Goal: Task Accomplishment & Management: Complete application form

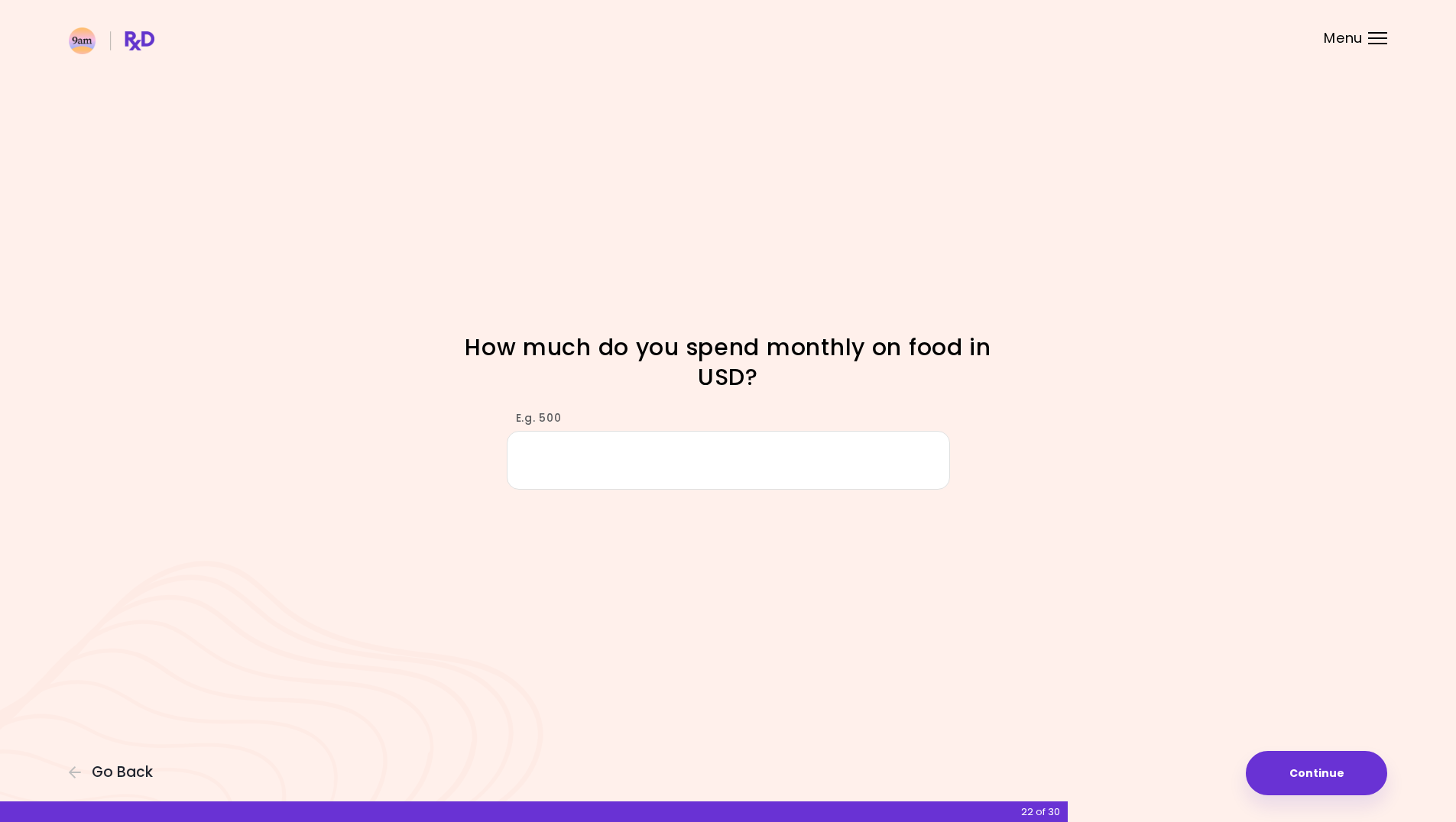
click at [620, 482] on input "E.g. 500" at bounding box center [728, 461] width 444 height 59
drag, startPoint x: 580, startPoint y: 436, endPoint x: 594, endPoint y: 468, distance: 34.9
click at [580, 436] on input "E.g. 500" at bounding box center [728, 461] width 444 height 59
click at [596, 469] on input "E.g. 500" at bounding box center [728, 461] width 444 height 59
click at [596, 461] on input "E.g. 500" at bounding box center [728, 461] width 444 height 59
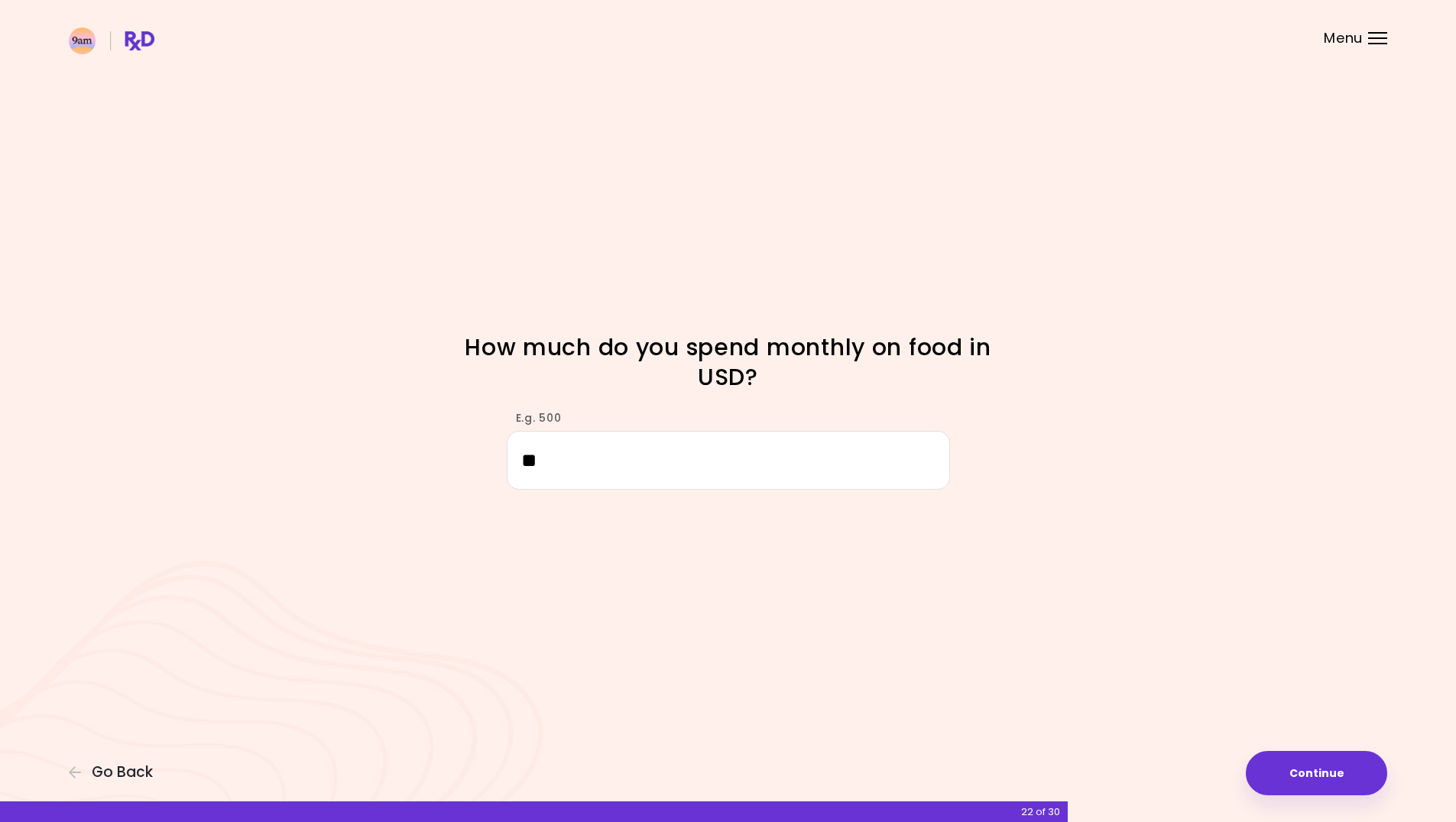
type input "*"
drag, startPoint x: 519, startPoint y: 449, endPoint x: 383, endPoint y: 451, distance: 136.0
click at [383, 451] on div "E.g. 500 ***" at bounding box center [728, 443] width 734 height 94
type input "***"
click at [1293, 797] on div "Focusable invisible element How much do you spend monthly on food in USD? E.g. …" at bounding box center [728, 411] width 1456 height 822
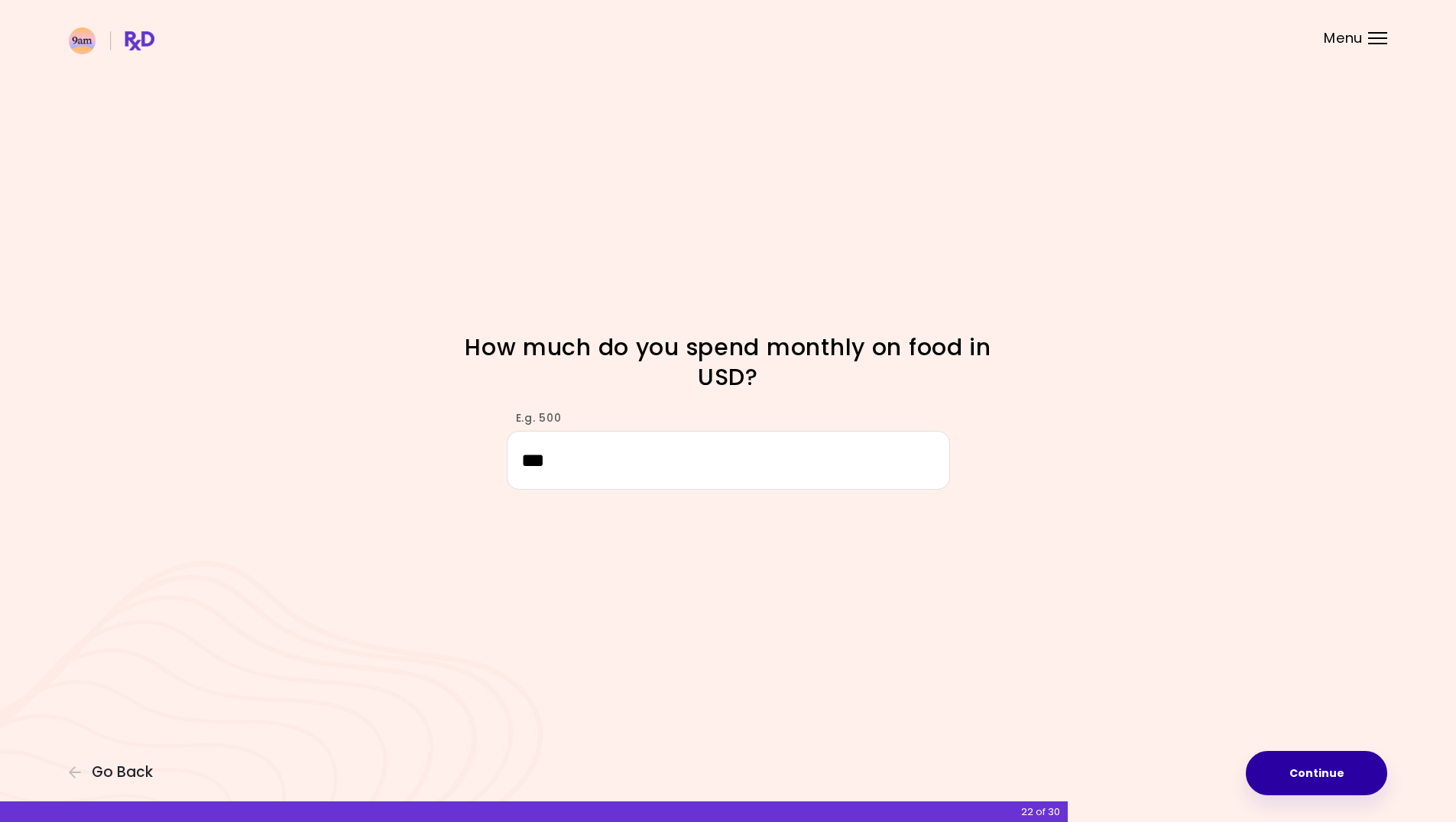
click at [1287, 781] on button "Continue" at bounding box center [1317, 773] width 142 height 44
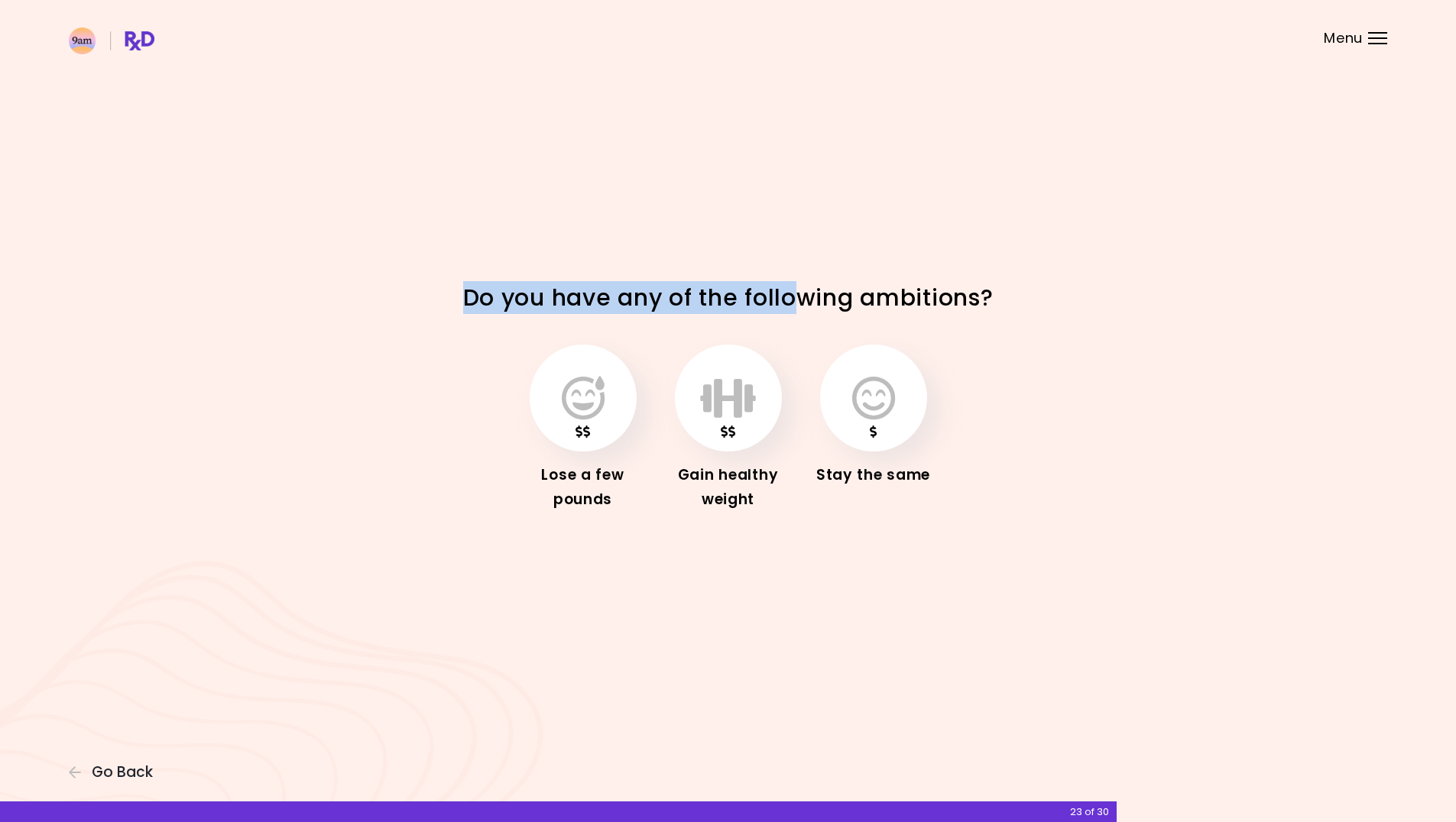
drag, startPoint x: 772, startPoint y: 304, endPoint x: 936, endPoint y: 310, distance: 164.1
click at [894, 307] on div "Do you have any of the following ambitions?" at bounding box center [728, 299] width 734 height 34
click at [931, 588] on div "Focusable invisible element Do you have any of the following ambitions? Lose a …" at bounding box center [728, 411] width 1456 height 822
click at [628, 378] on button "button" at bounding box center [584, 398] width 107 height 107
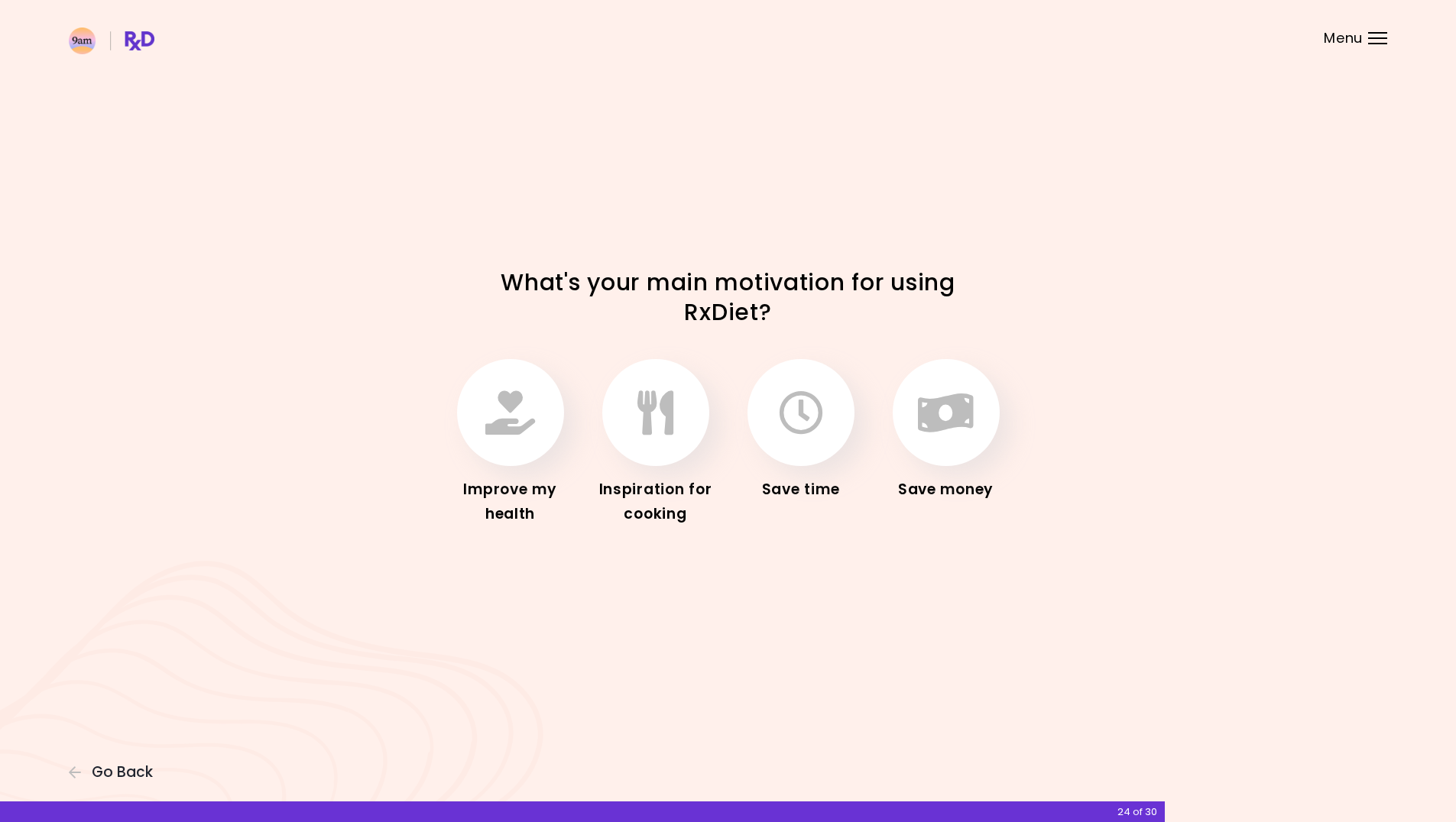
drag, startPoint x: 73, startPoint y: 780, endPoint x: 198, endPoint y: 724, distance: 137.0
click at [73, 780] on icon "button" at bounding box center [76, 773] width 14 height 14
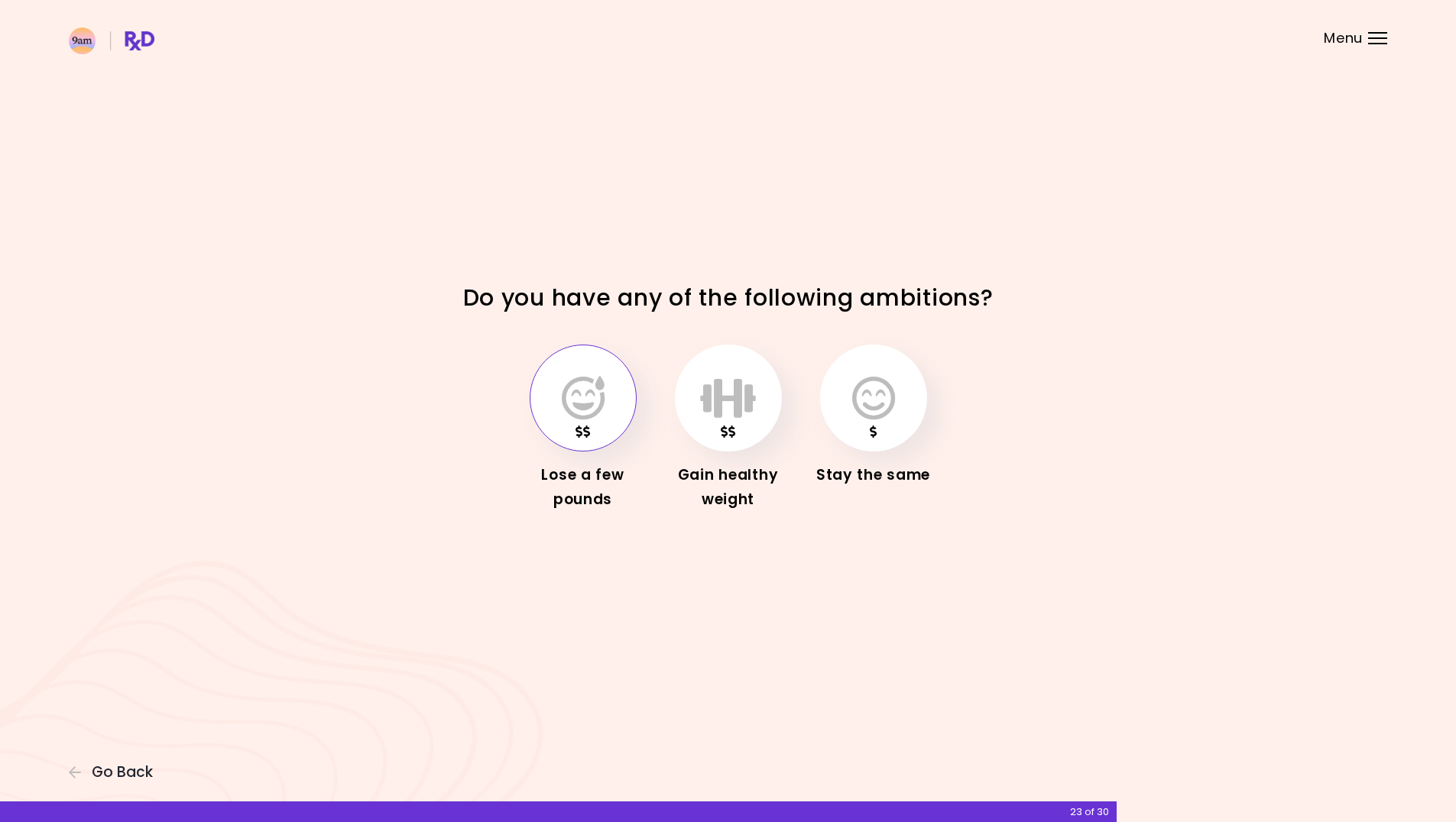
click at [613, 417] on button "button" at bounding box center [584, 398] width 107 height 107
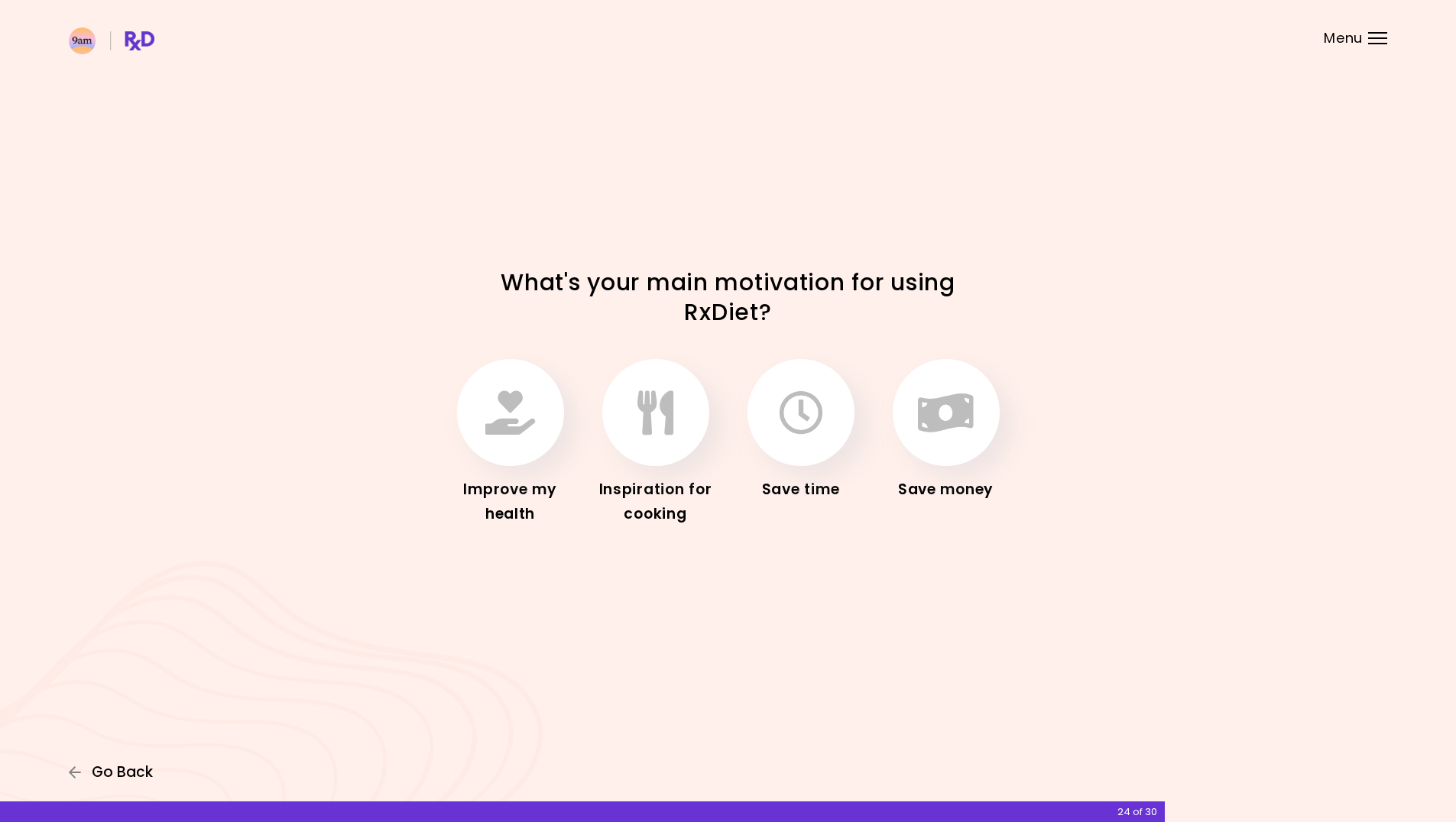
click at [87, 772] on button "Go Back" at bounding box center [115, 772] width 92 height 16
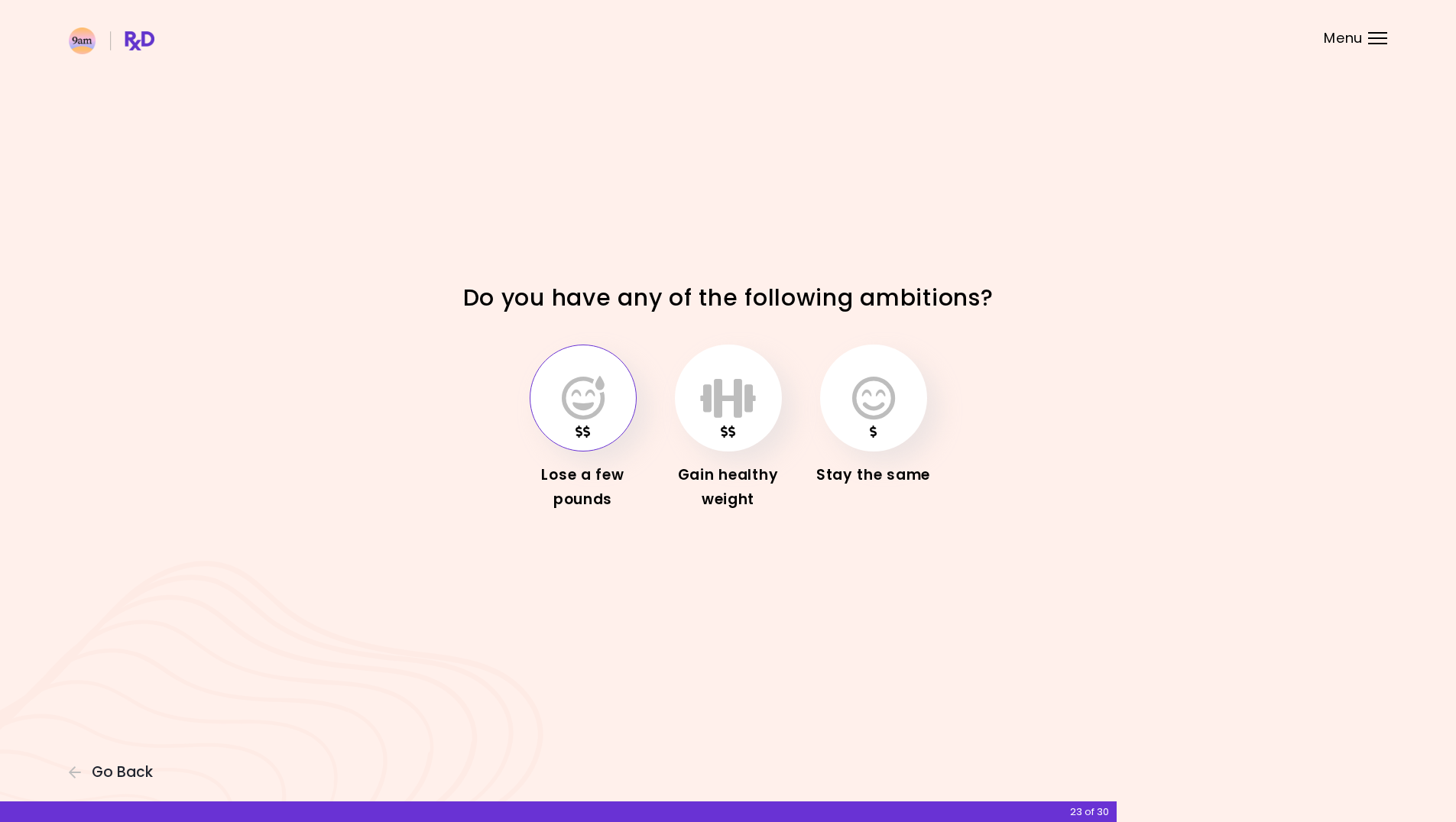
click at [583, 400] on icon "button" at bounding box center [583, 398] width 42 height 44
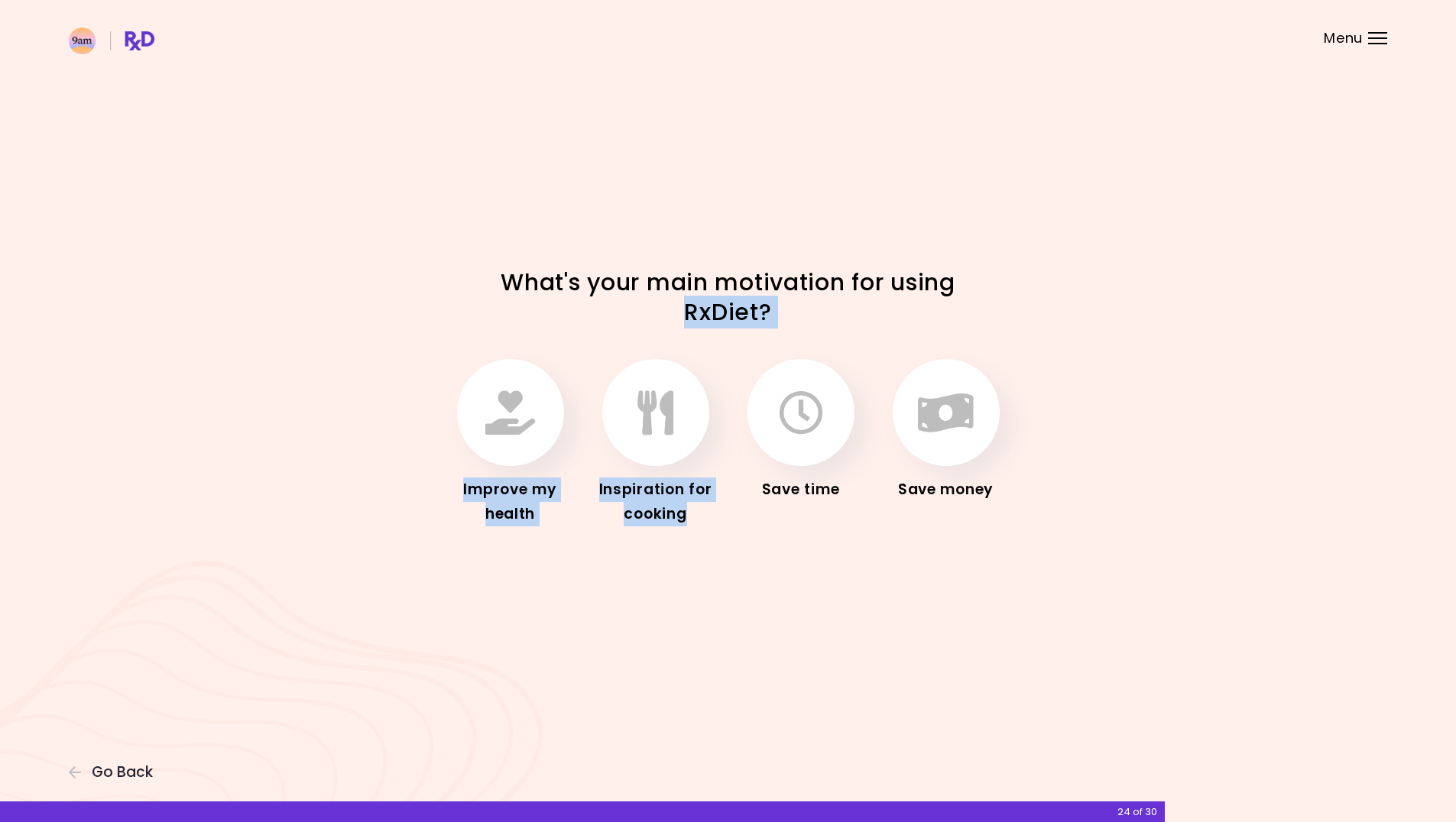
drag, startPoint x: 648, startPoint y: 306, endPoint x: 885, endPoint y: 347, distance: 240.5
click at [885, 344] on div "What's your main motivation for using RxDiet? Improve my health Inspiration for…" at bounding box center [728, 411] width 734 height 287
click at [770, 322] on h1 "What's your main motivation for using RxDiet?" at bounding box center [728, 296] width 535 height 60
click at [546, 425] on button "button" at bounding box center [511, 412] width 107 height 107
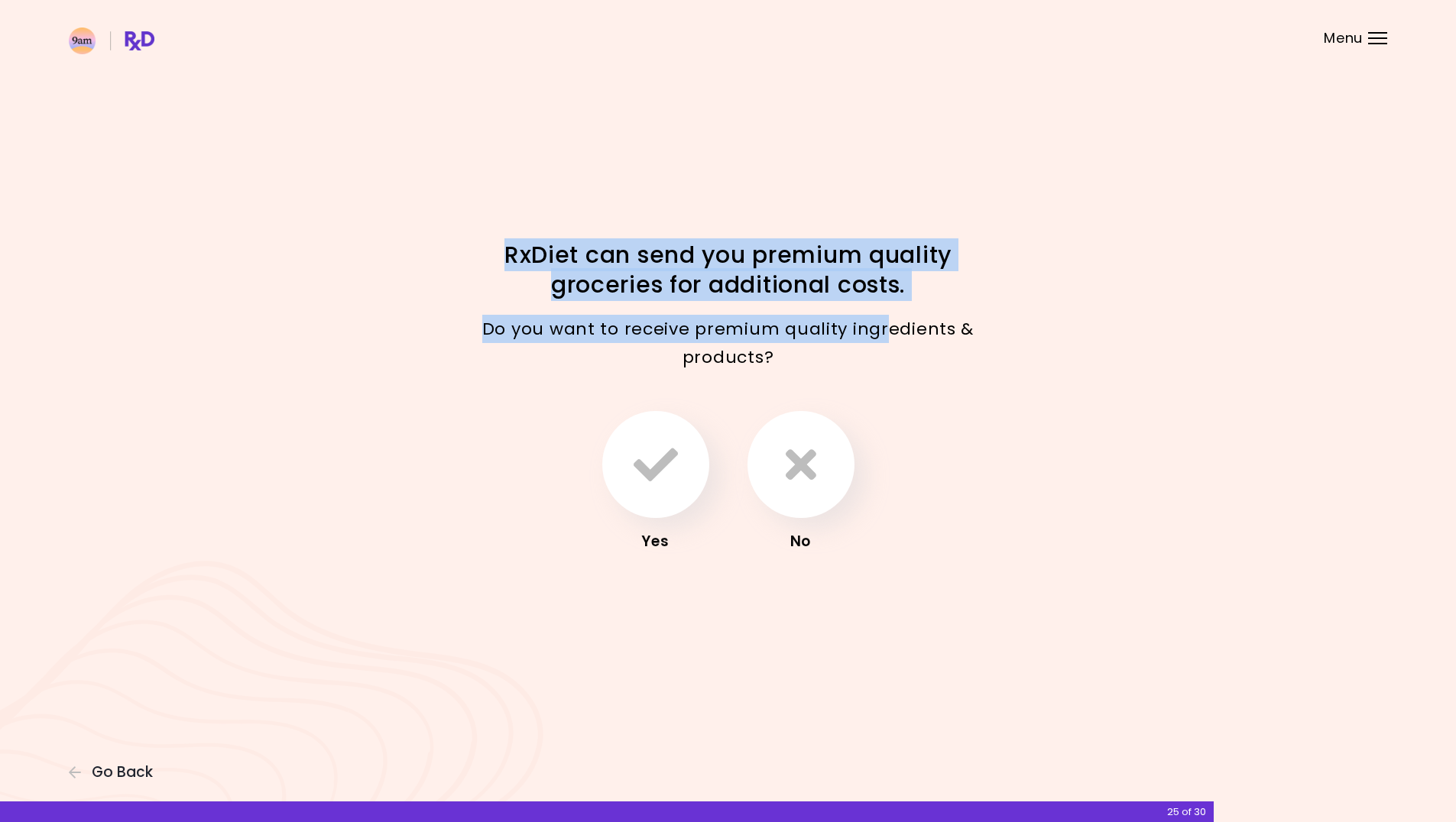
drag, startPoint x: 687, startPoint y: 284, endPoint x: 885, endPoint y: 338, distance: 205.2
click at [885, 338] on div "RxDiet can send you premium quality groceries for additional costs. Do you want…" at bounding box center [728, 411] width 734 height 343
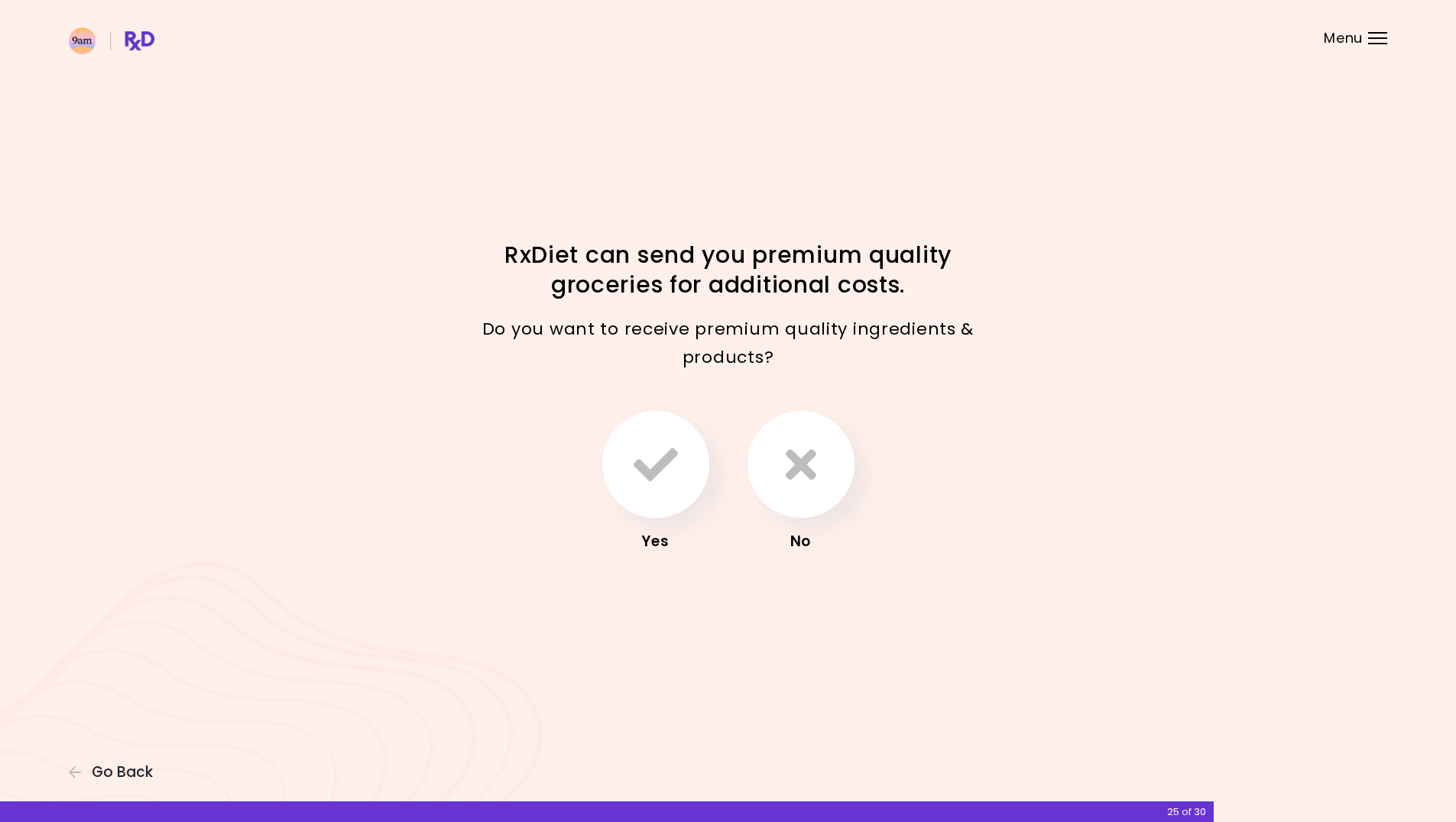
drag, startPoint x: 868, startPoint y: 363, endPoint x: 847, endPoint y: 356, distance: 22.1
click at [865, 361] on p "Do you want to receive premium quality ingredients & products?" at bounding box center [728, 343] width 535 height 57
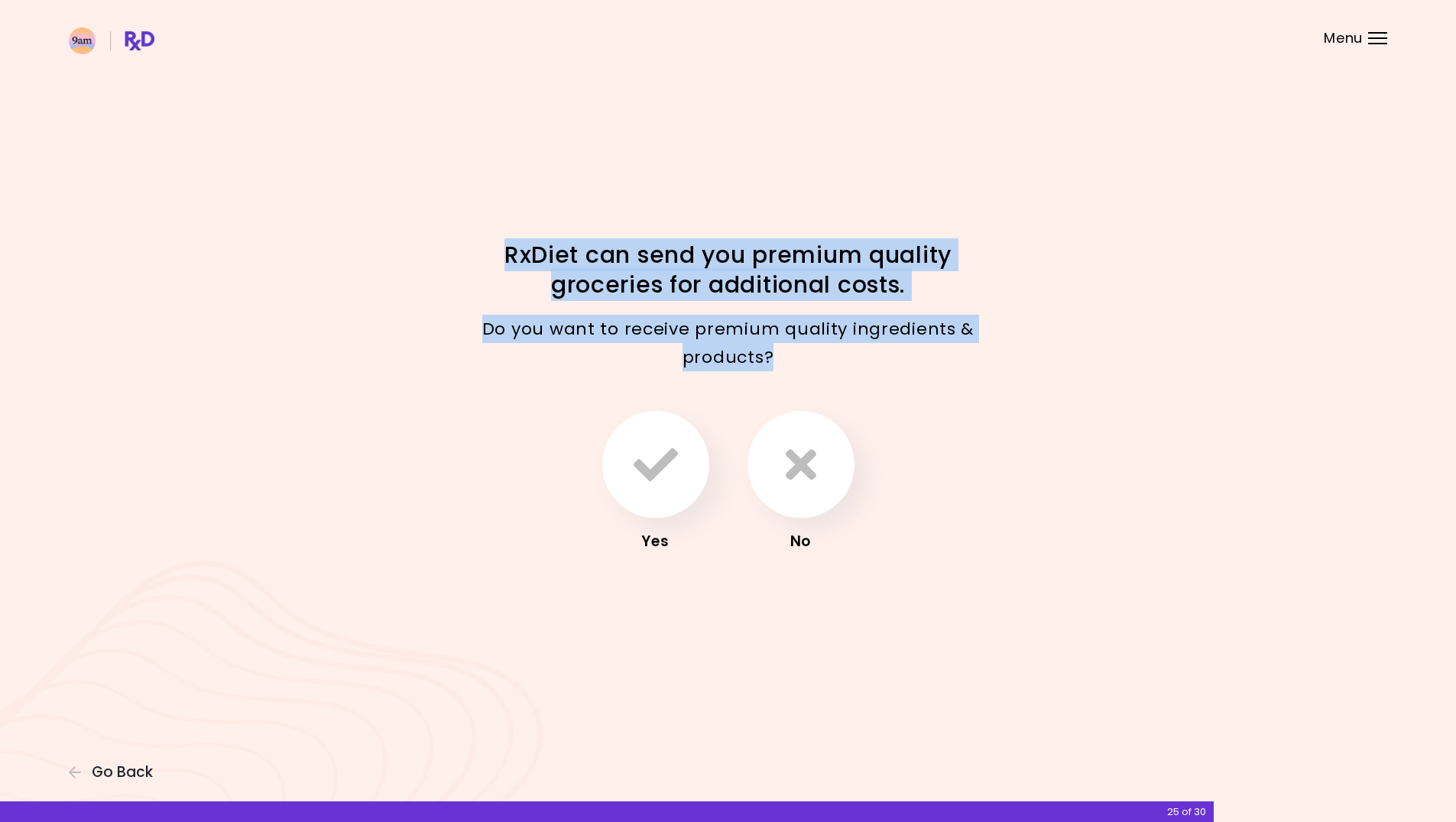
drag, startPoint x: 847, startPoint y: 356, endPoint x: 482, endPoint y: 240, distance: 383.0
click at [482, 240] on div "RxDiet can send you premium quality groceries for additional costs. Do you want…" at bounding box center [728, 411] width 734 height 343
click at [859, 354] on p "Do you want to receive premium quality ingredients & products?" at bounding box center [728, 343] width 535 height 57
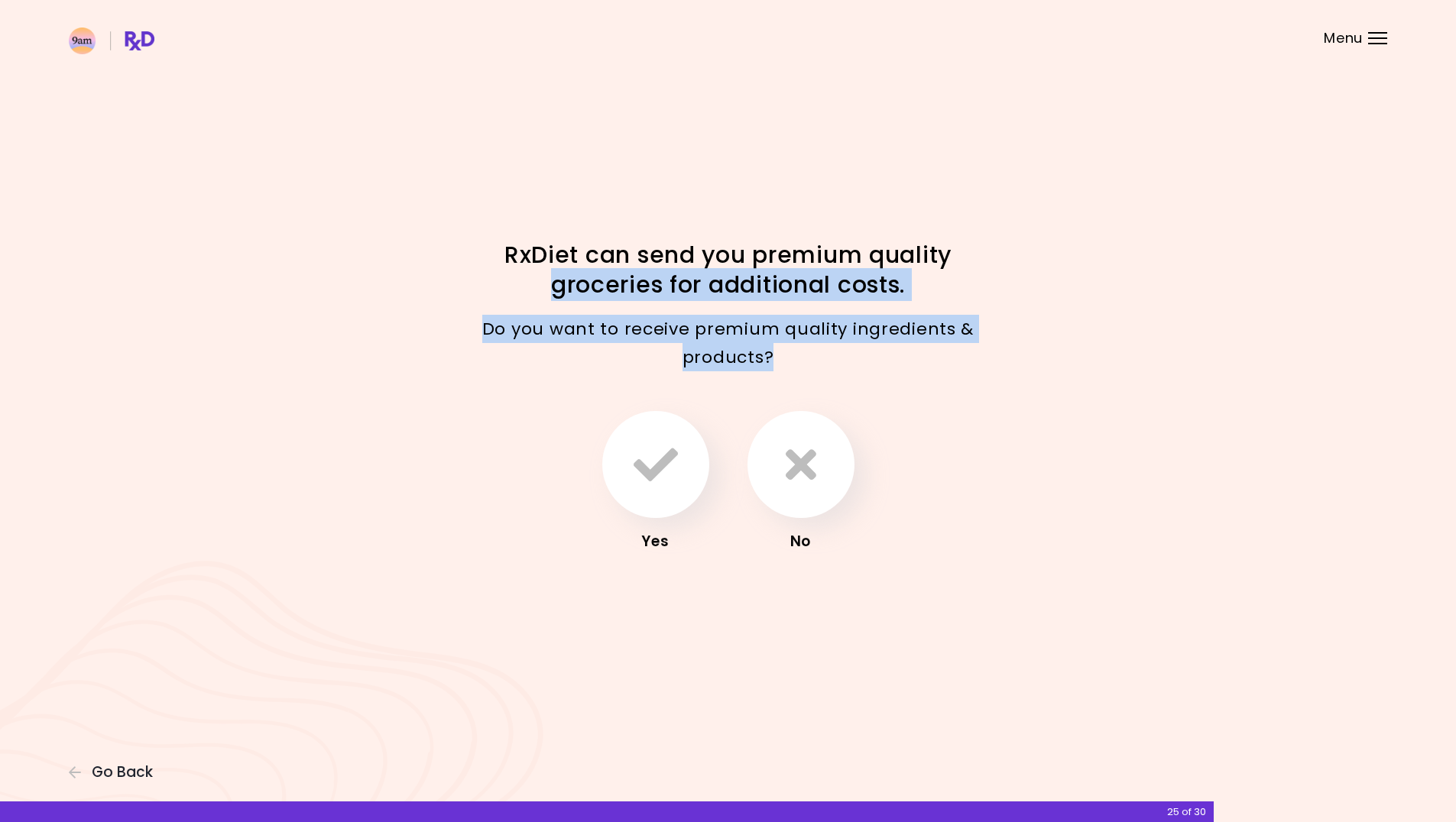
drag, startPoint x: 727, startPoint y: 350, endPoint x: 444, endPoint y: 291, distance: 289.1
click at [444, 291] on div "RxDiet can send you premium quality groceries for additional costs. Do you want…" at bounding box center [728, 411] width 734 height 343
click at [714, 323] on p "Do you want to receive premium quality ingredients & products?" at bounding box center [728, 343] width 535 height 57
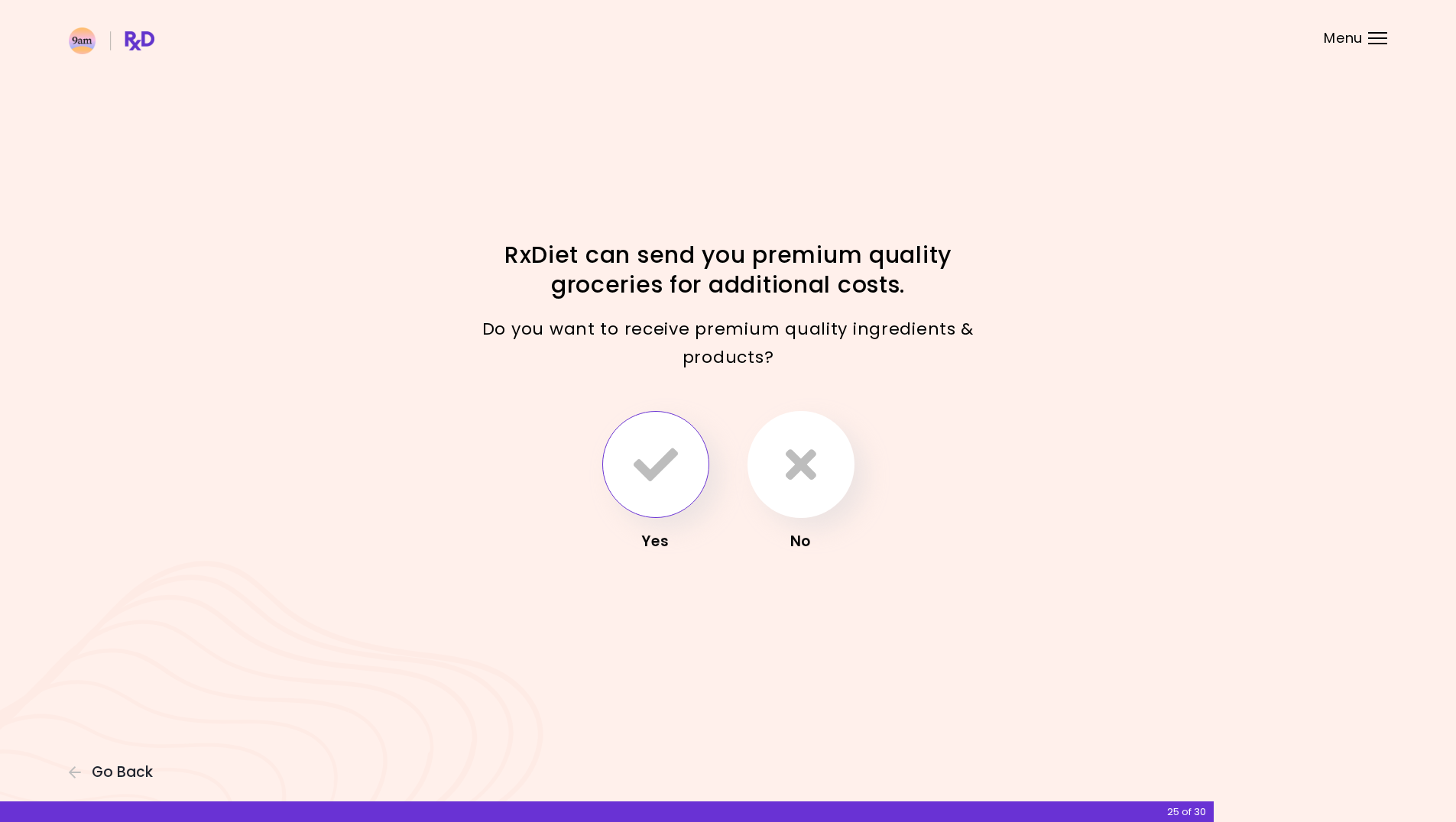
click at [660, 473] on icon "button" at bounding box center [655, 464] width 44 height 44
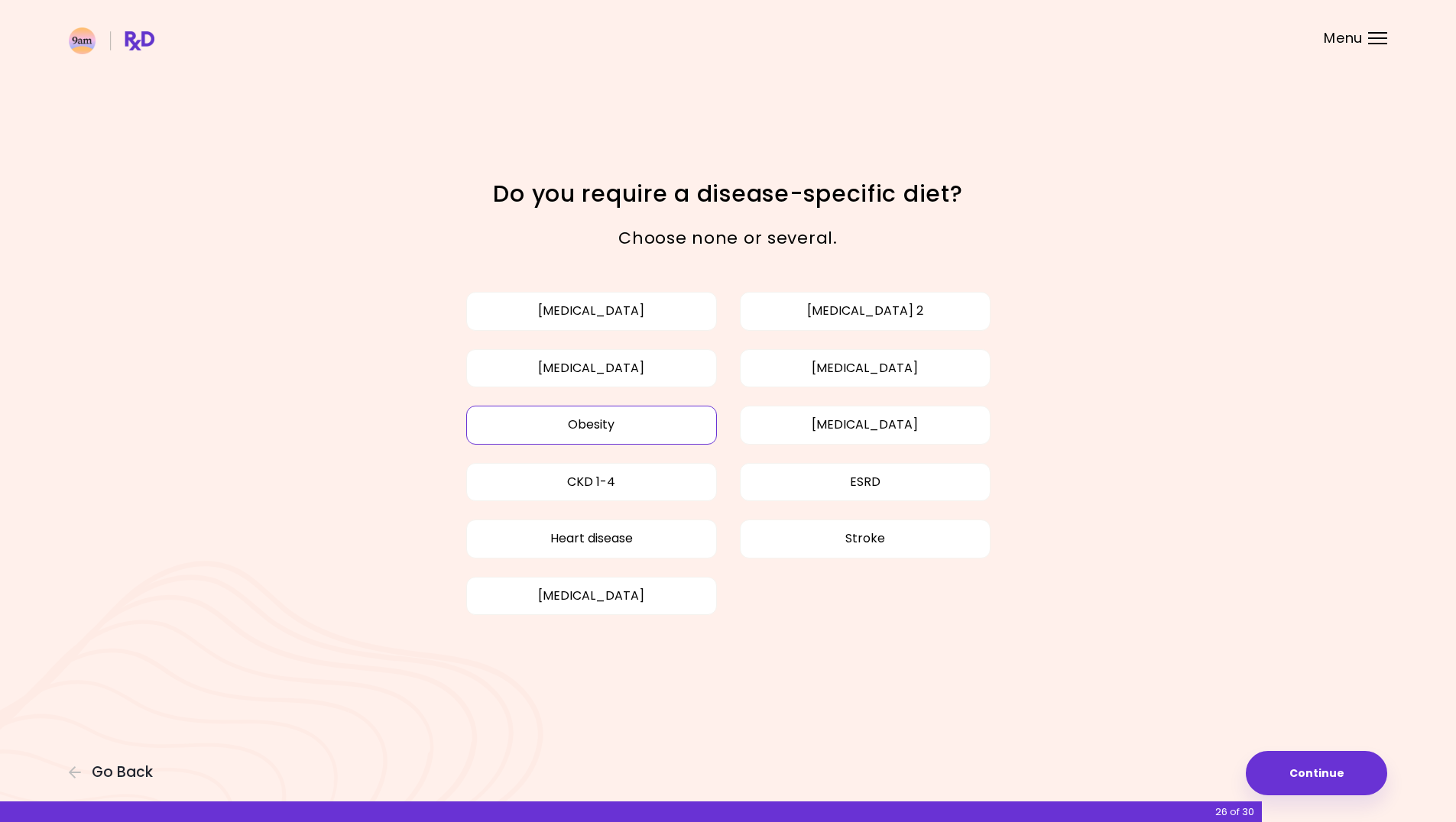
click at [596, 423] on button "Obesity" at bounding box center [591, 424] width 251 height 38
click at [1360, 783] on button "Continue" at bounding box center [1317, 773] width 142 height 44
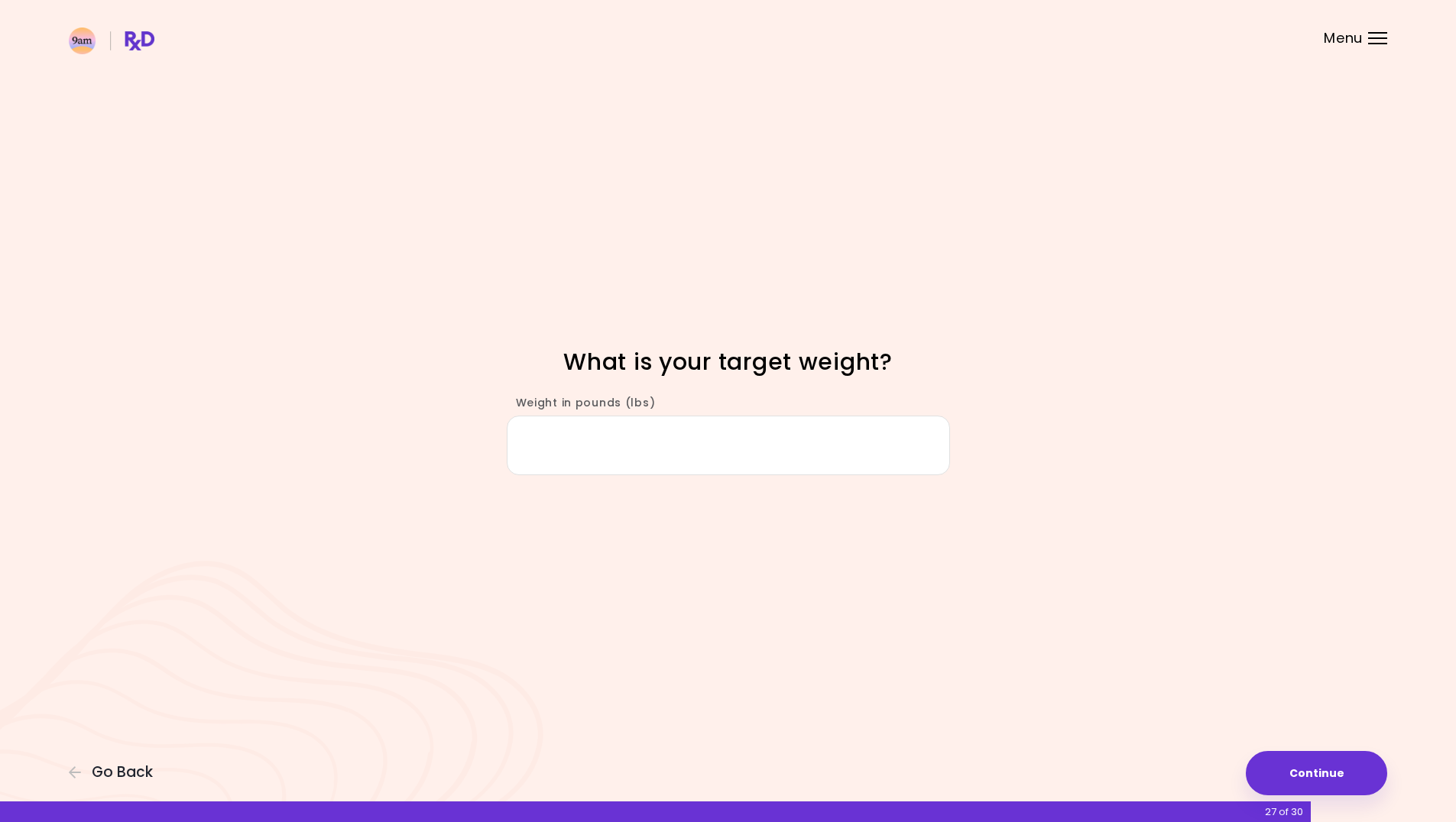
click at [603, 448] on input "Weight in pounds (lbs)" at bounding box center [728, 445] width 444 height 59
type input "***"
click at [1313, 762] on button "Continue" at bounding box center [1317, 773] width 142 height 44
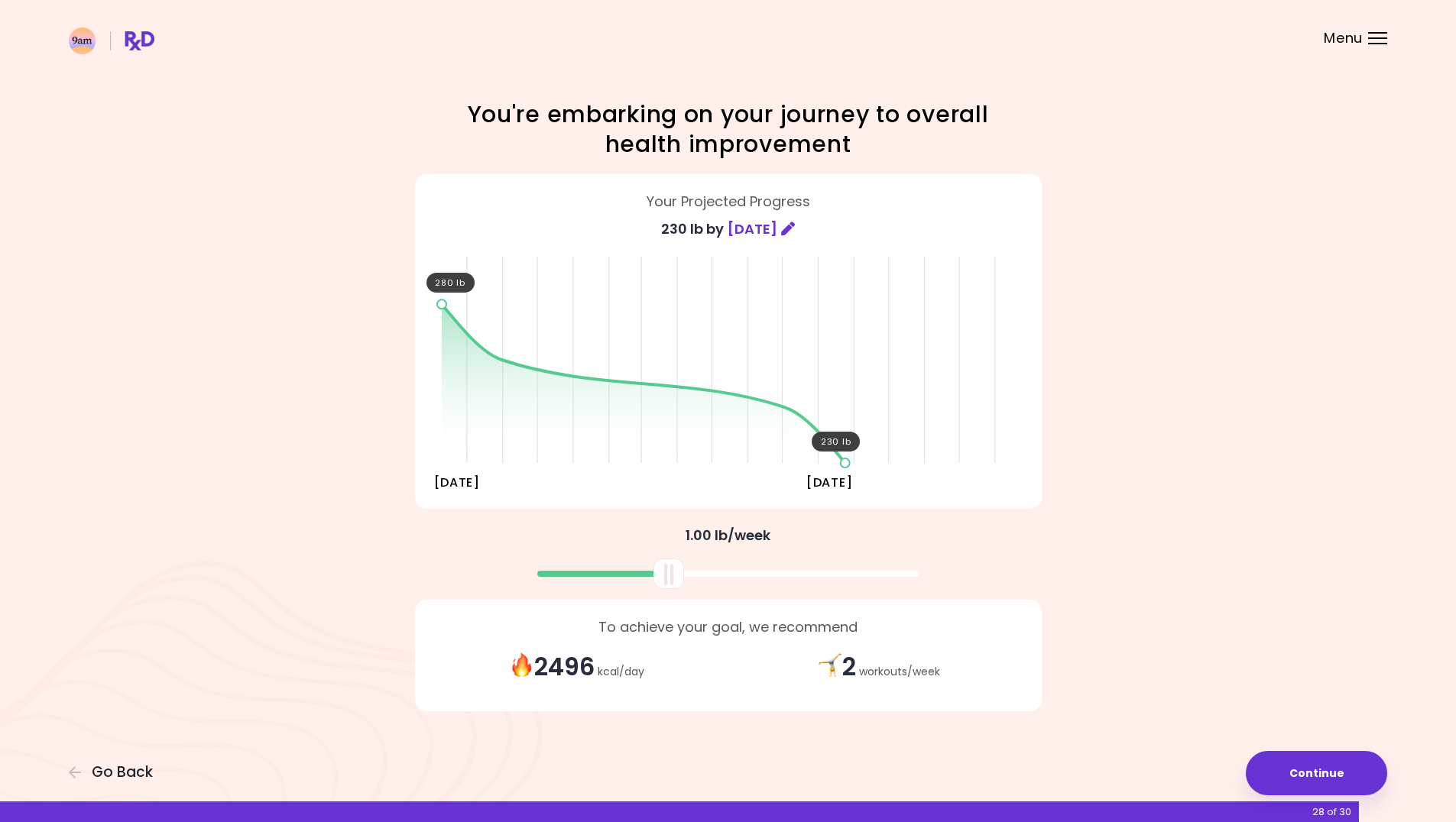
drag, startPoint x: 725, startPoint y: 573, endPoint x: 666, endPoint y: 570, distance: 59.1
click at [666, 570] on div at bounding box center [668, 573] width 30 height 30
drag, startPoint x: 670, startPoint y: 572, endPoint x: 728, endPoint y: 560, distance: 59.2
click at [728, 560] on div at bounding box center [726, 573] width 30 height 30
drag, startPoint x: 728, startPoint y: 574, endPoint x: 707, endPoint y: 583, distance: 22.8
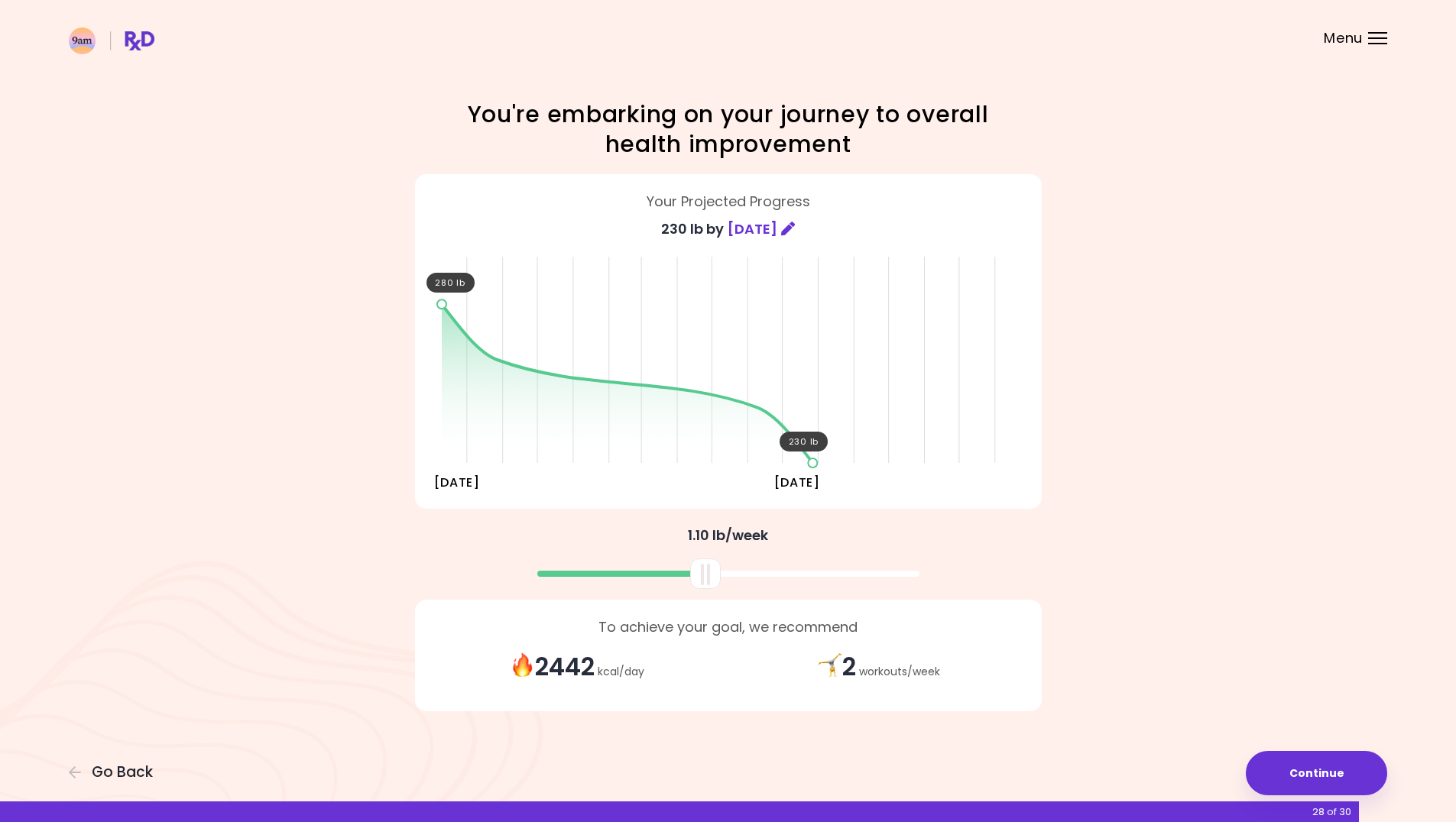
click at [707, 583] on div at bounding box center [705, 573] width 30 height 30
click at [1345, 785] on button "Continue" at bounding box center [1317, 773] width 142 height 44
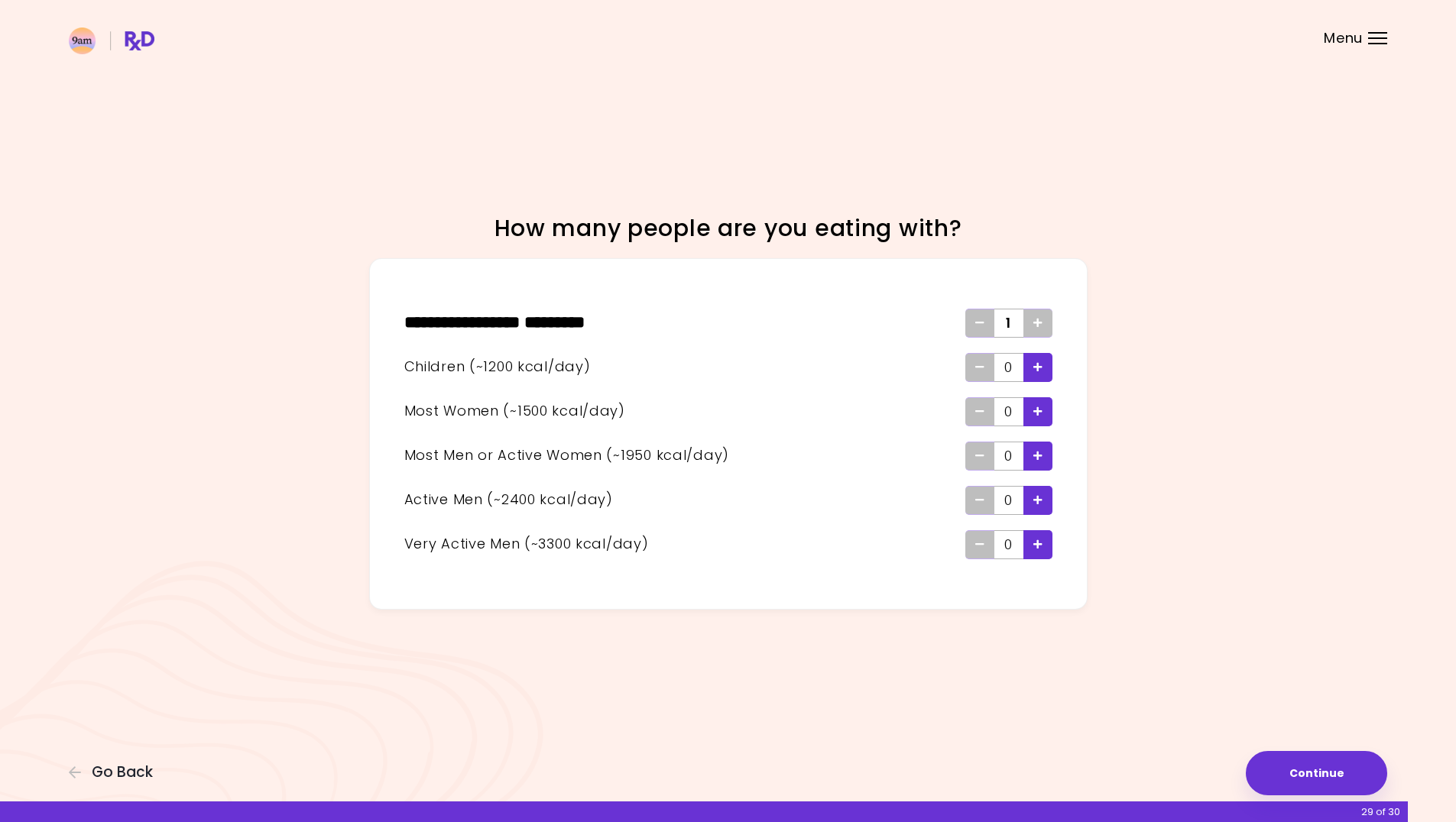
click at [1052, 376] on div "** * ******* * **** ******** * 1 Children (~1200 kcal/day) 0 Most Women (~1500 …" at bounding box center [728, 434] width 718 height 352
click at [1043, 371] on div "Add - Child" at bounding box center [1038, 367] width 29 height 29
click at [1046, 406] on div "Add - Woman" at bounding box center [1038, 412] width 29 height 29
click at [1330, 774] on button "Continue" at bounding box center [1317, 773] width 142 height 44
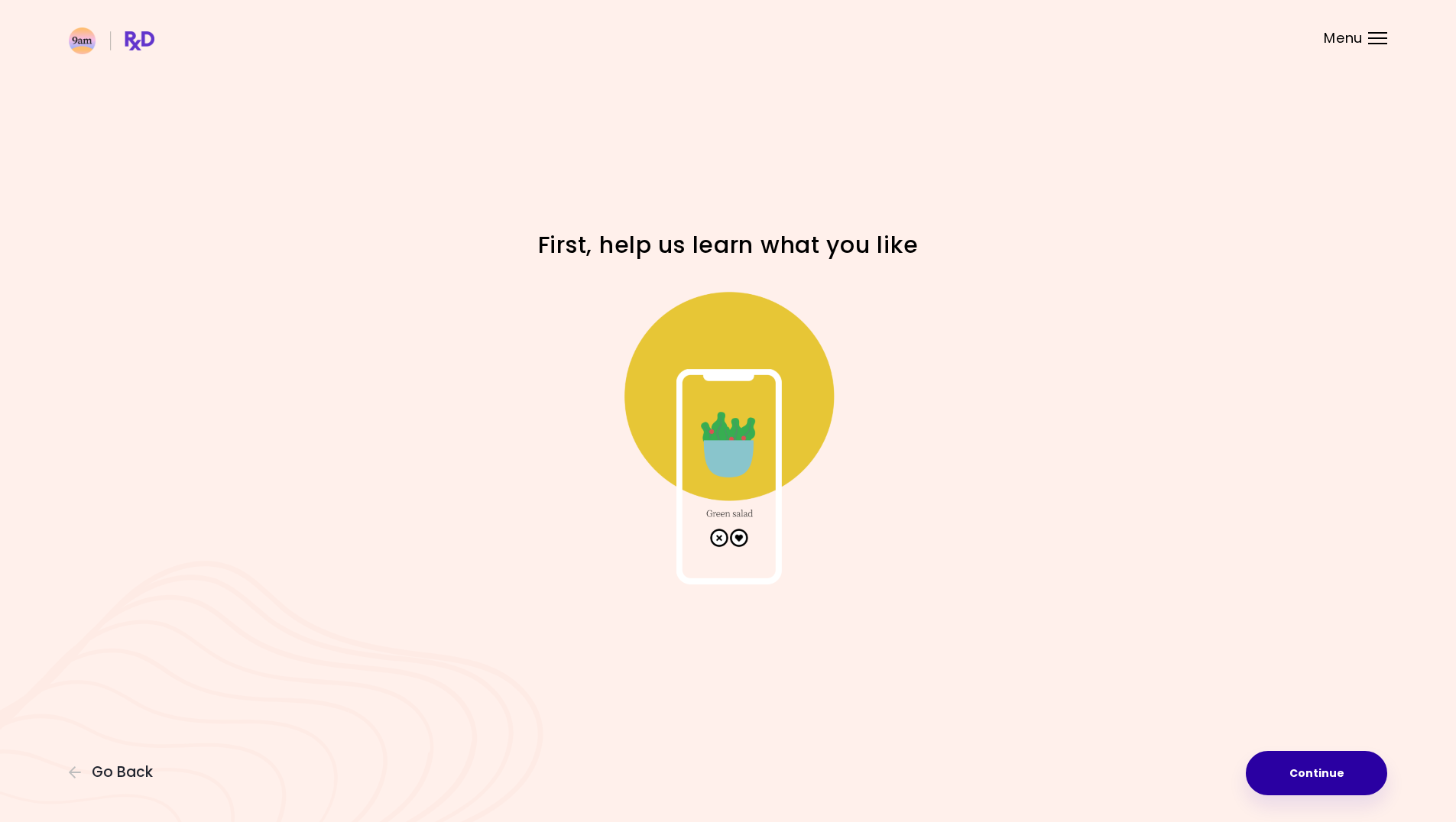
click at [1292, 780] on button "Continue" at bounding box center [1317, 773] width 142 height 44
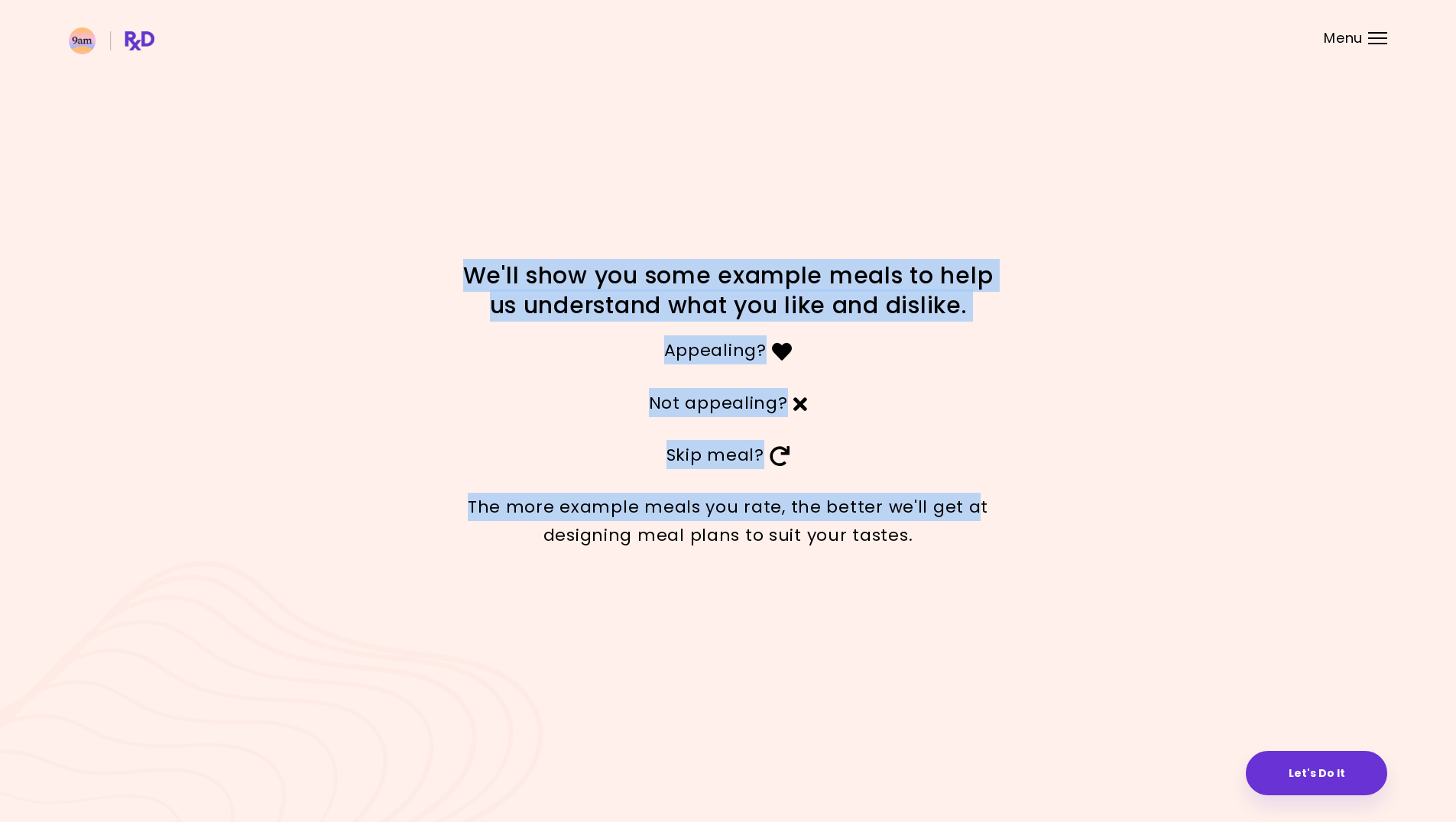
drag, startPoint x: 501, startPoint y: 273, endPoint x: 976, endPoint y: 503, distance: 527.8
click at [976, 503] on div "We'll show you some example meals to help us understand what you like and disli…" at bounding box center [728, 411] width 1456 height 822
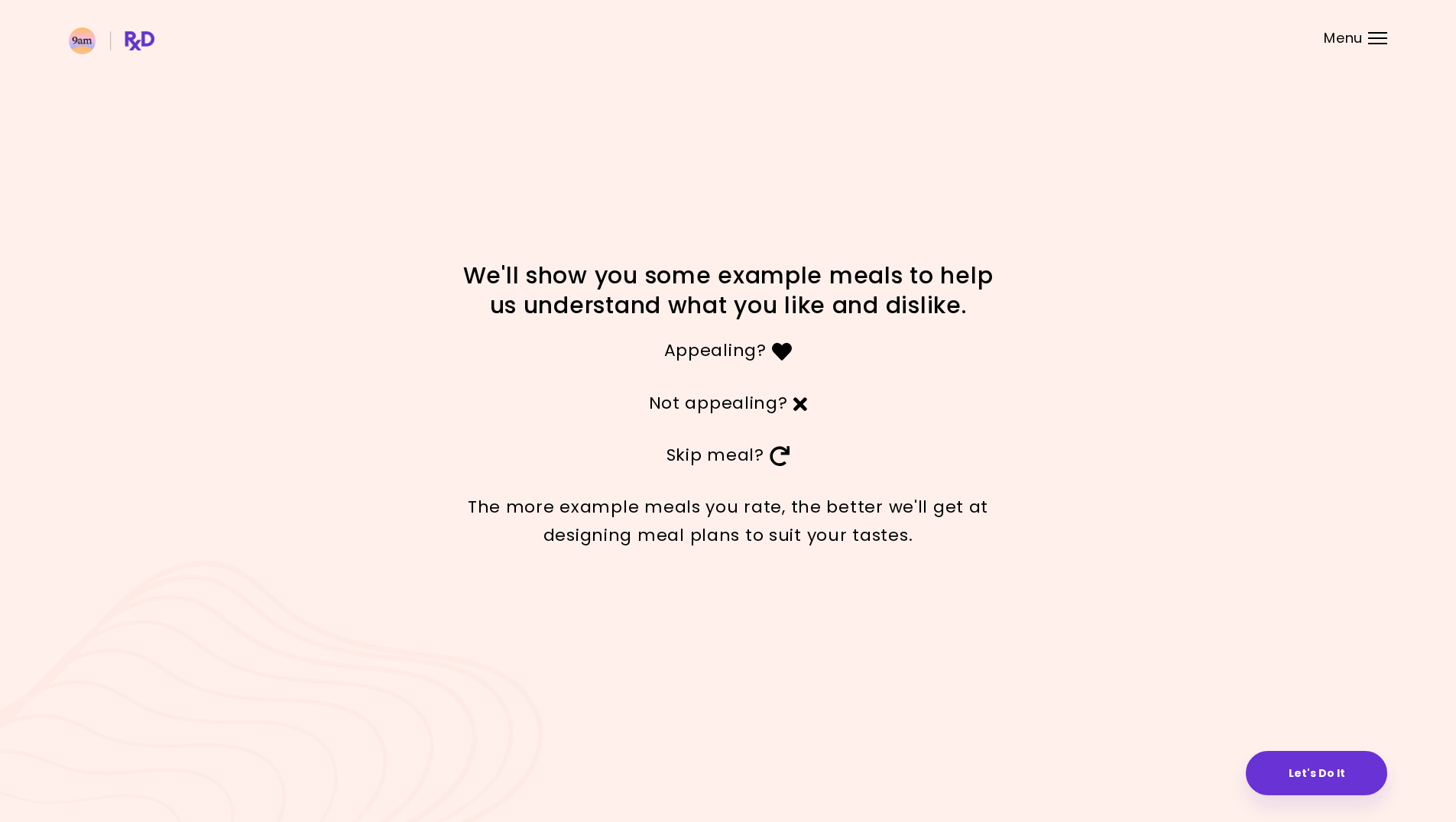
click at [977, 530] on p "The more example meals you rate, the better we'll get at designing meal plans t…" at bounding box center [728, 521] width 535 height 57
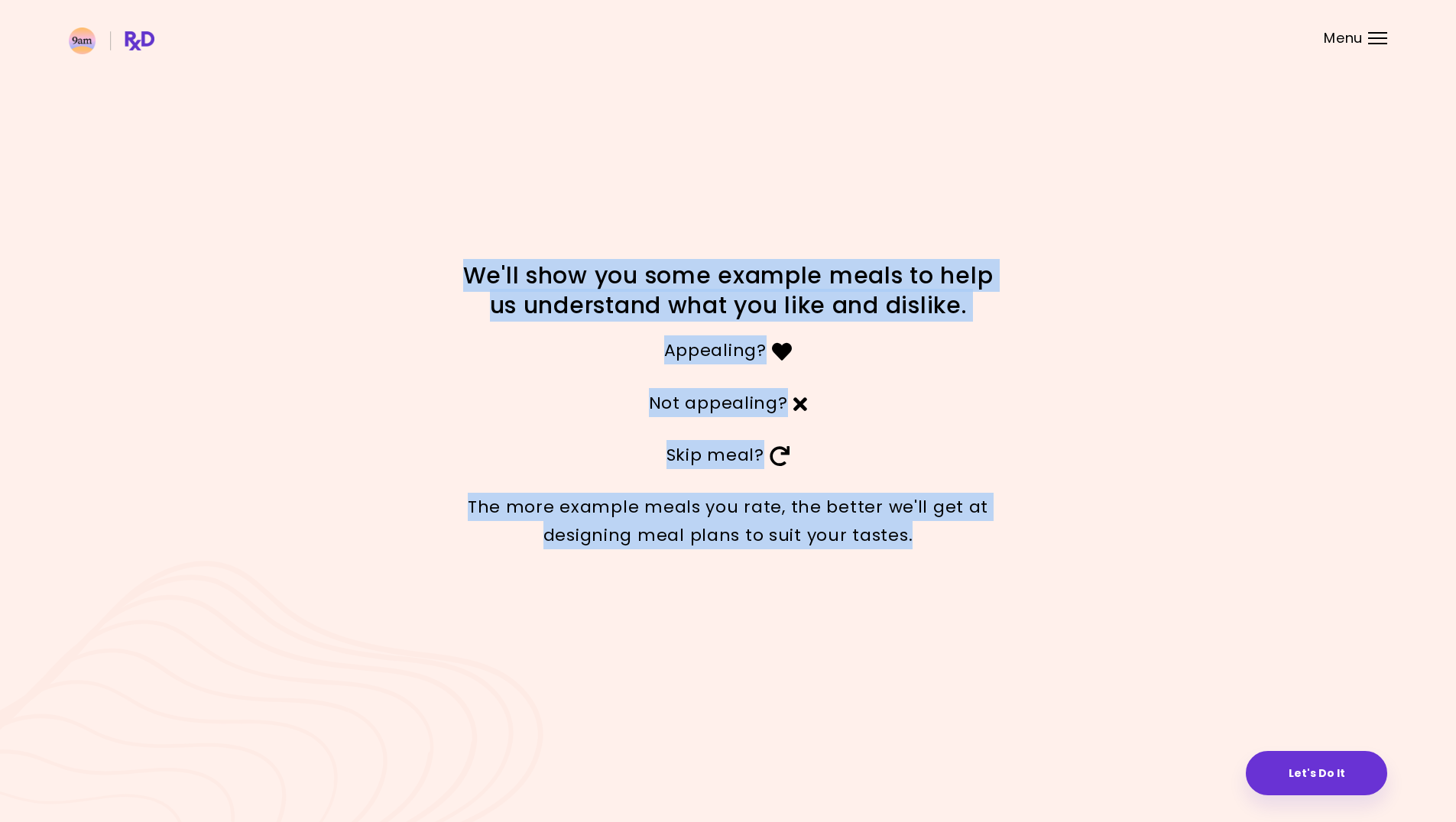
drag, startPoint x: 950, startPoint y: 546, endPoint x: 354, endPoint y: 194, distance: 692.2
click at [354, 194] on div "We'll show you some example meals to help us understand what you like and disli…" at bounding box center [728, 411] width 1456 height 822
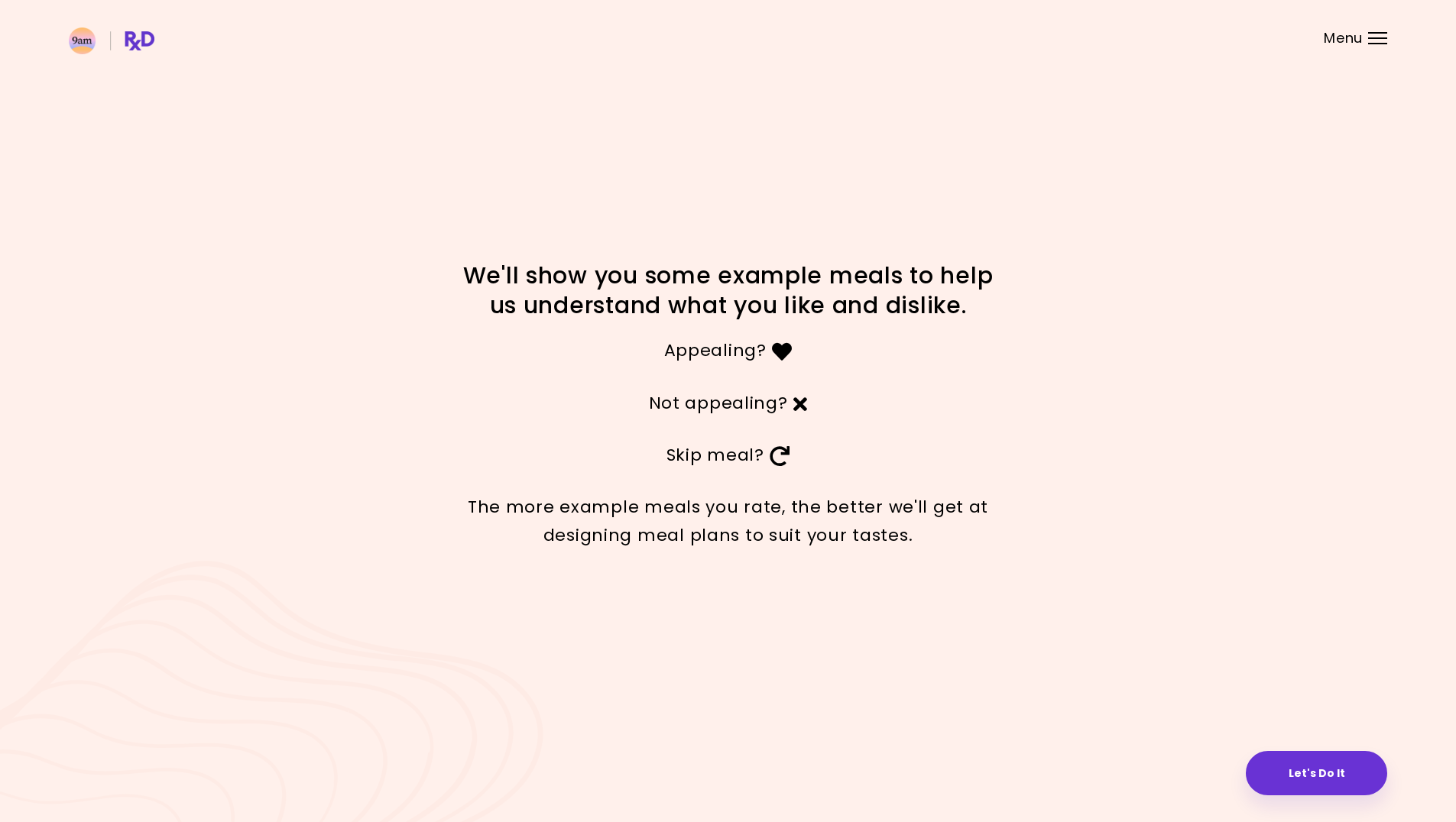
click at [635, 303] on h1 "We'll show you some example meals to help us understand what you like and disli…" at bounding box center [728, 290] width 535 height 60
click at [1313, 776] on button "Let's Do It" at bounding box center [1317, 773] width 142 height 44
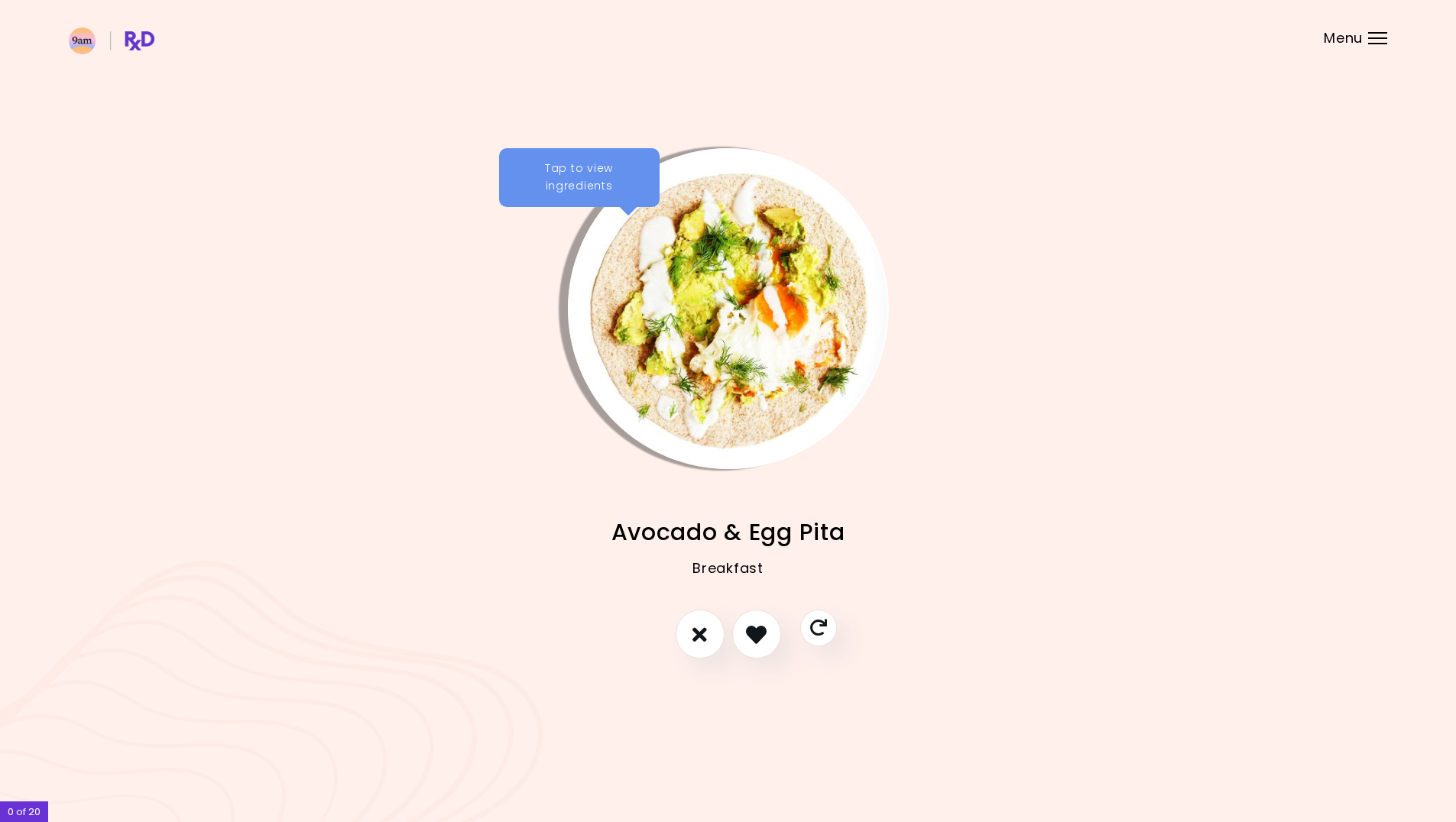
click at [573, 172] on div "Tap to view ingredients" at bounding box center [579, 177] width 161 height 60
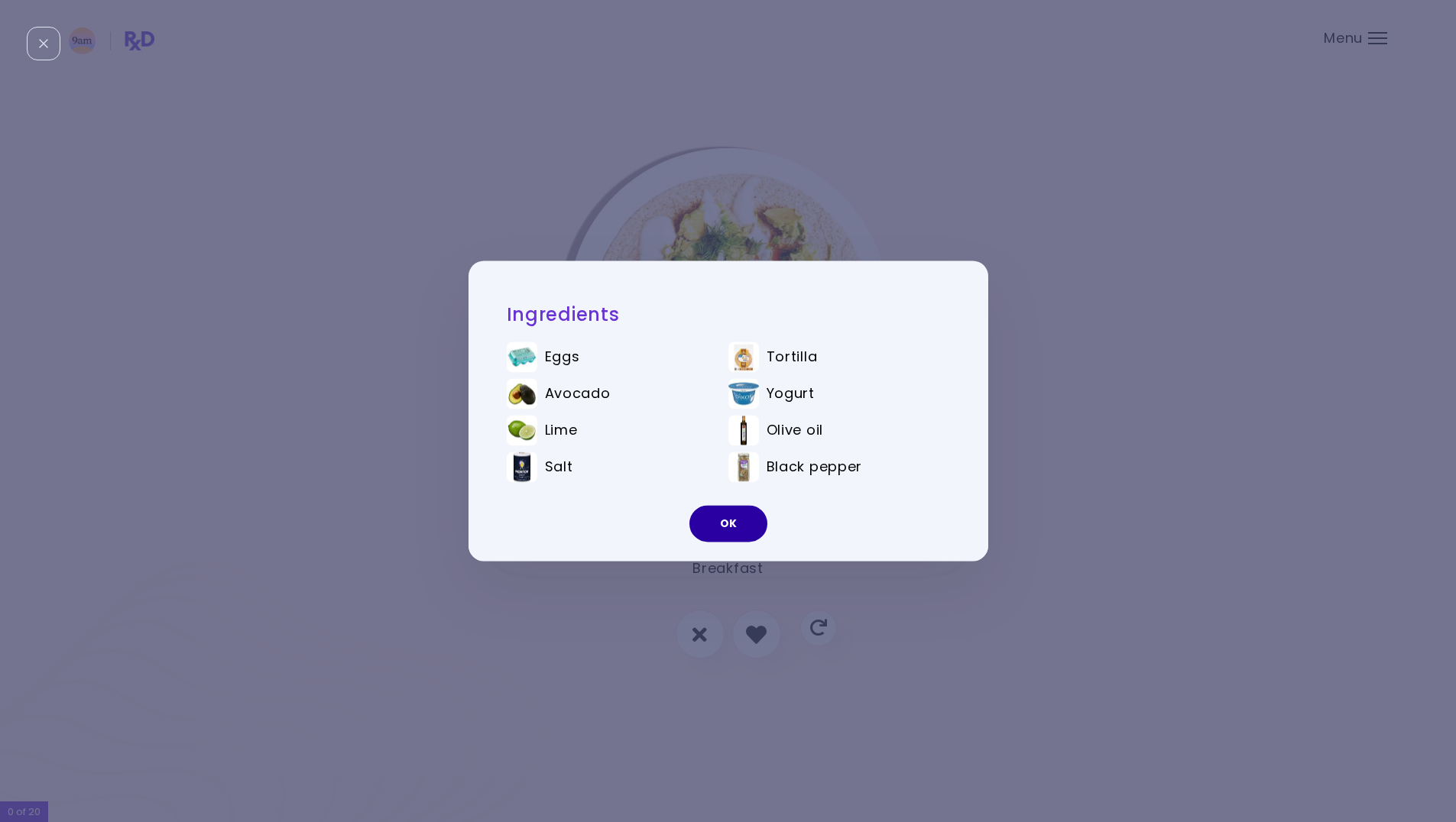
click at [734, 531] on button "OK" at bounding box center [728, 524] width 78 height 36
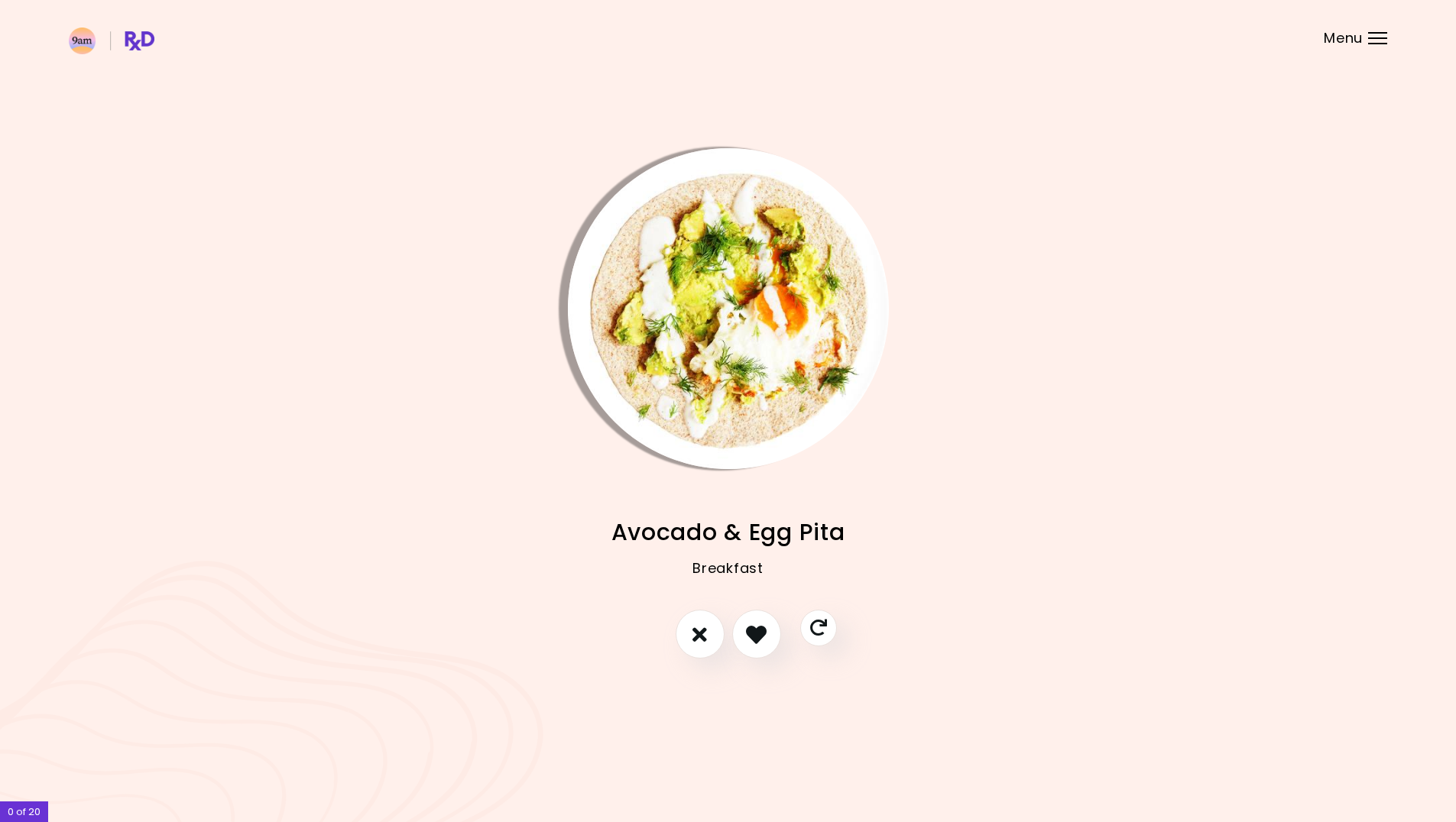
click at [664, 249] on img "Info - Avocado & Egg Pita" at bounding box center [728, 308] width 321 height 321
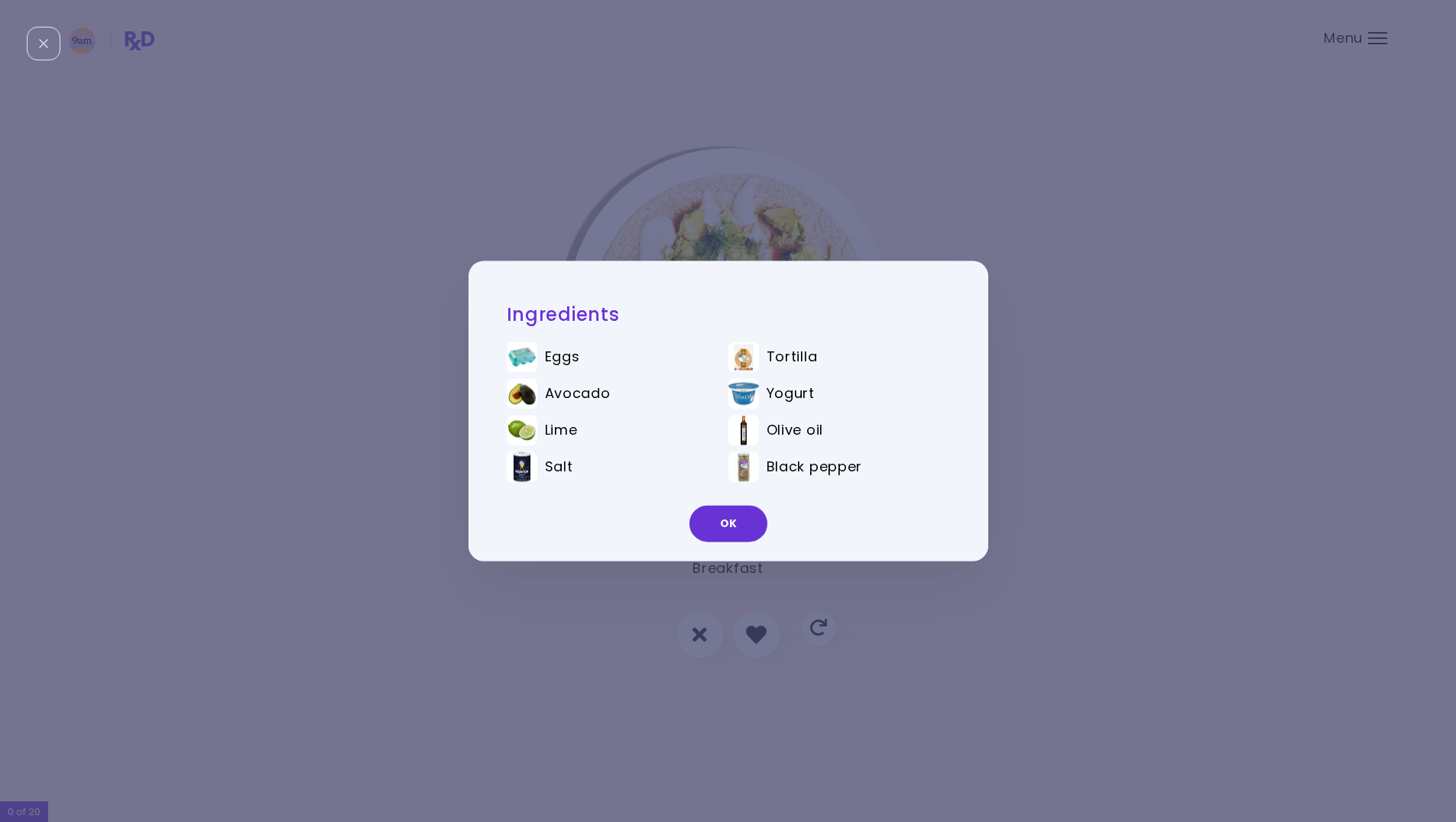
click at [903, 220] on div "Ingredients Eggs Tortilla Avocado Yogurt Lime Olive oil Salt Black pepper OK" at bounding box center [728, 411] width 1456 height 822
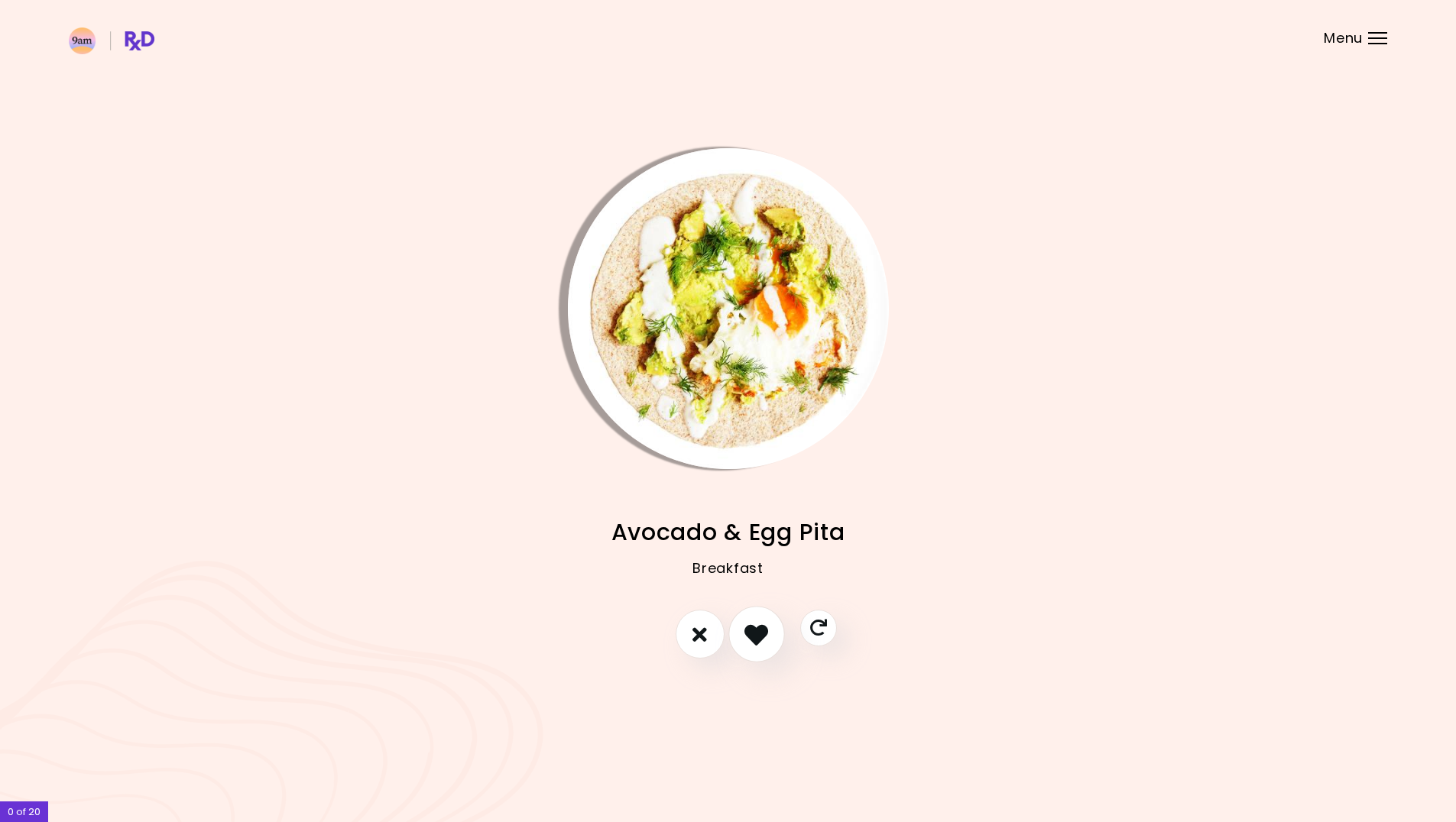
click at [771, 650] on button "I like this recipe" at bounding box center [756, 634] width 56 height 56
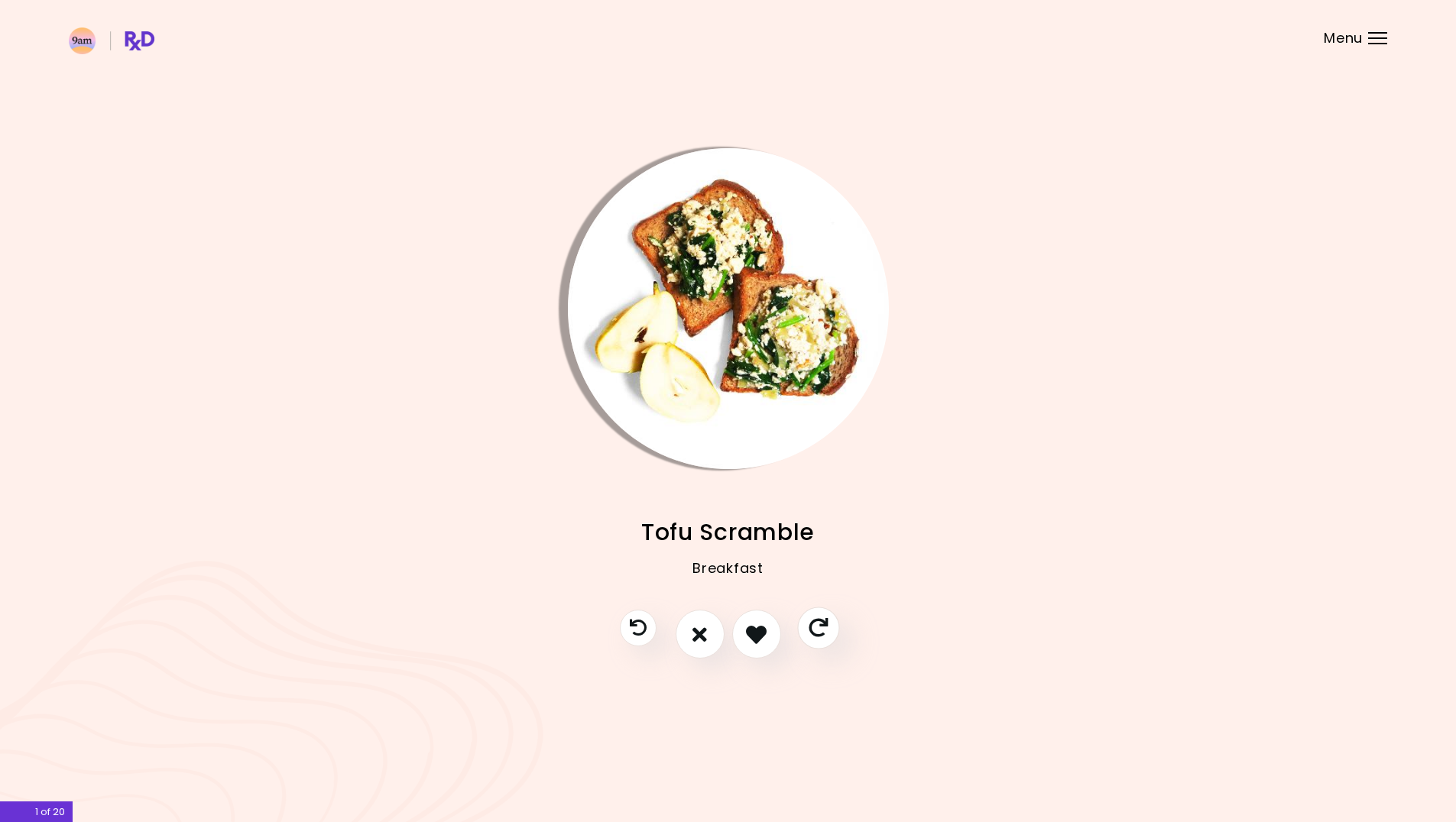
click at [817, 638] on button "Skip" at bounding box center [818, 628] width 42 height 42
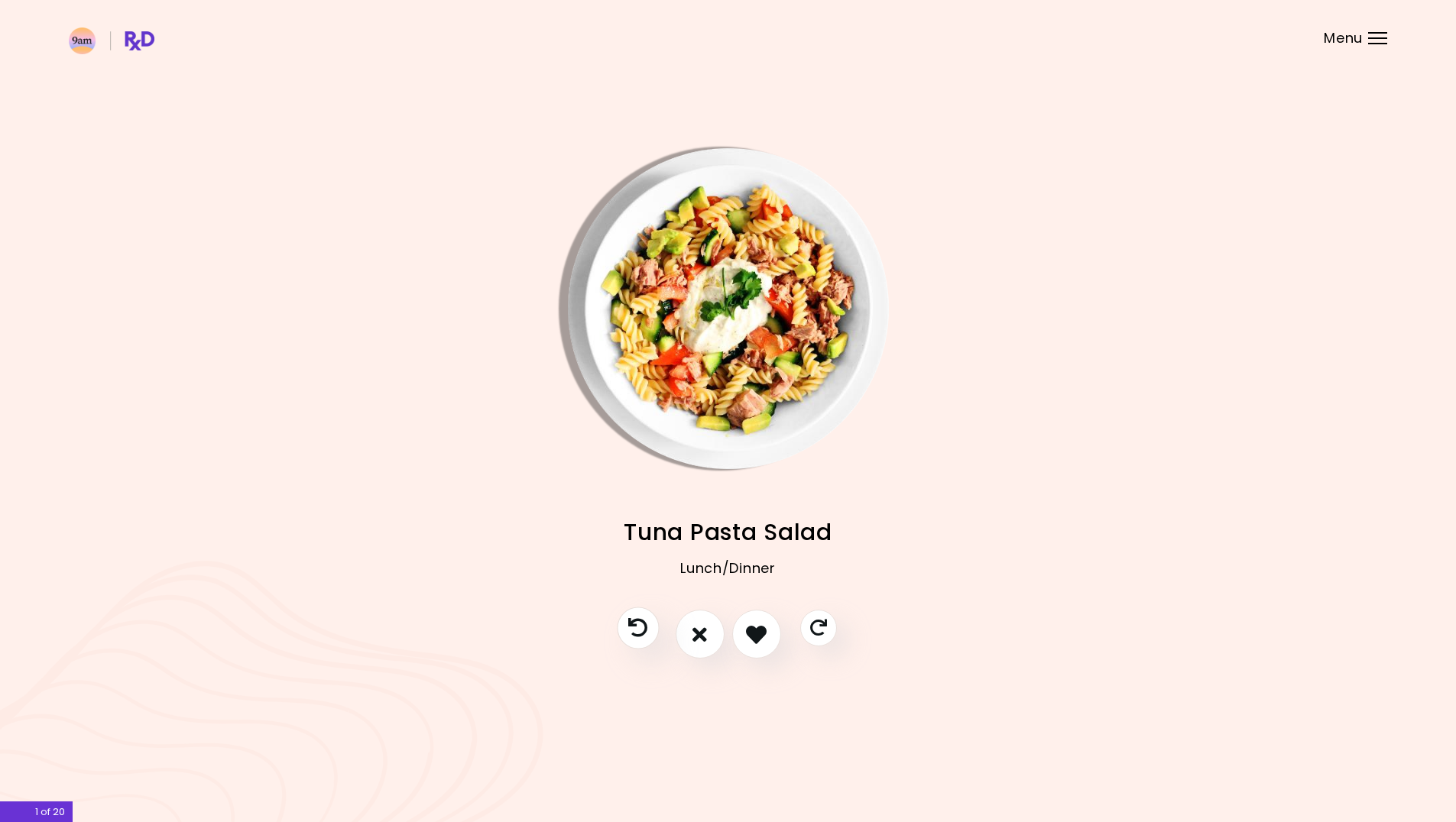
click at [653, 638] on button "Previous recipe" at bounding box center [637, 628] width 42 height 42
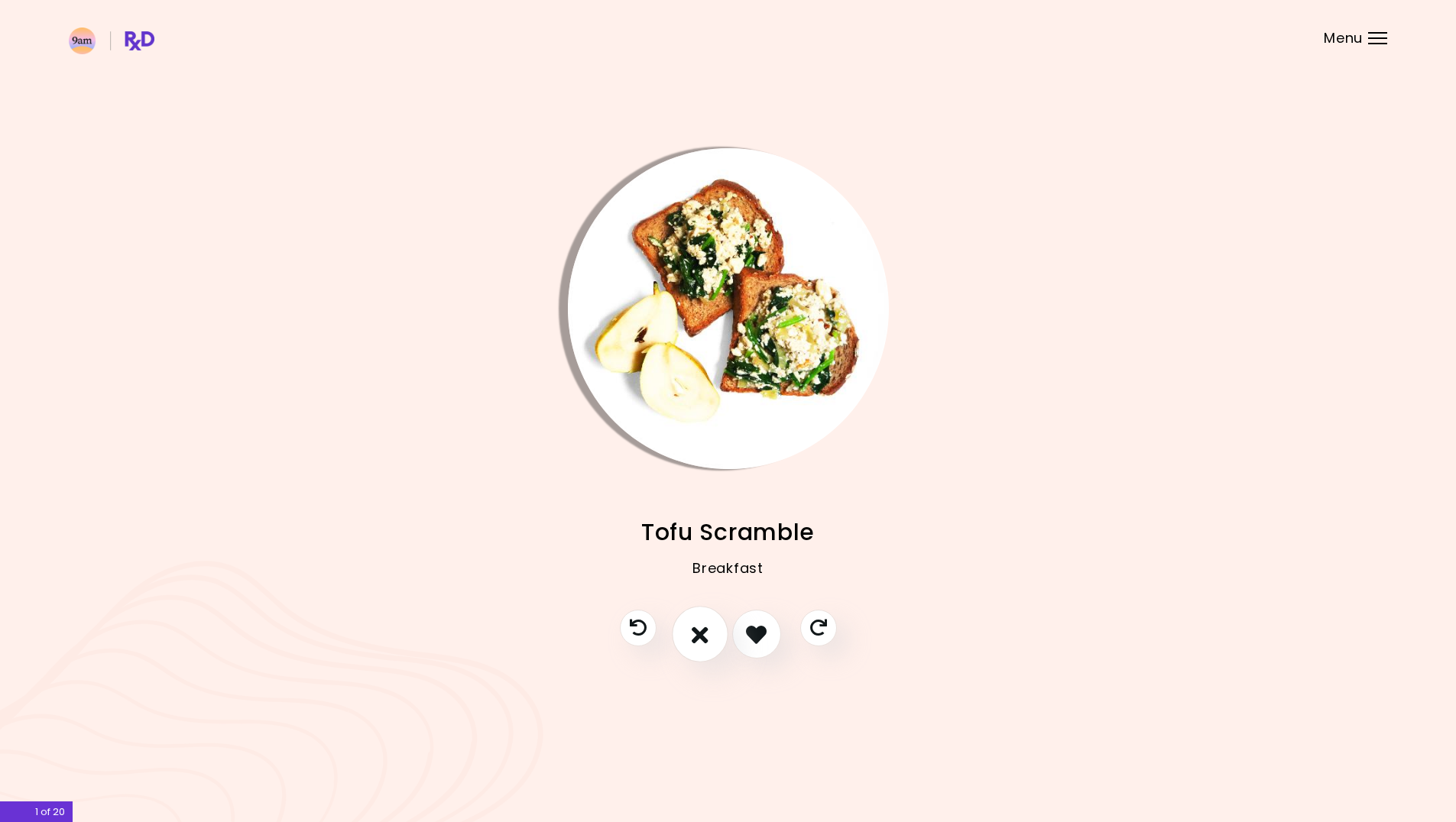
click at [706, 629] on icon "I don't like this recipe" at bounding box center [699, 634] width 16 height 23
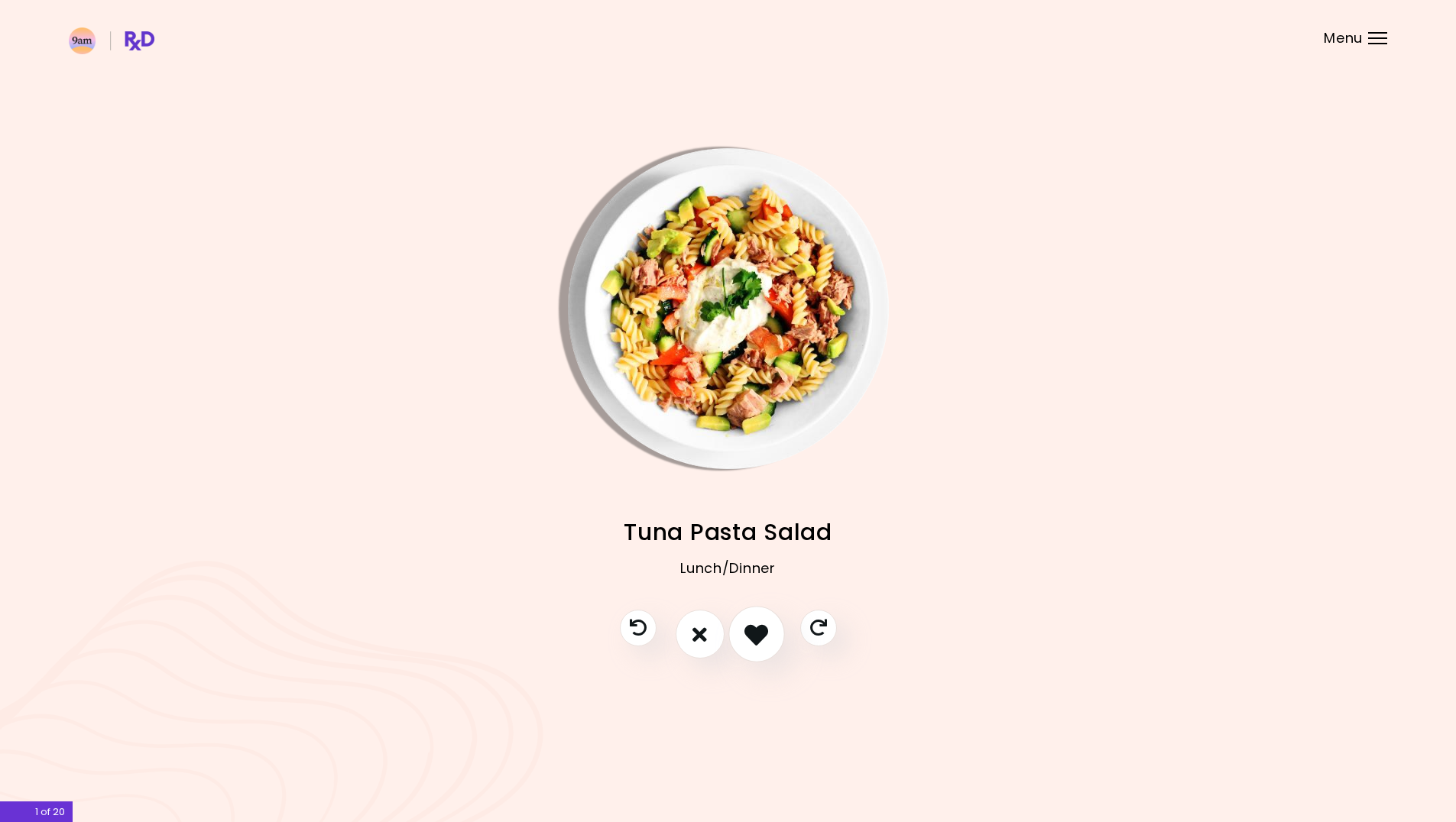
click at [771, 637] on button "I like this recipe" at bounding box center [756, 634] width 56 height 56
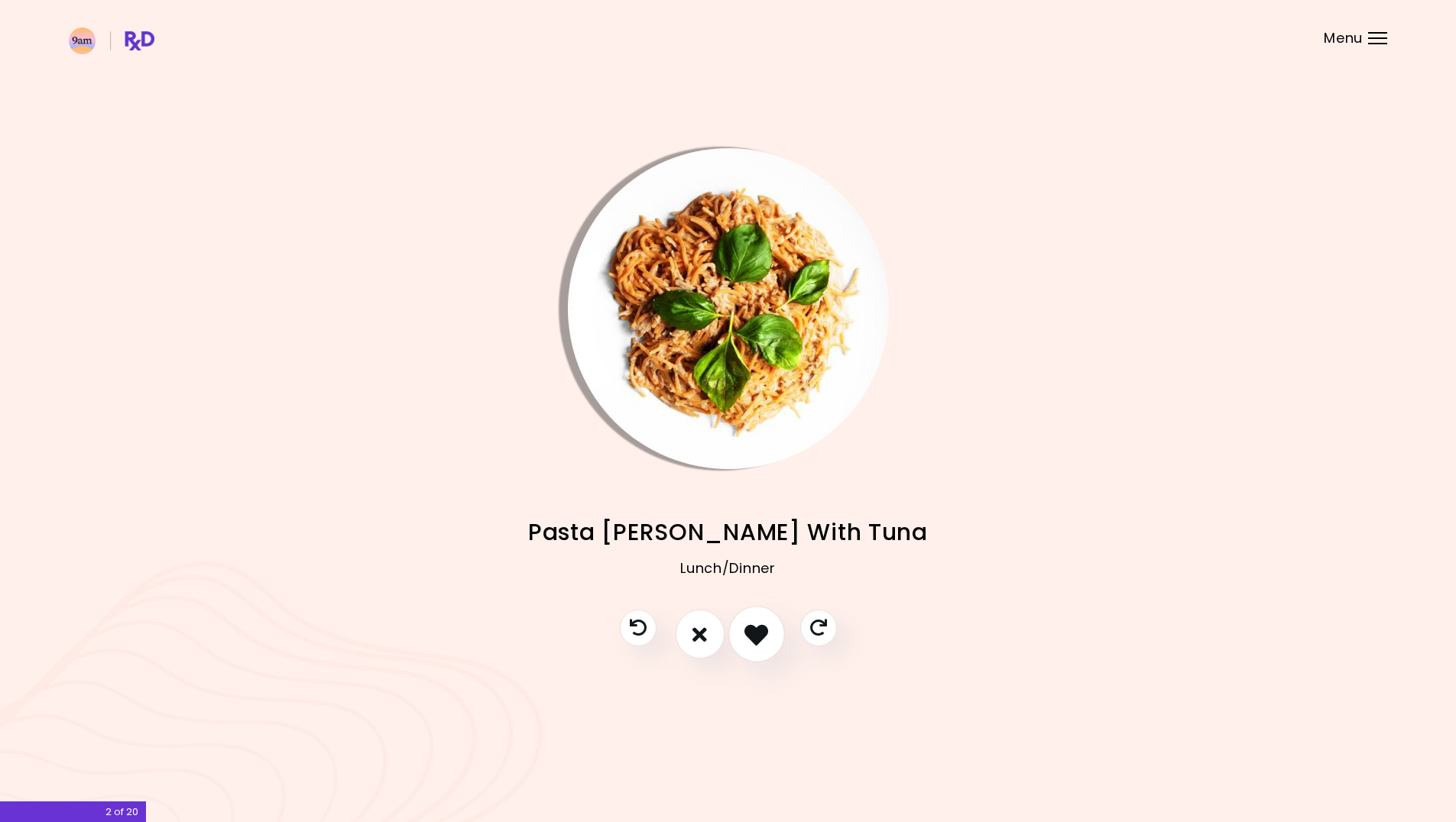
click at [758, 644] on icon "I like this recipe" at bounding box center [756, 634] width 23 height 23
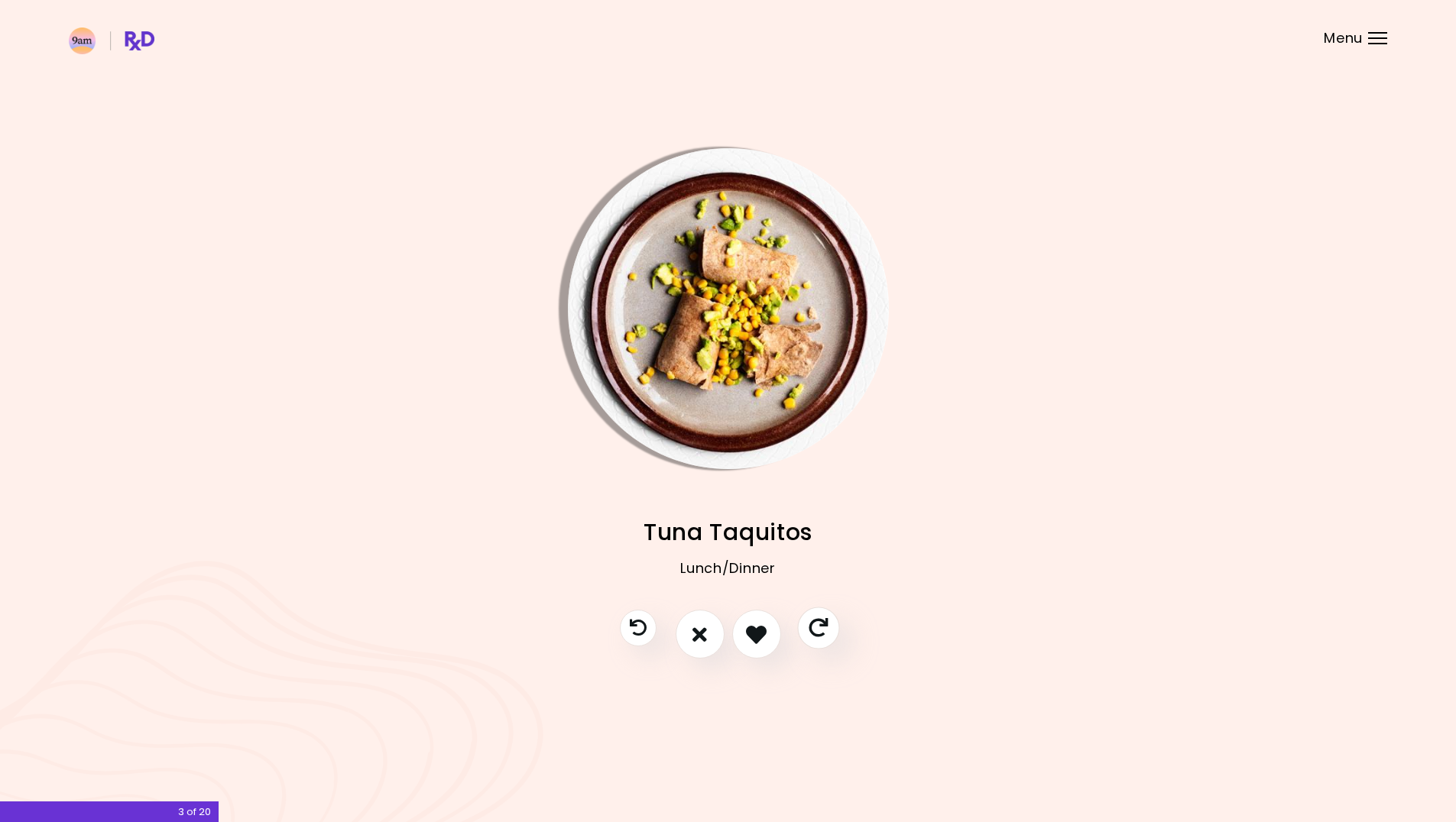
click at [808, 635] on button "Skip" at bounding box center [818, 628] width 42 height 42
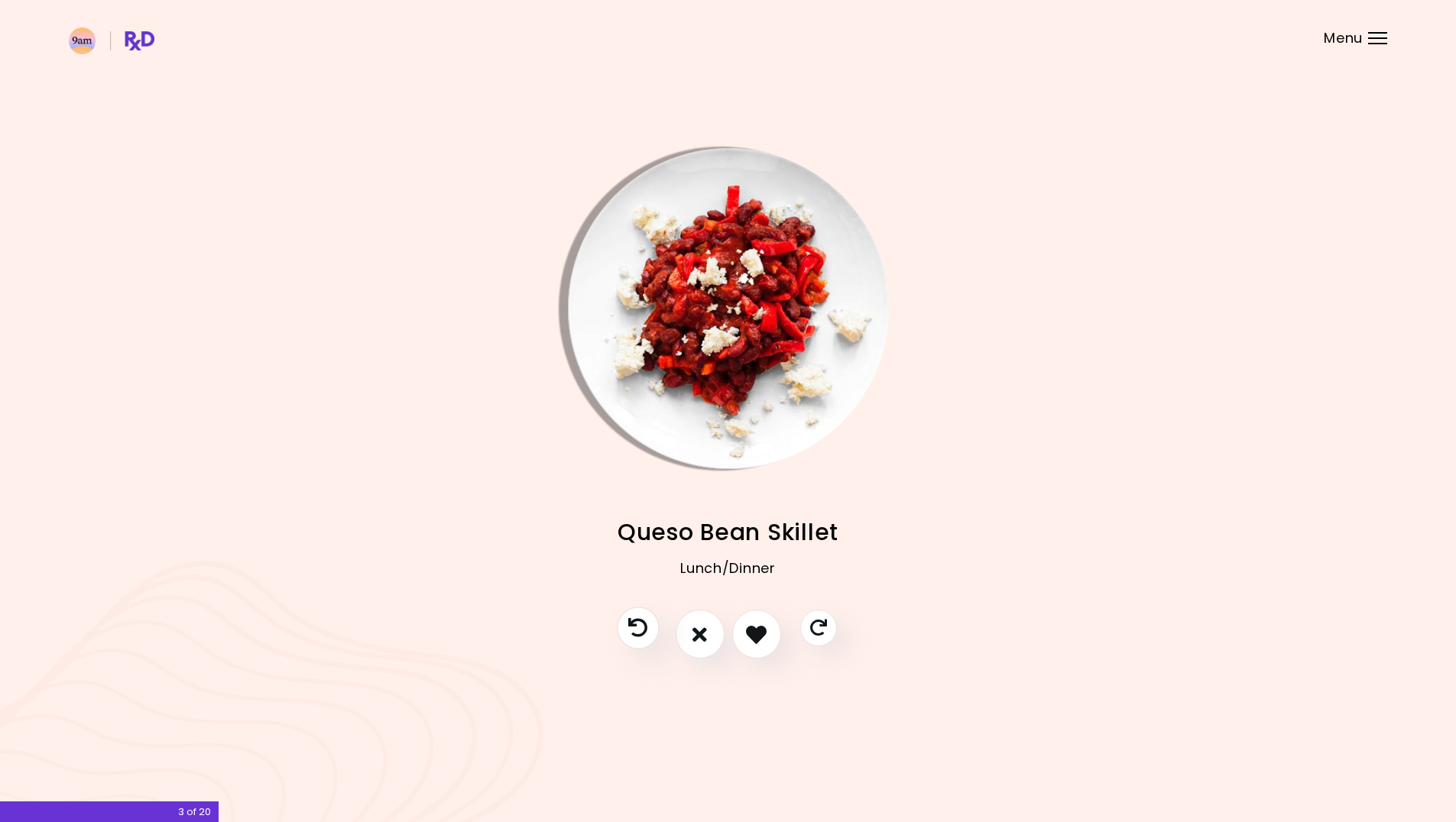
click at [644, 626] on icon "Previous recipe" at bounding box center [638, 628] width 19 height 19
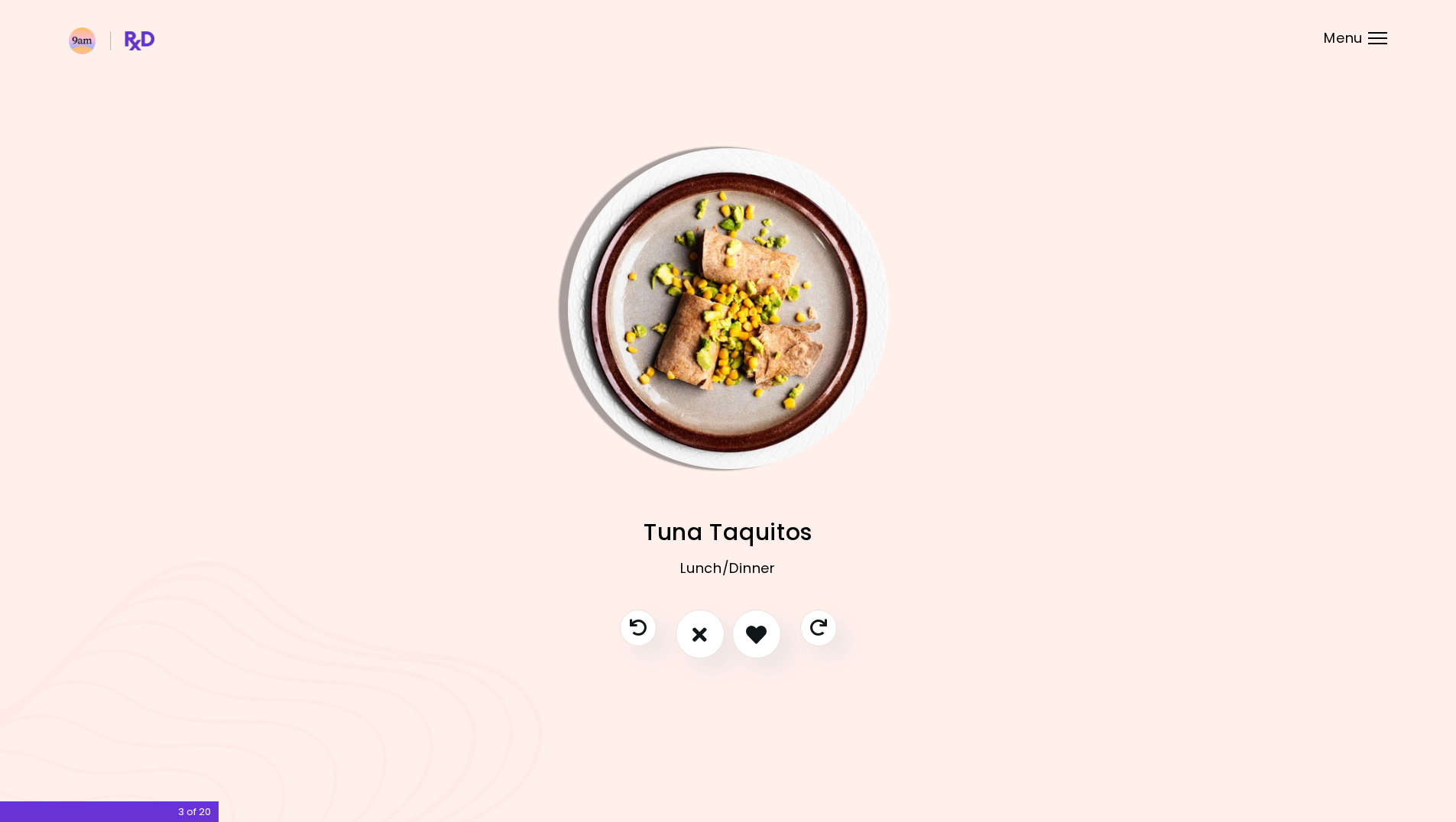
click at [782, 309] on img "Info - Tuna Taquitos" at bounding box center [728, 308] width 321 height 321
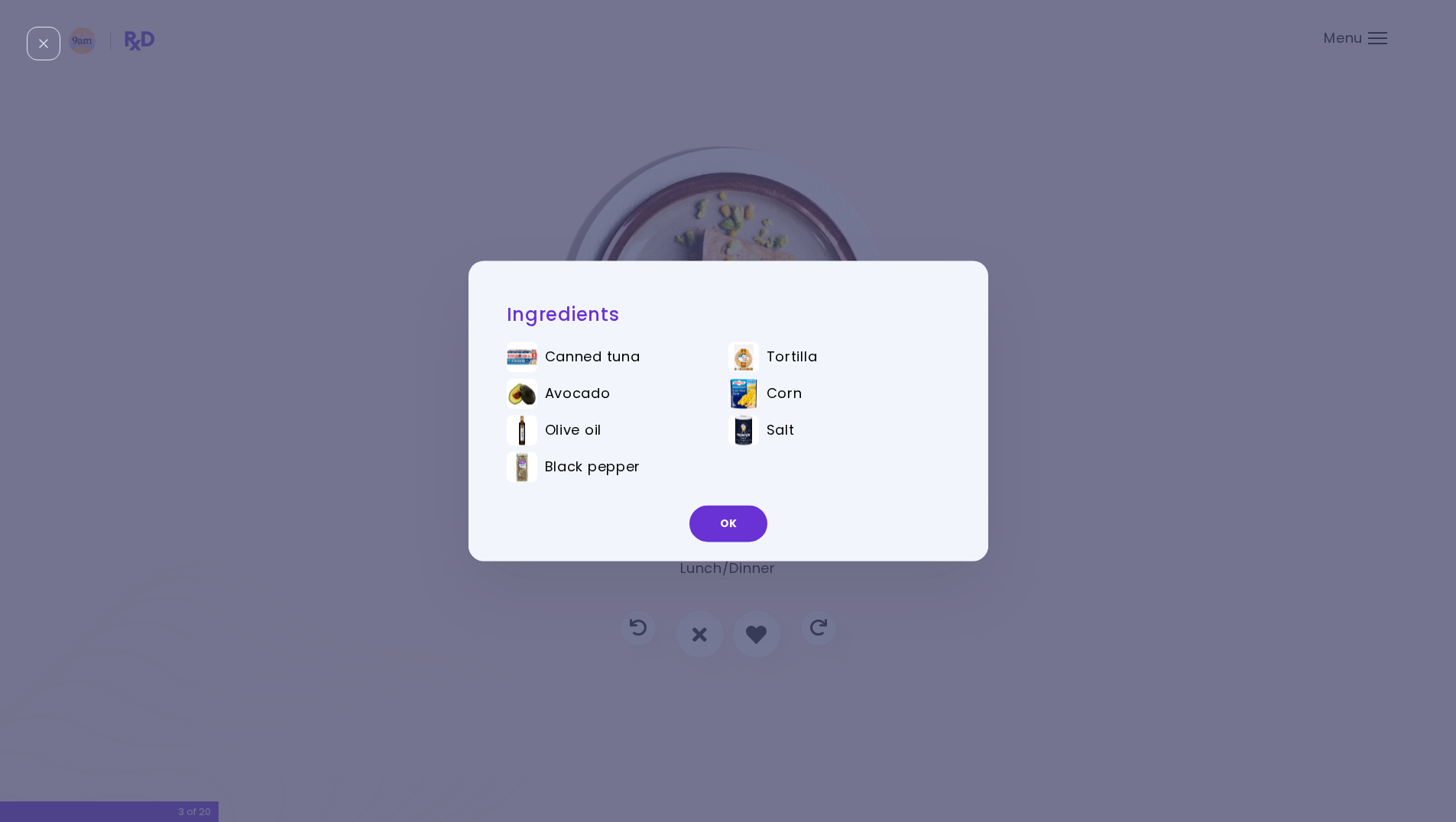
click at [746, 205] on div "Ingredients Canned tuna Tortilla Avocado Corn Olive oil Salt Black pepper OK" at bounding box center [728, 411] width 1456 height 822
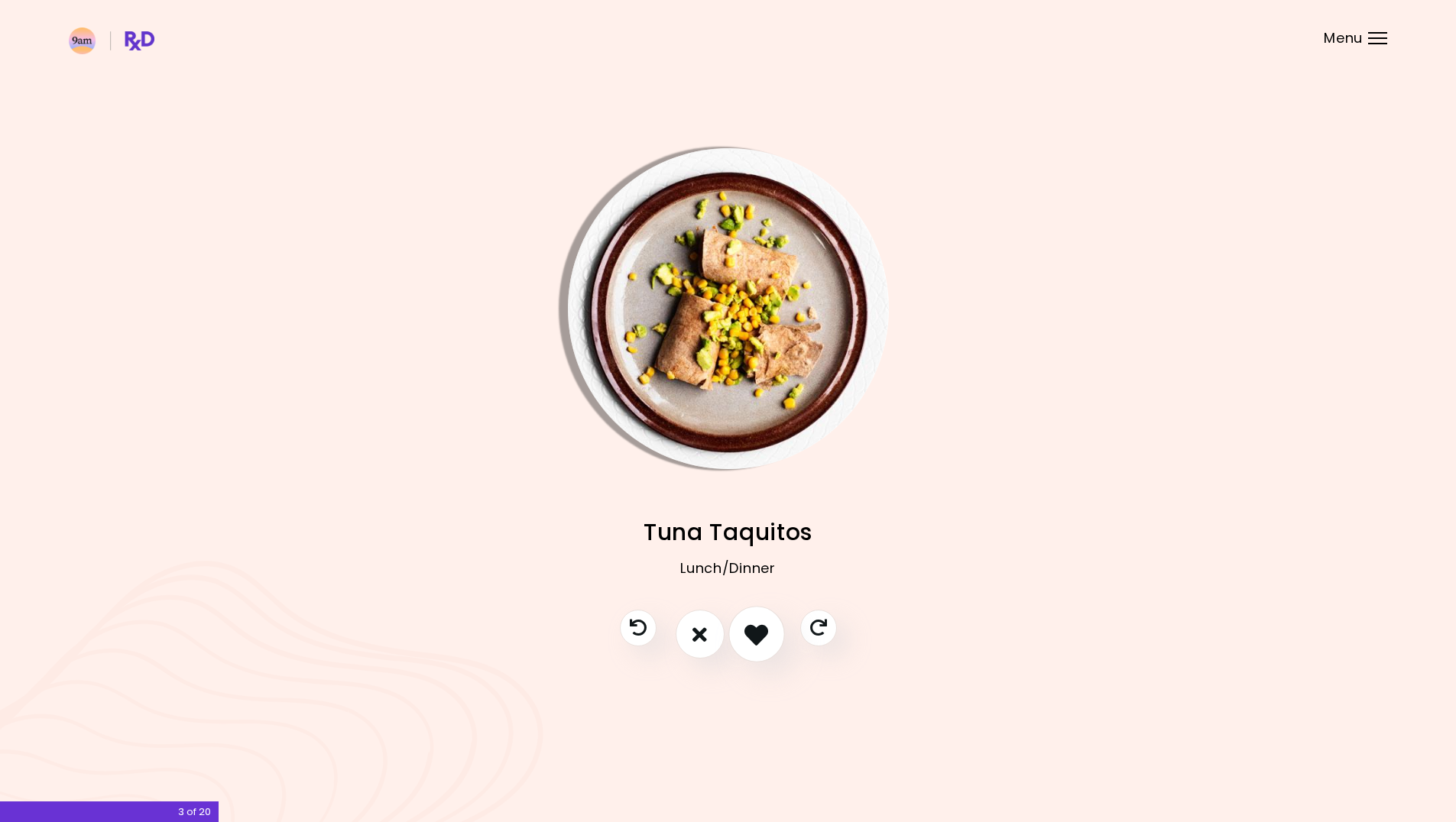
click at [747, 632] on icon "I like this recipe" at bounding box center [756, 634] width 23 height 23
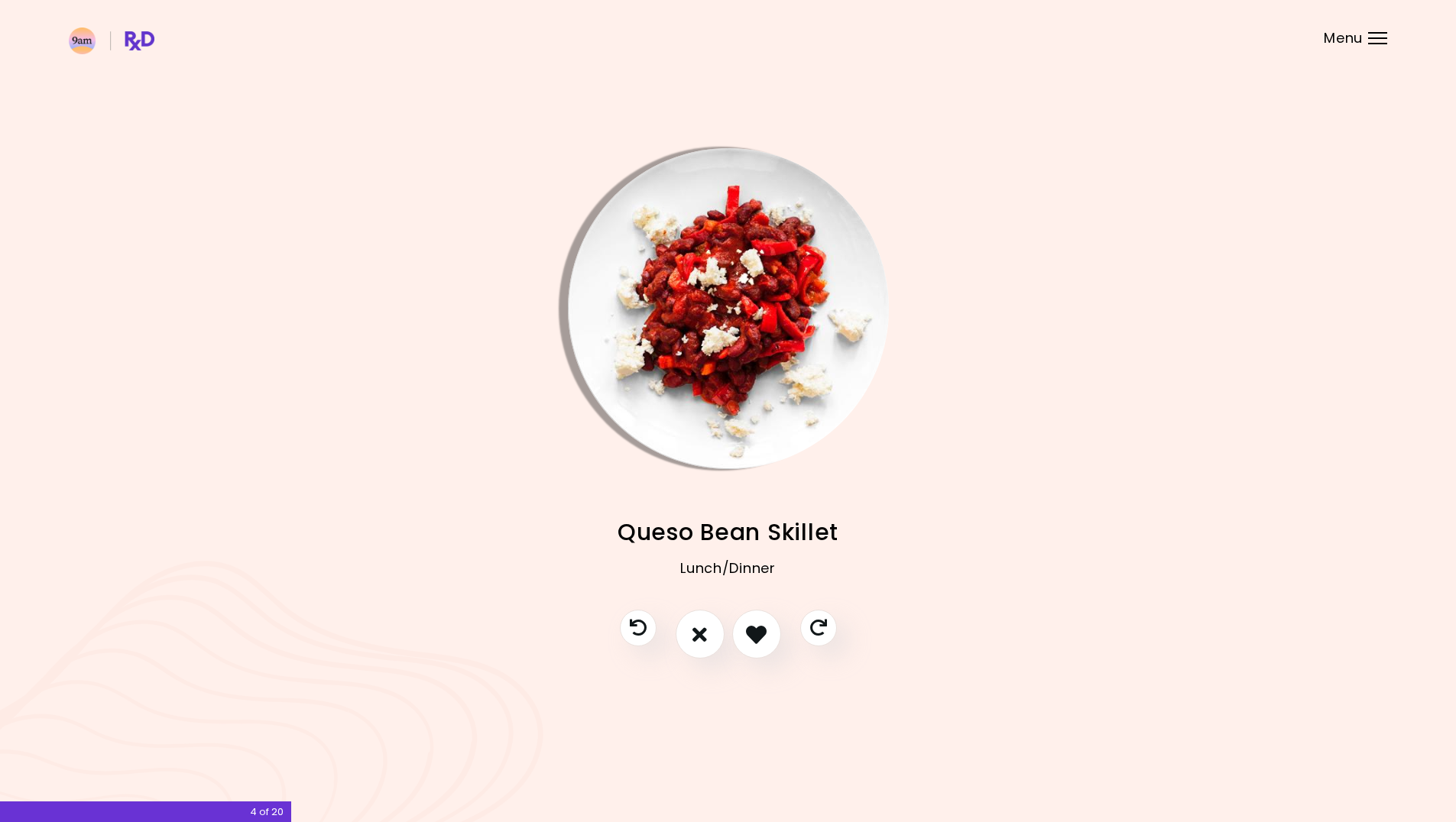
click at [795, 424] on img "Info - Queso Bean Skillet" at bounding box center [728, 308] width 321 height 321
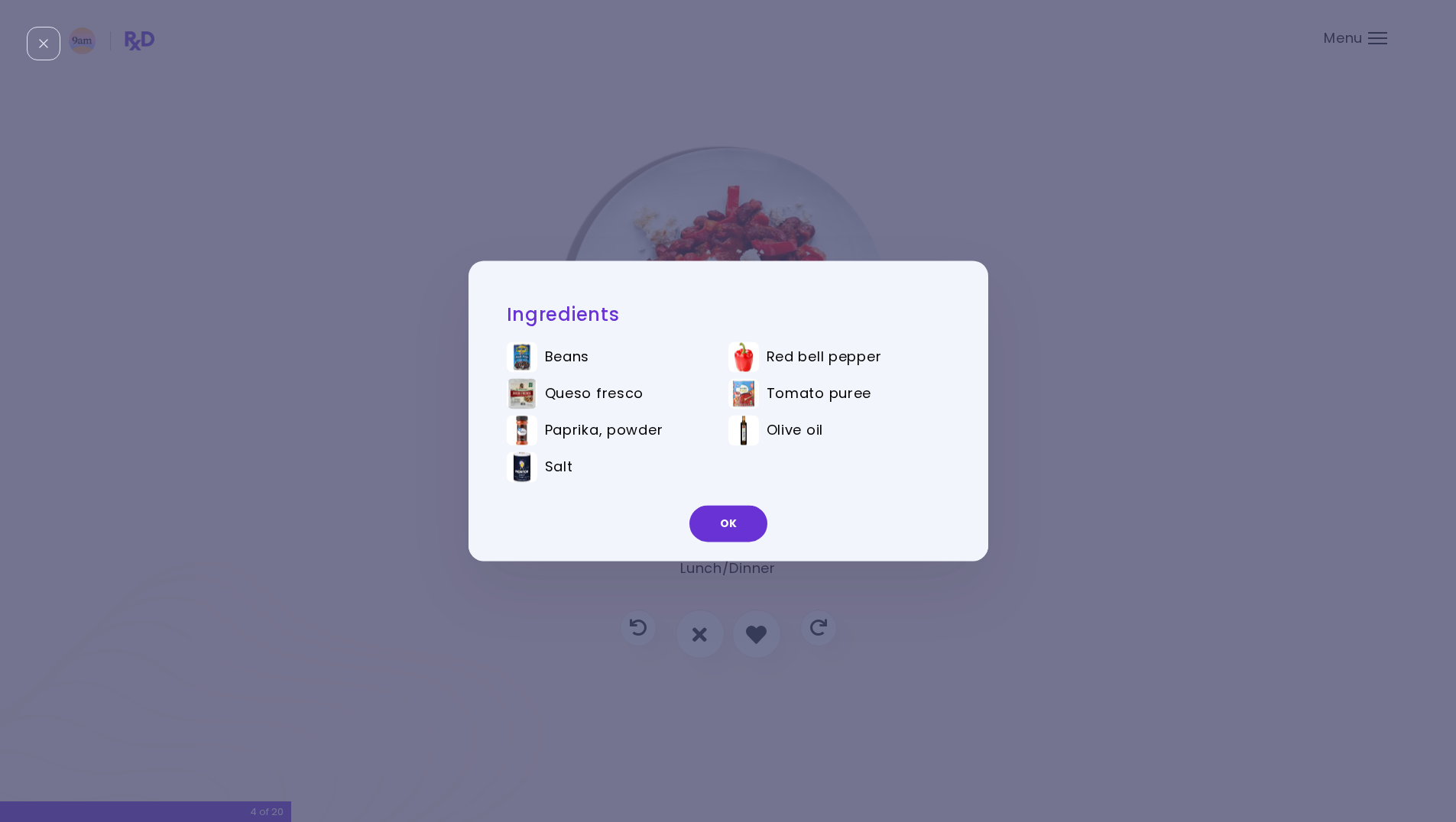
click at [750, 220] on div "Ingredients Beans Red bell pepper Queso fresco Tomato puree Paprika, powder Oli…" at bounding box center [728, 411] width 1456 height 822
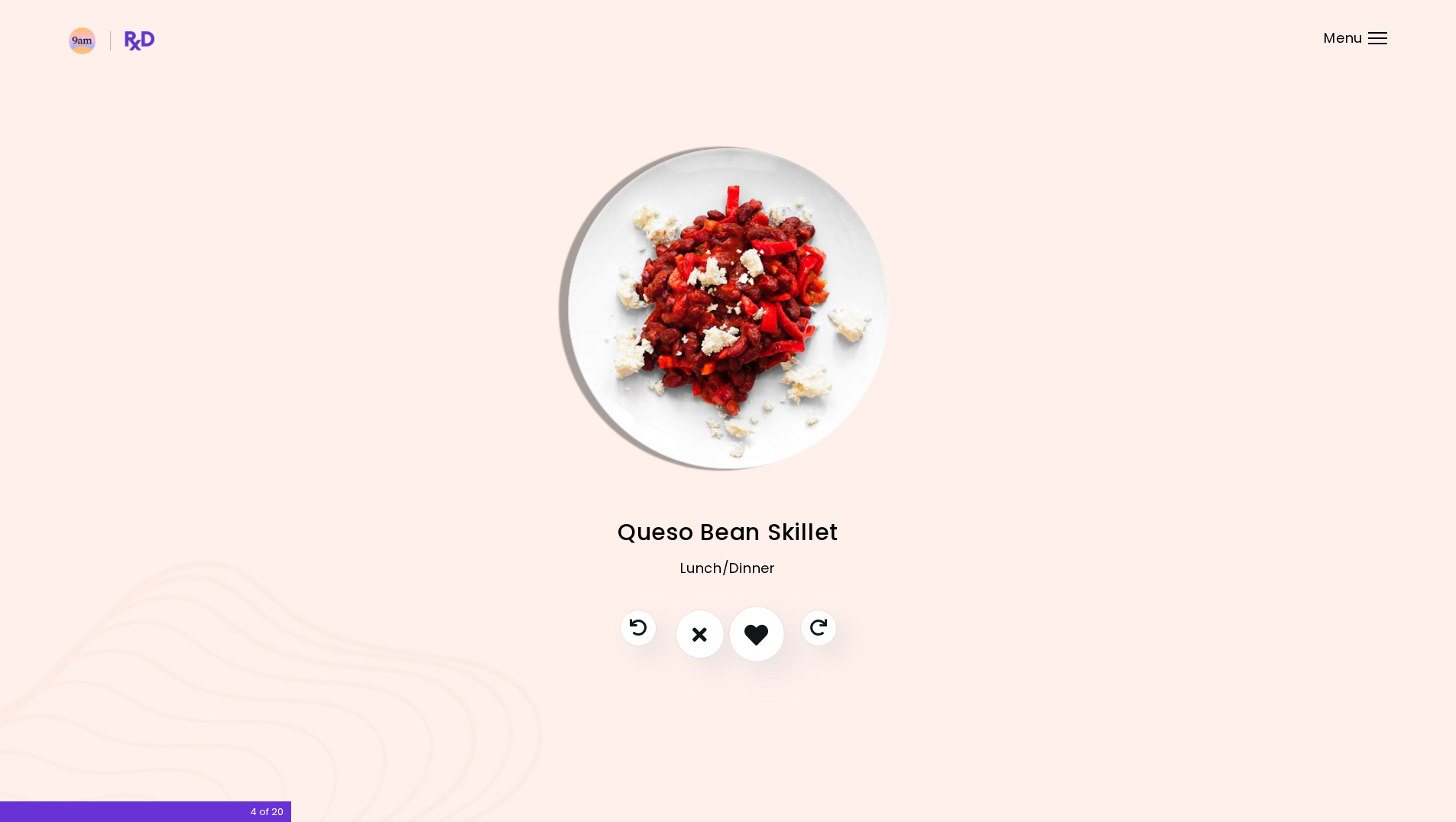
click at [770, 640] on button "I like this recipe" at bounding box center [756, 634] width 56 height 56
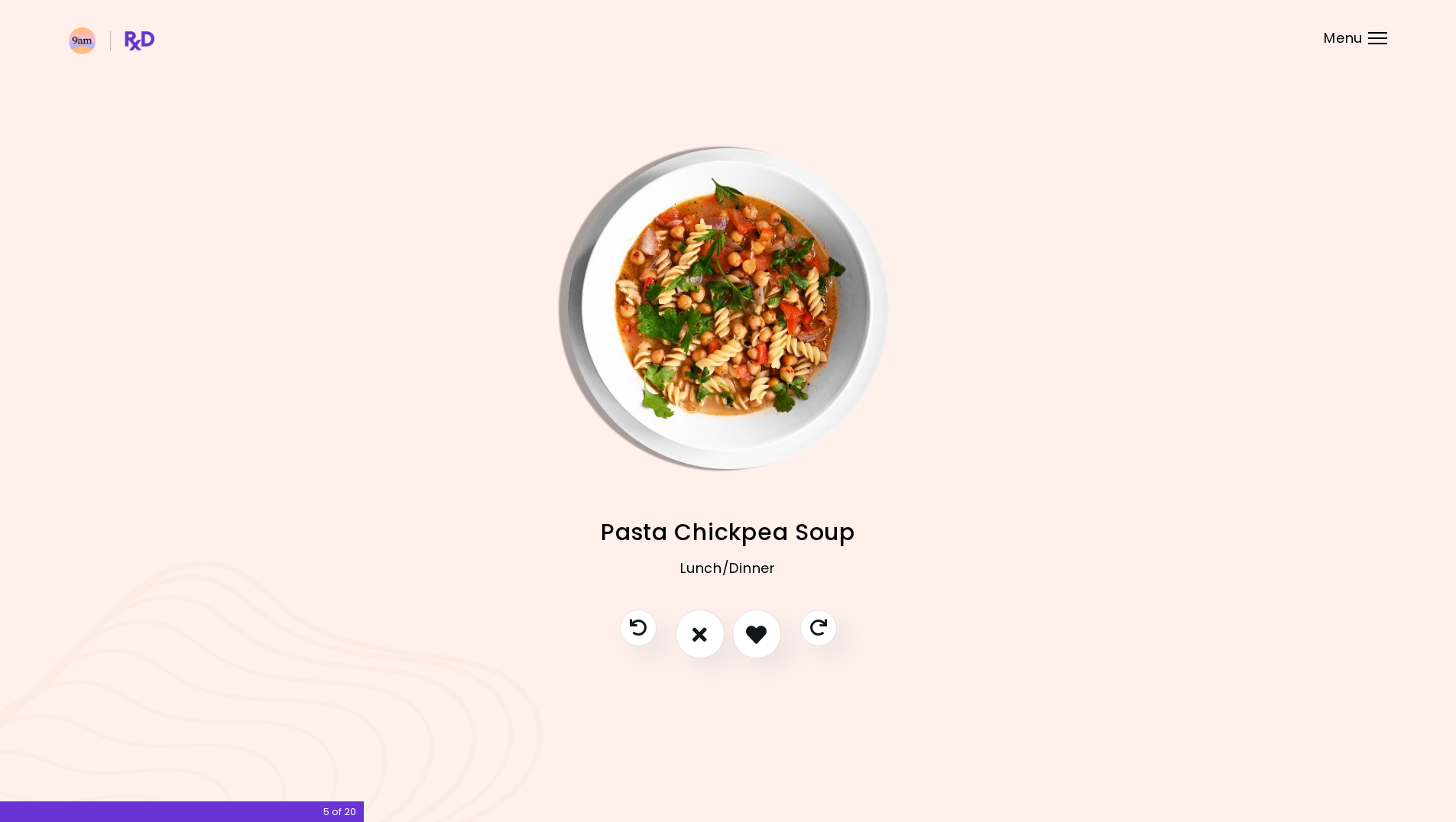
click at [712, 252] on img "Info - Pasta Chickpea Soup" at bounding box center [728, 308] width 321 height 321
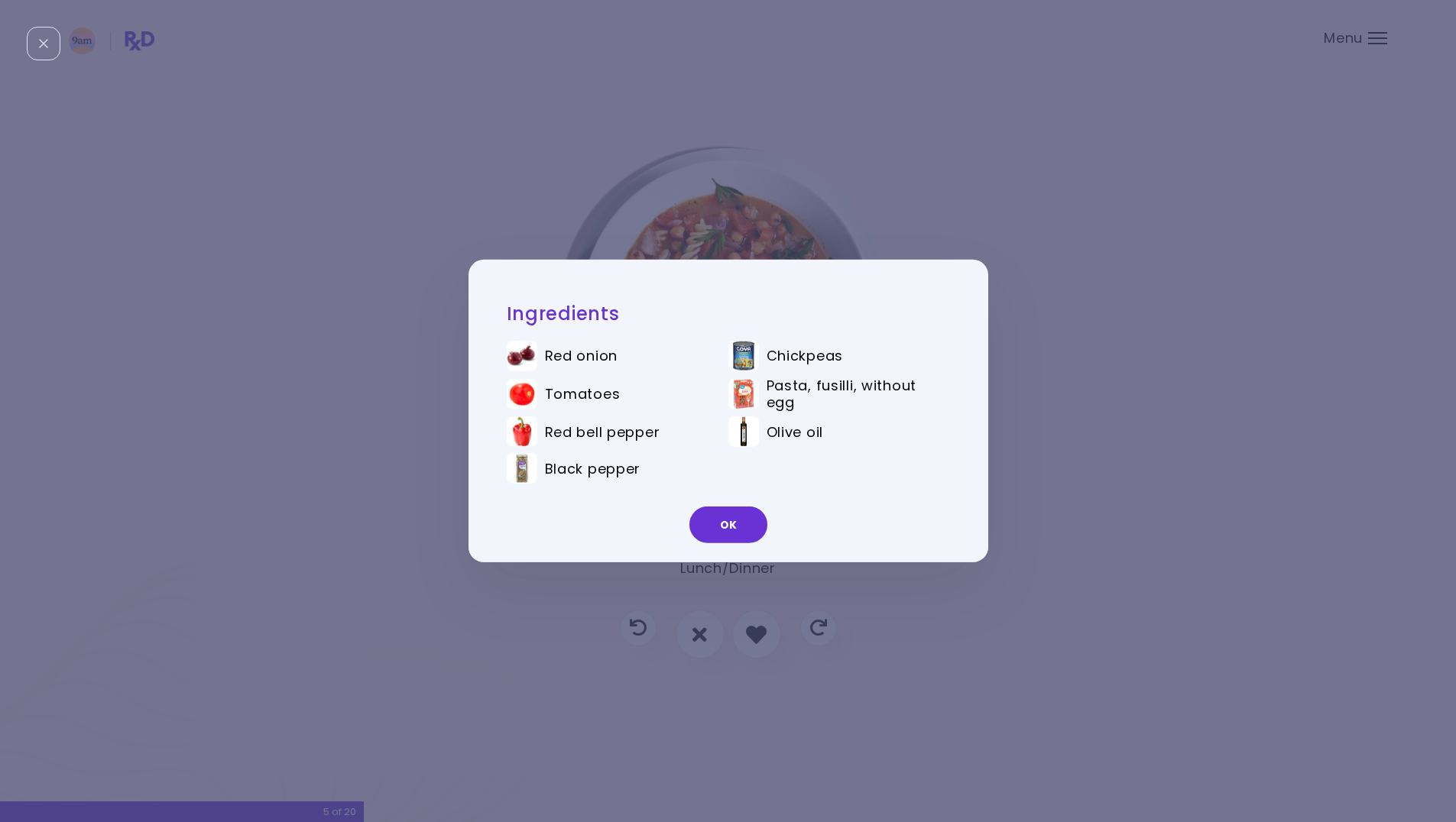
click at [828, 57] on div "Ingredients Red onion Chickpeas Tomatoes Pasta, fusilli, without egg Red bell p…" at bounding box center [728, 411] width 1456 height 822
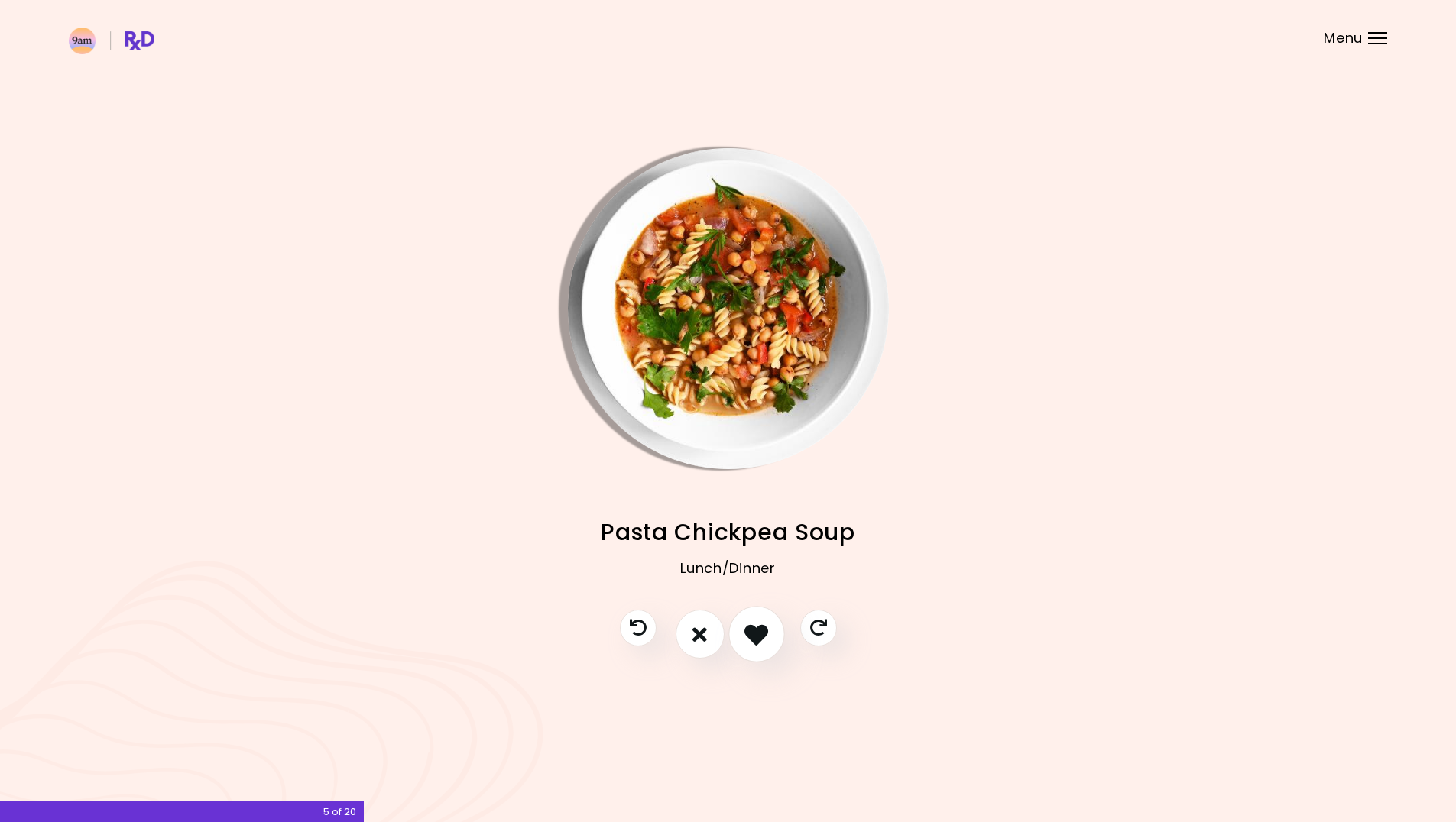
click at [771, 629] on button "I like this recipe" at bounding box center [756, 634] width 56 height 56
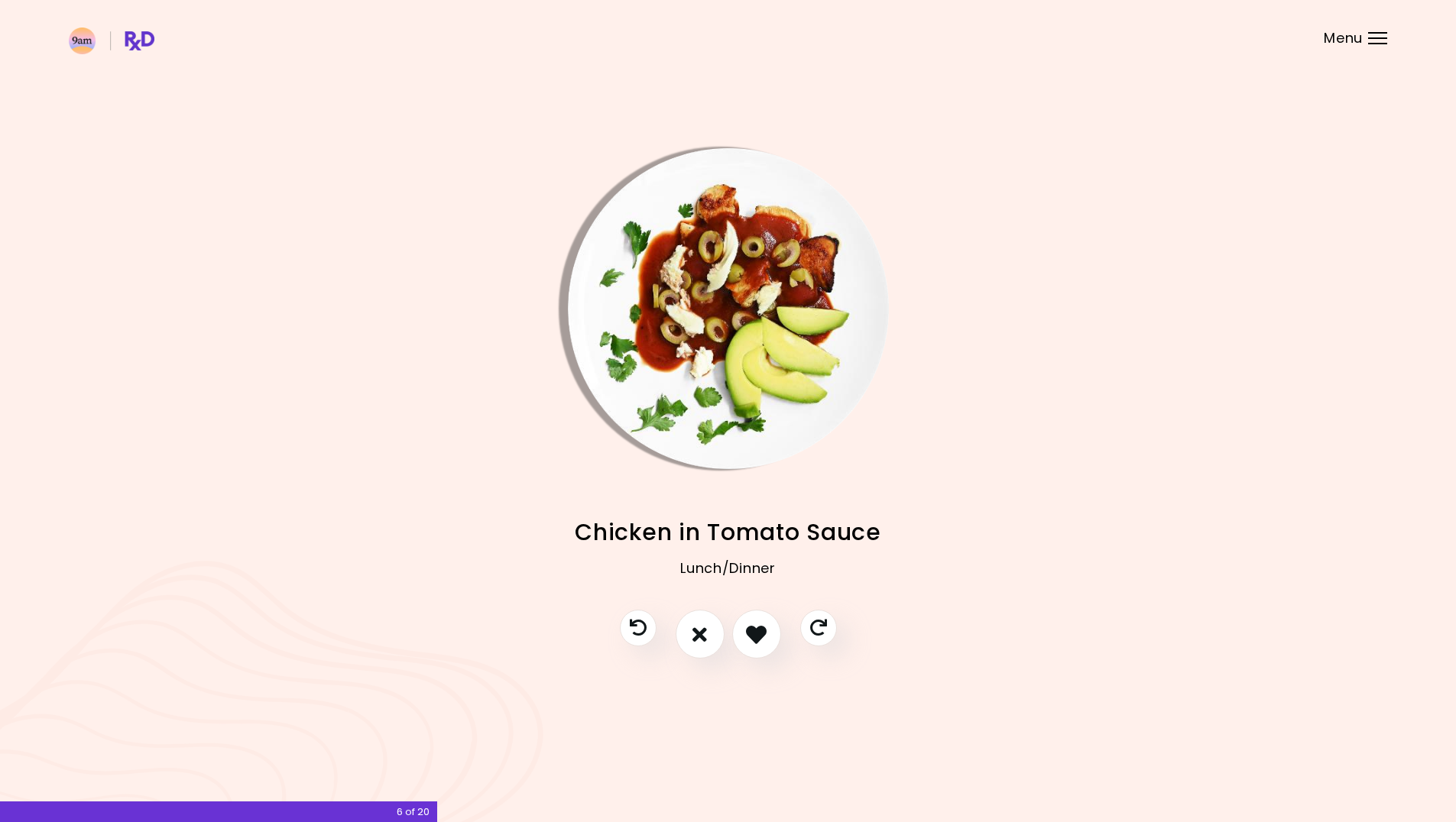
click at [751, 357] on img "Info - Chicken in Tomato Sauce" at bounding box center [728, 308] width 321 height 321
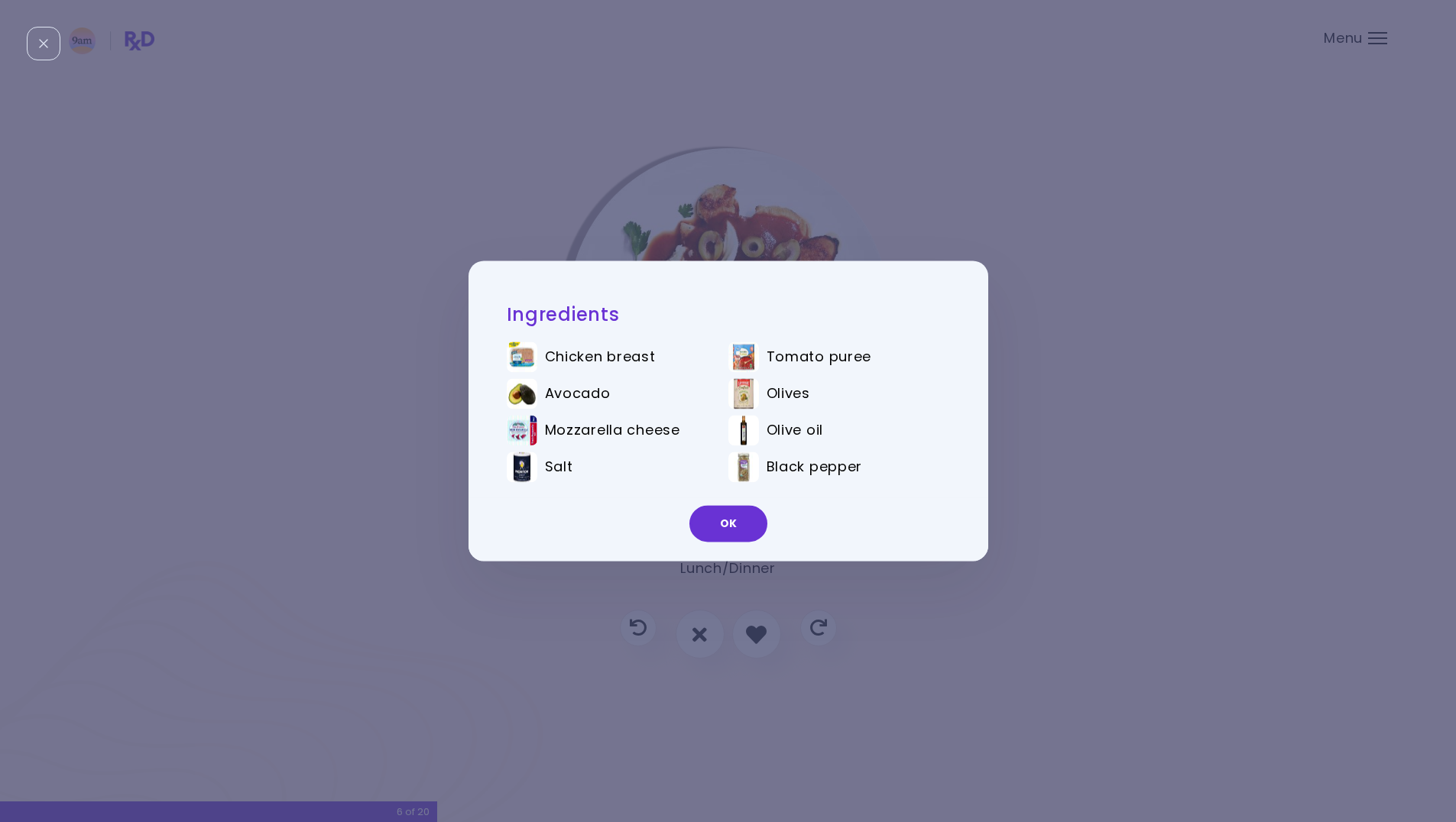
click at [718, 52] on div "Ingredients Chicken breast Tomato puree Avocado Olives Mozzarella cheese Olive …" at bounding box center [728, 411] width 1456 height 822
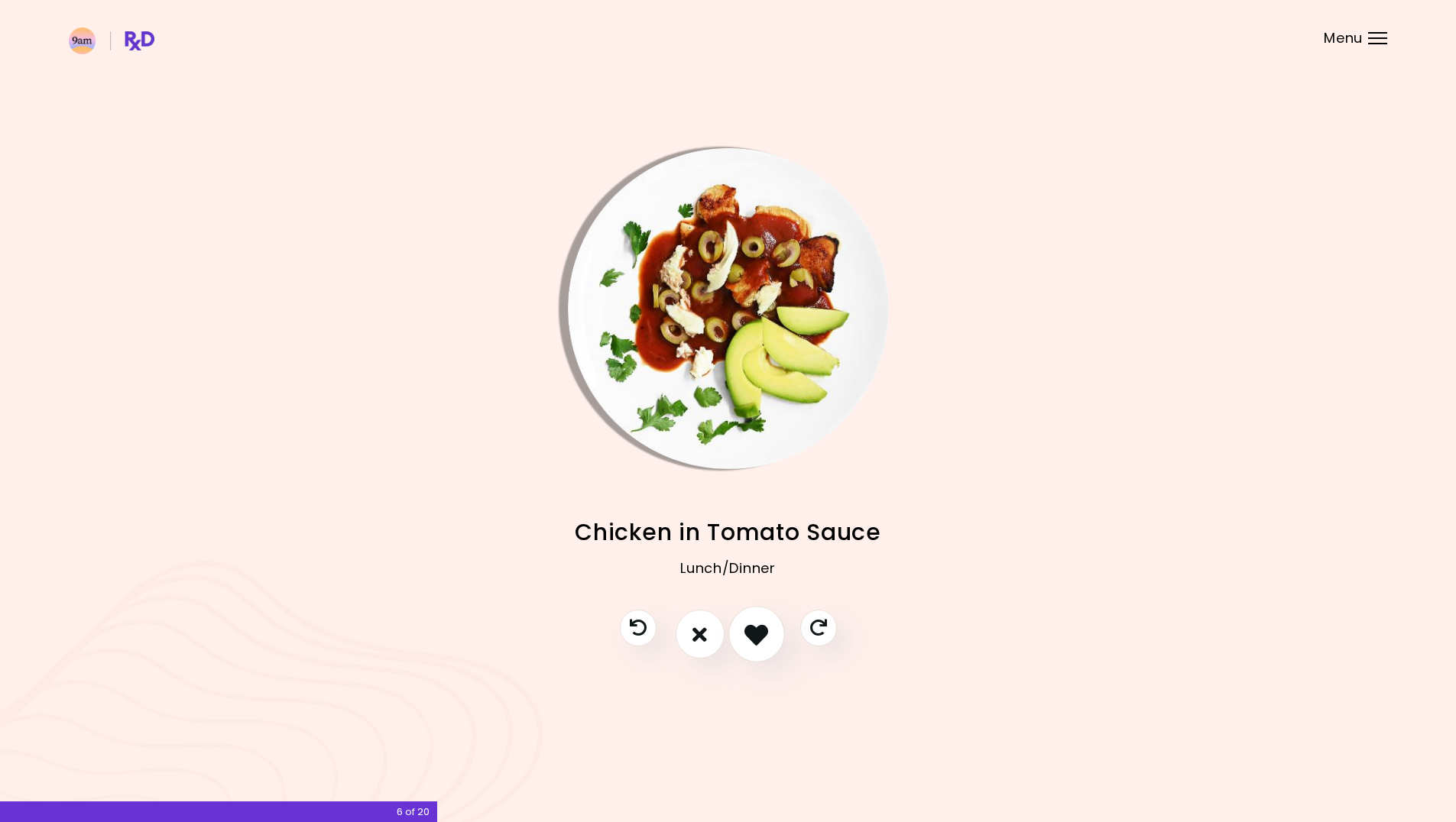
click at [755, 634] on icon "I like this recipe" at bounding box center [756, 634] width 23 height 23
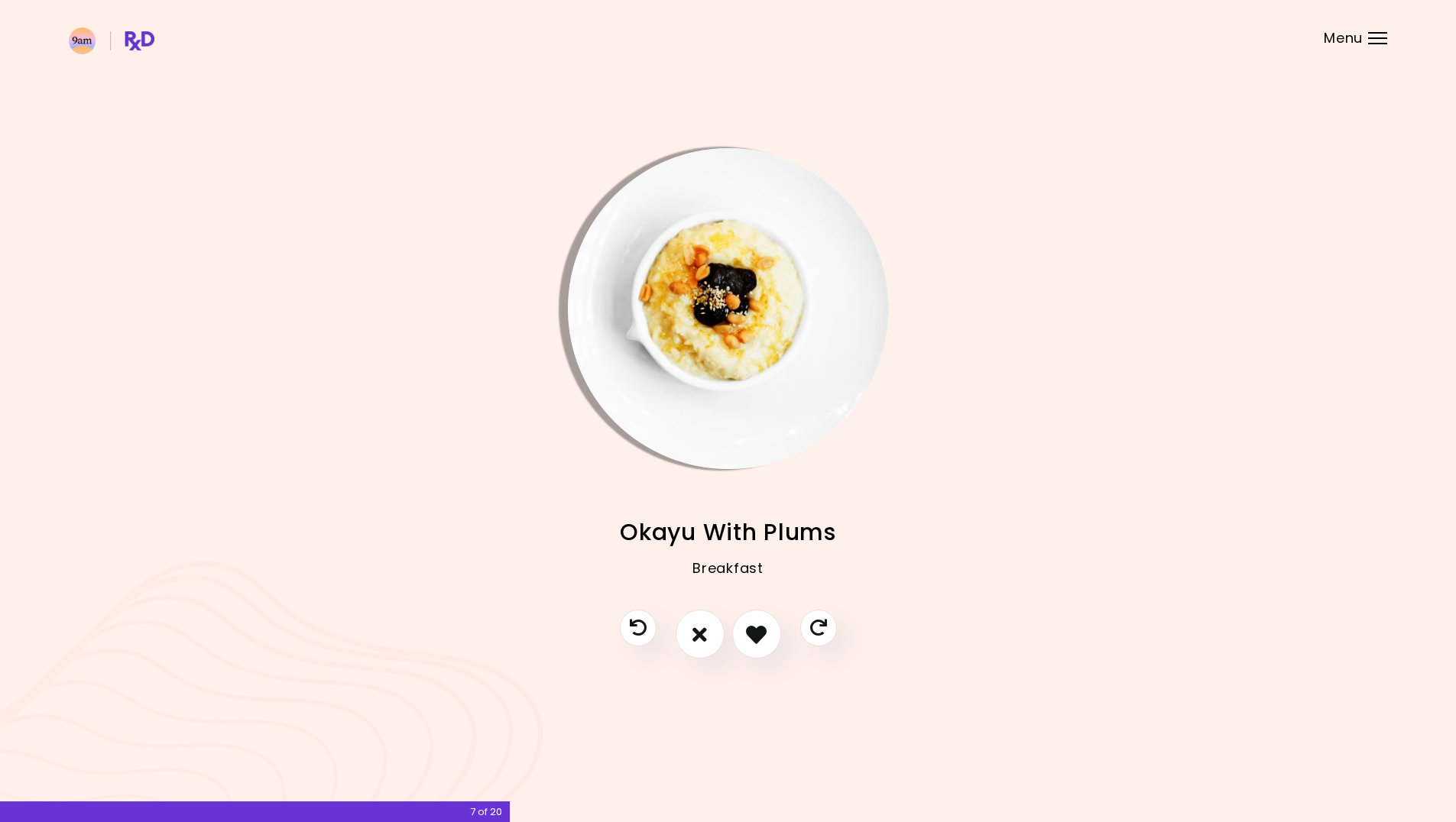
click at [745, 299] on img "Info - Okayu With Plums" at bounding box center [728, 308] width 321 height 321
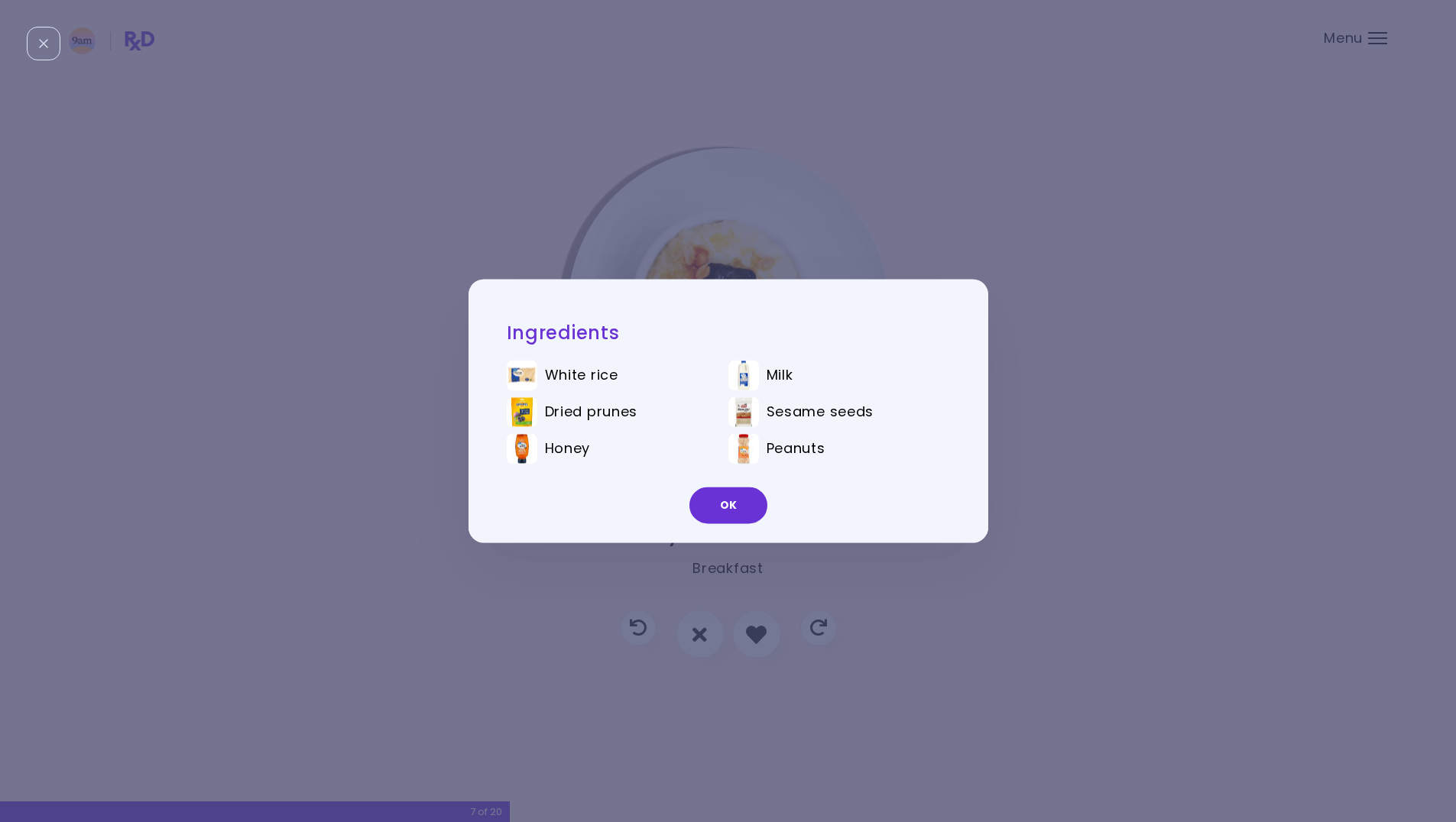
click at [887, 241] on div "Ingredients White rice Milk Dried prunes Sesame seeds Honey Peanuts OK" at bounding box center [728, 411] width 1456 height 822
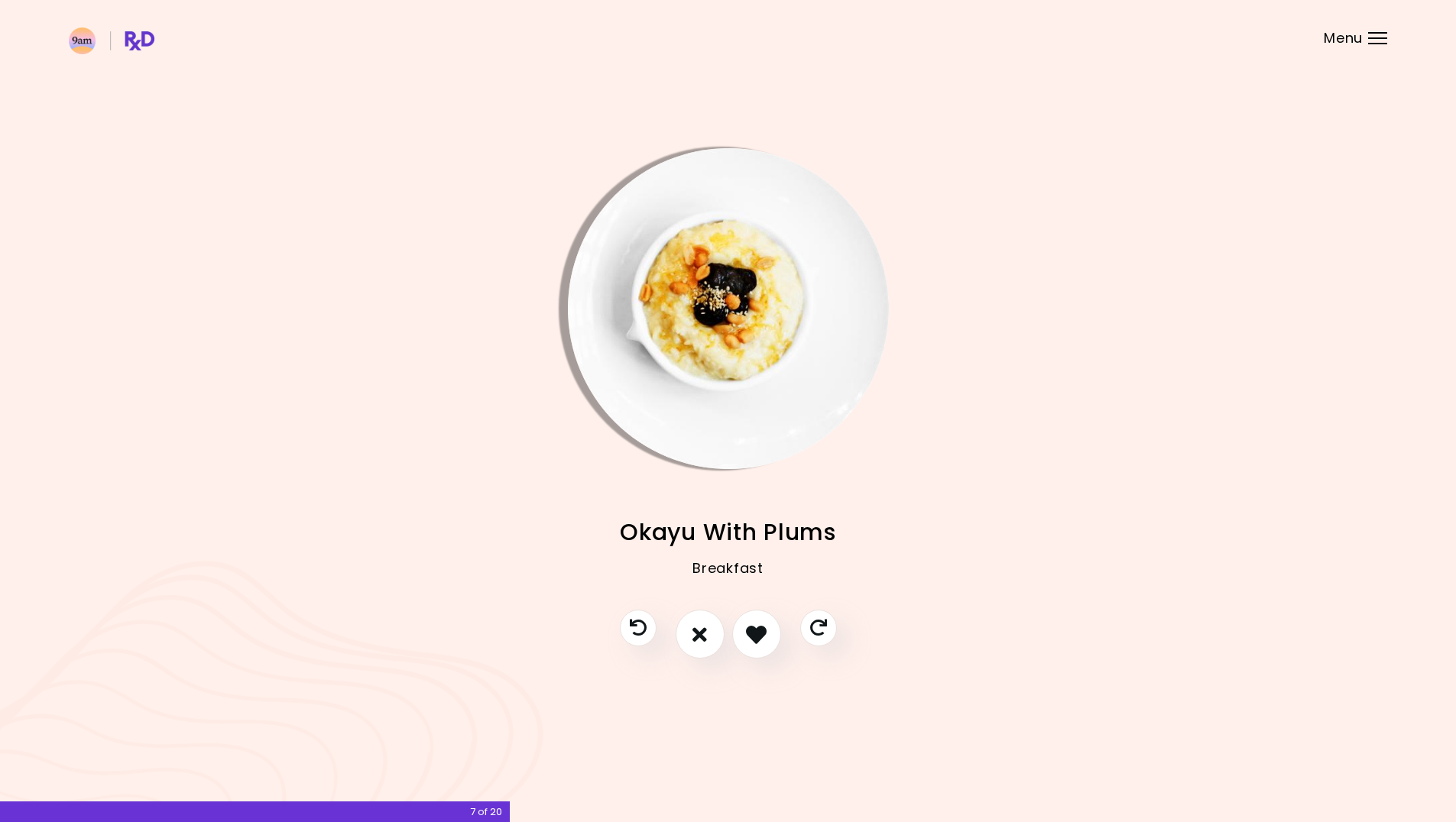
click at [722, 305] on img "Info - Okayu With Plums" at bounding box center [728, 308] width 321 height 321
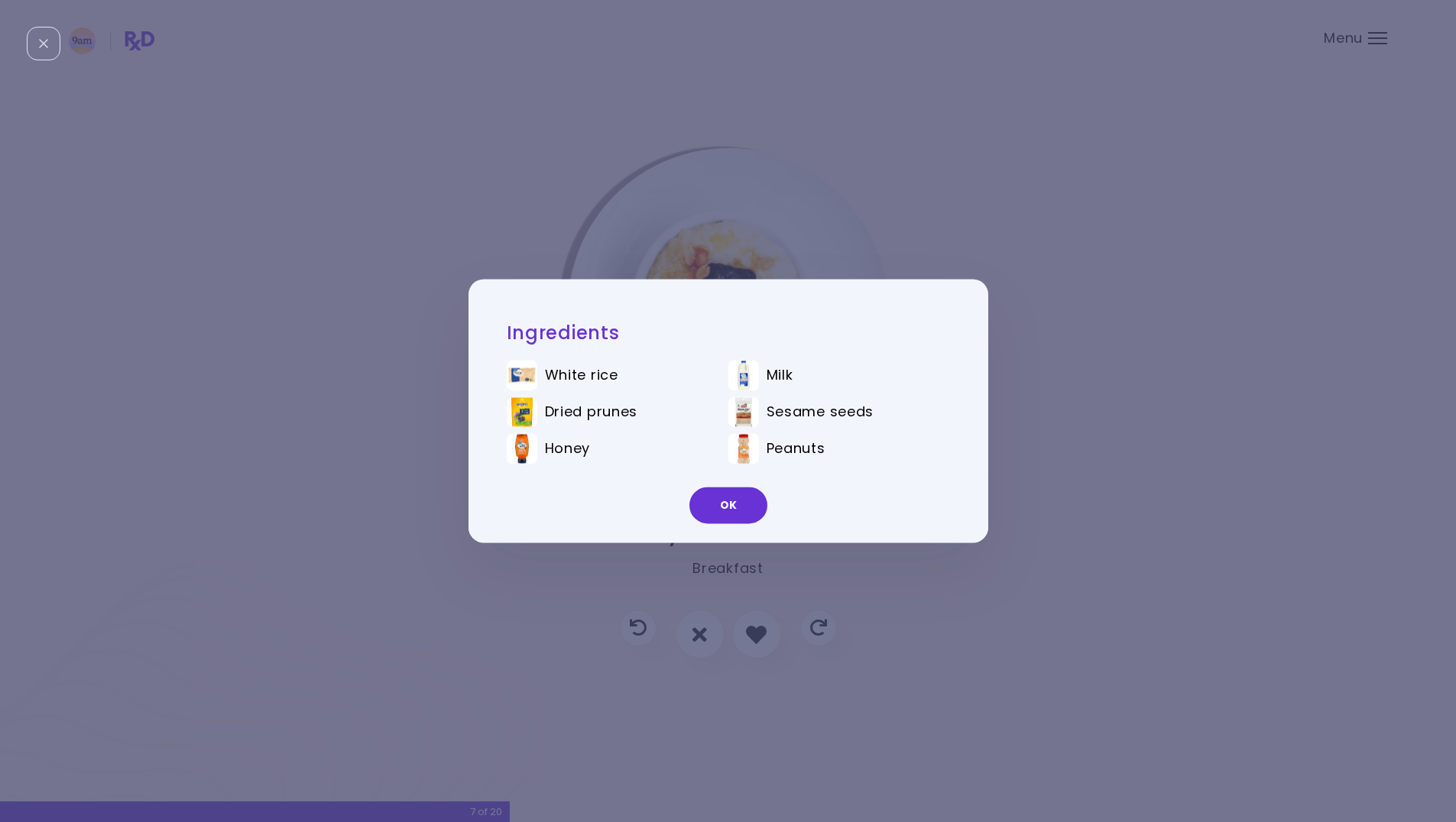
click at [720, 226] on div "Ingredients White rice Milk Dried prunes Sesame seeds Honey Peanuts OK" at bounding box center [728, 411] width 1456 height 822
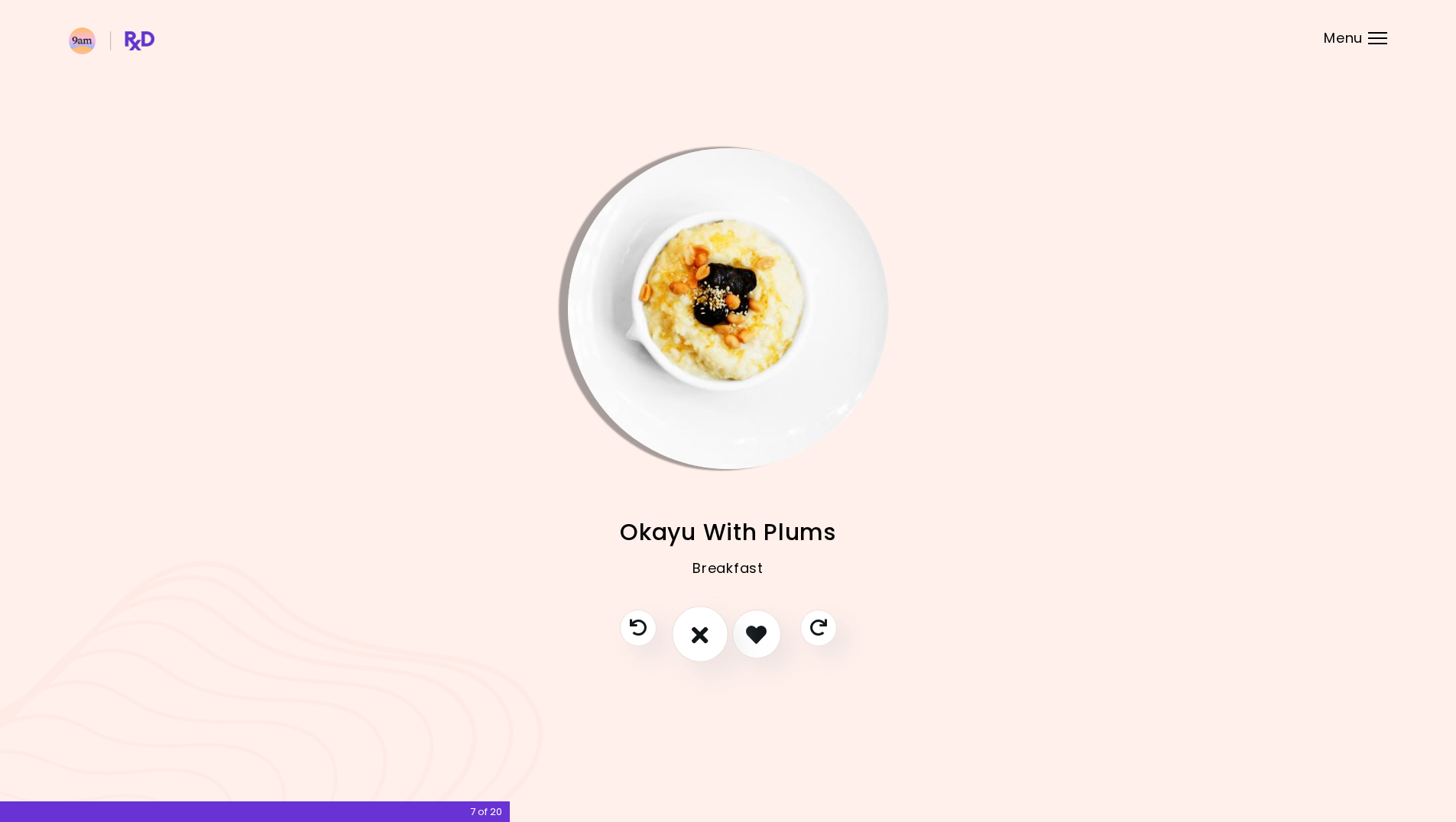
click at [700, 634] on icon "I don't like this recipe" at bounding box center [699, 634] width 16 height 23
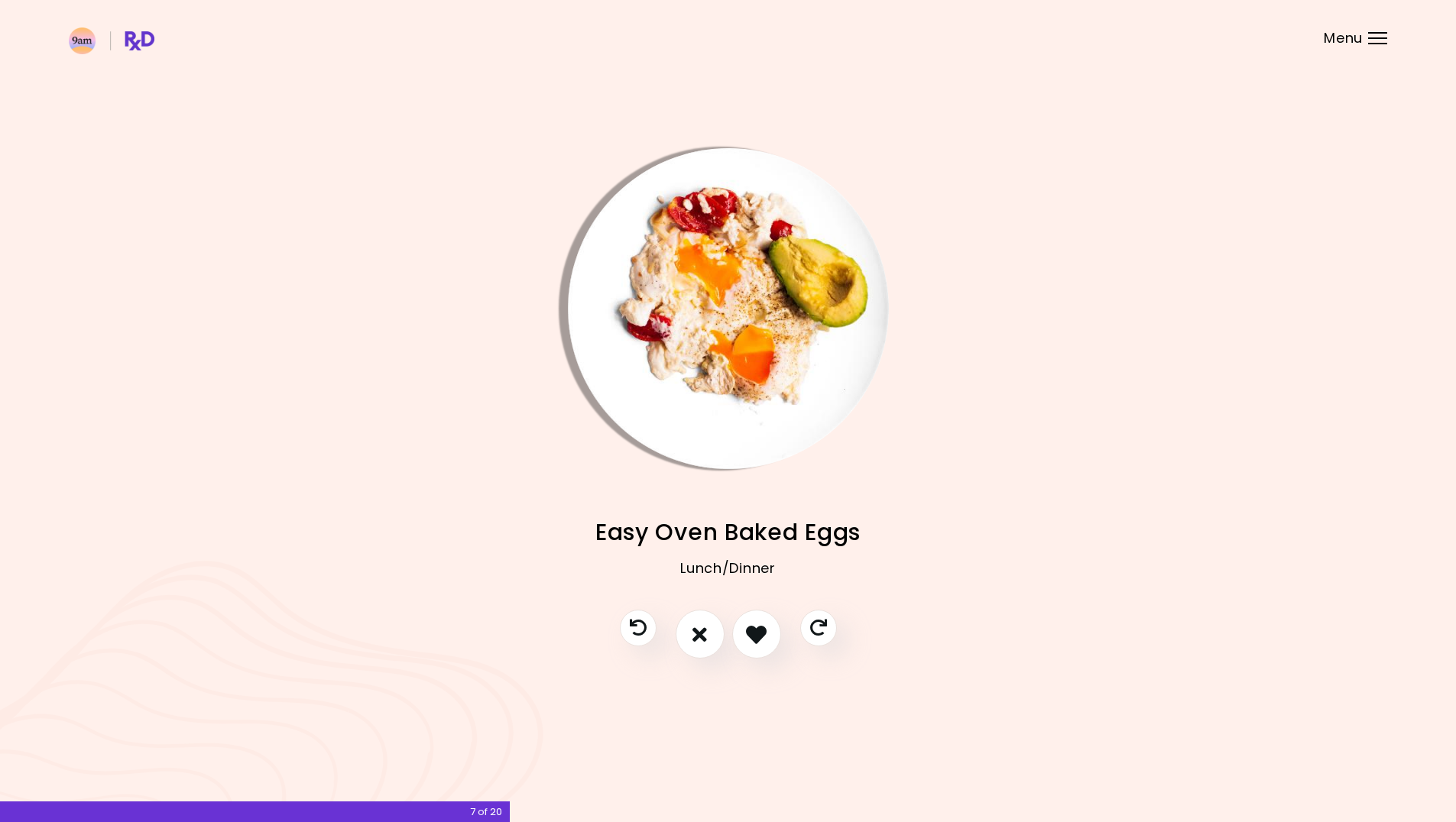
click at [670, 277] on img "Info - Easy Oven Baked Eggs" at bounding box center [728, 308] width 321 height 321
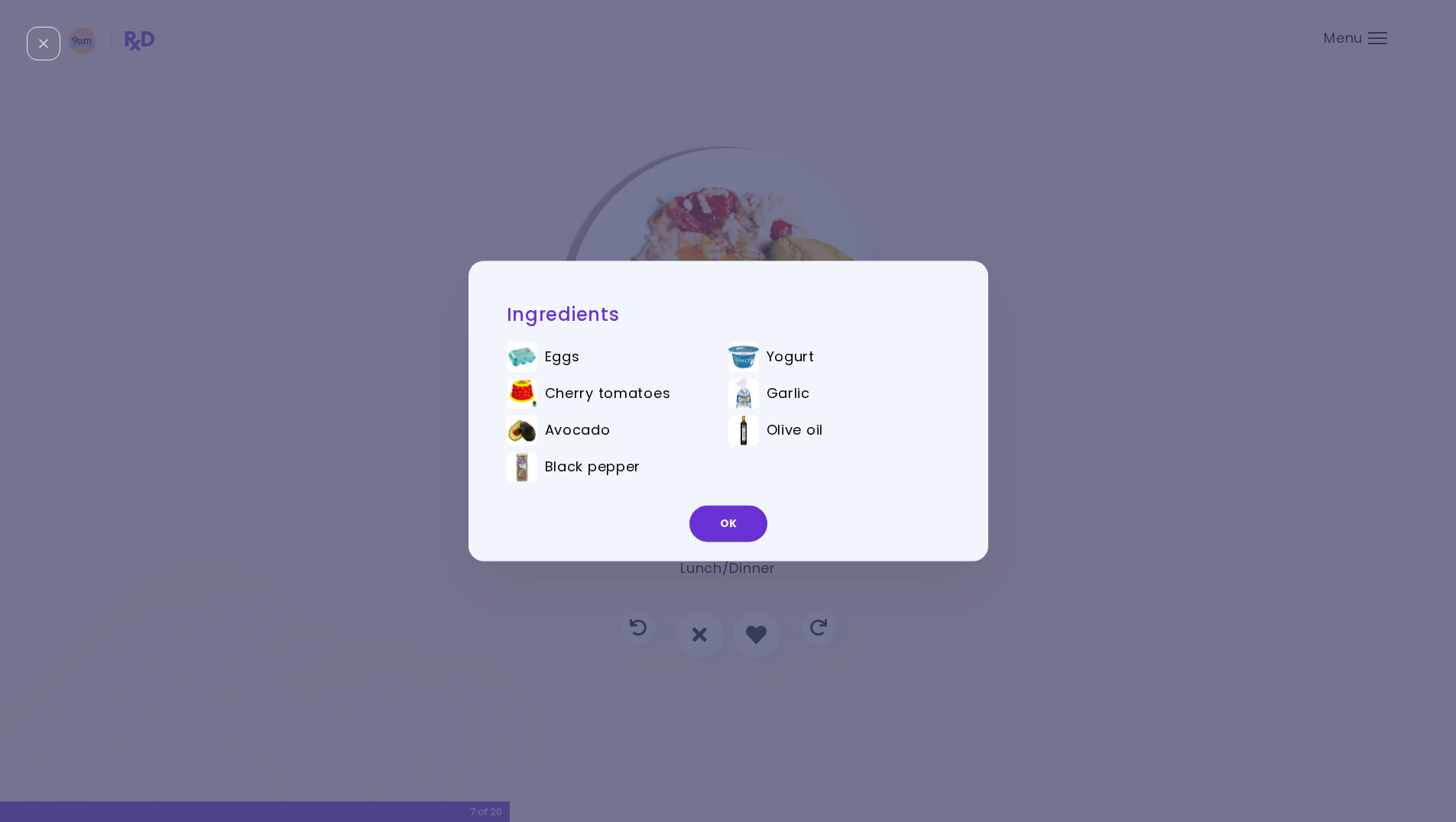
click at [731, 195] on div "Ingredients Eggs Yogurt Cherry tomatoes Garlic Avocado Olive oil Black pepper OK" at bounding box center [728, 411] width 1456 height 822
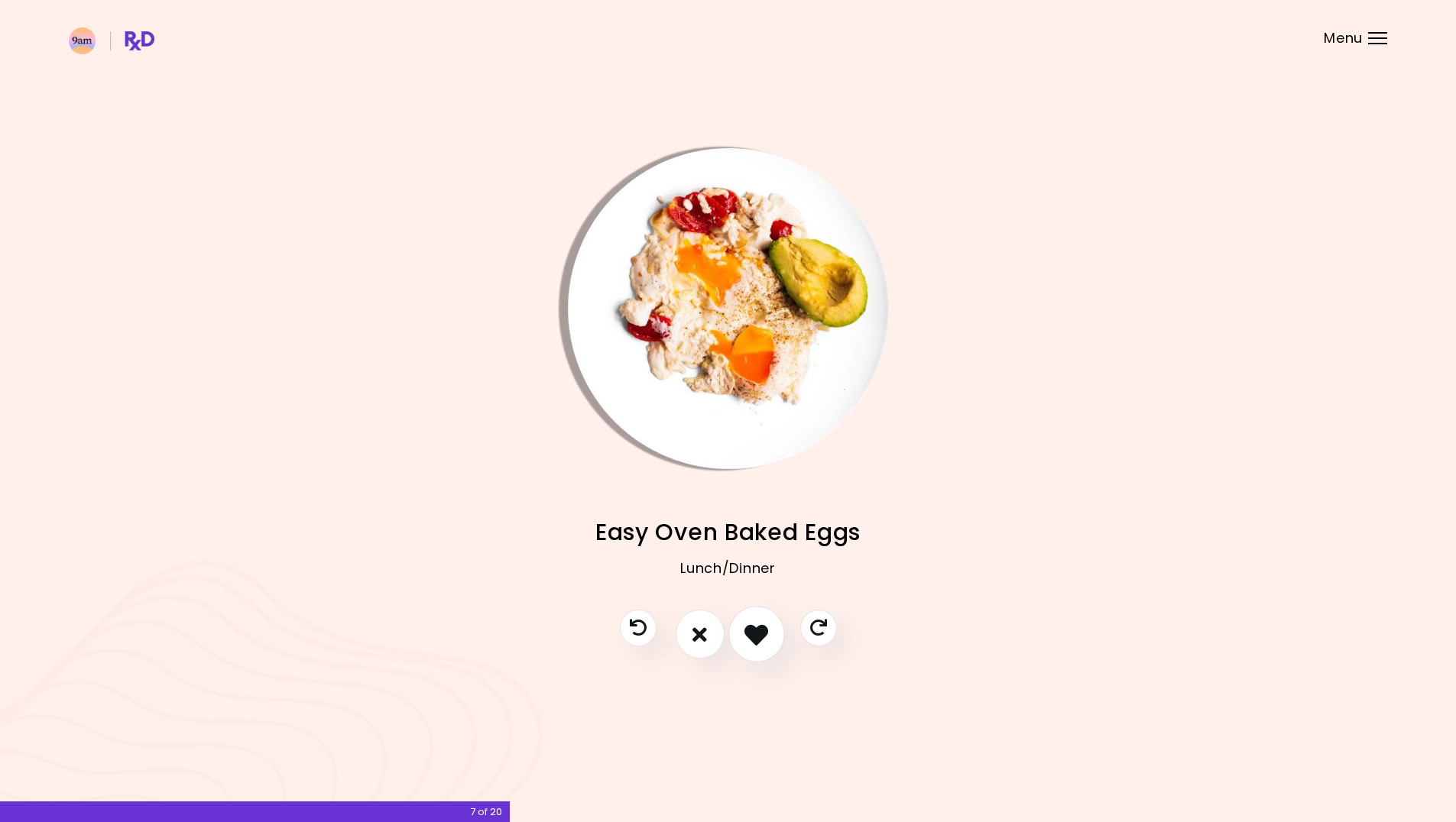
click at [756, 636] on icon "I like this recipe" at bounding box center [756, 634] width 23 height 23
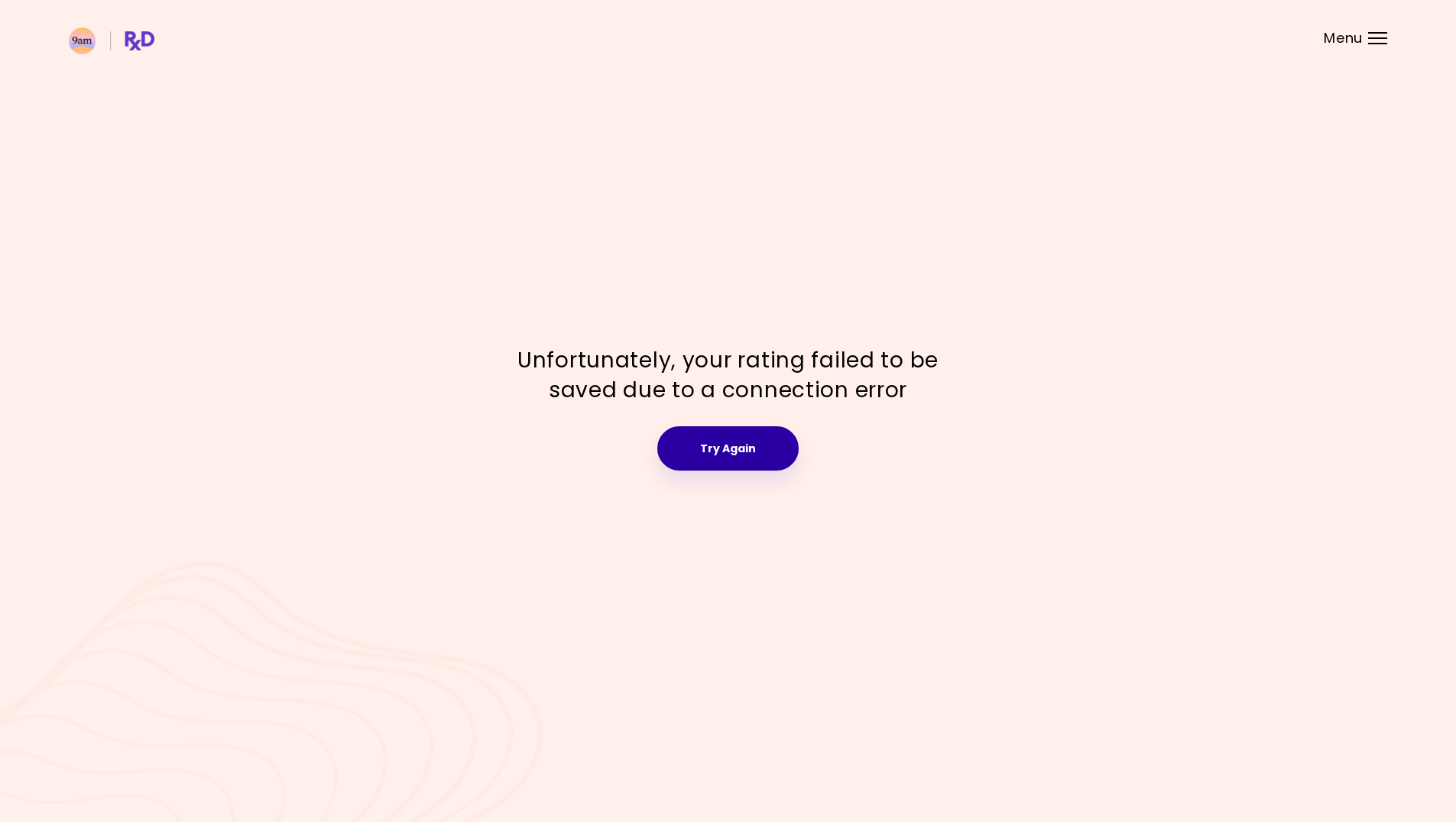
click at [721, 444] on button "Try Again" at bounding box center [728, 448] width 142 height 44
